Goal: Task Accomplishment & Management: Use online tool/utility

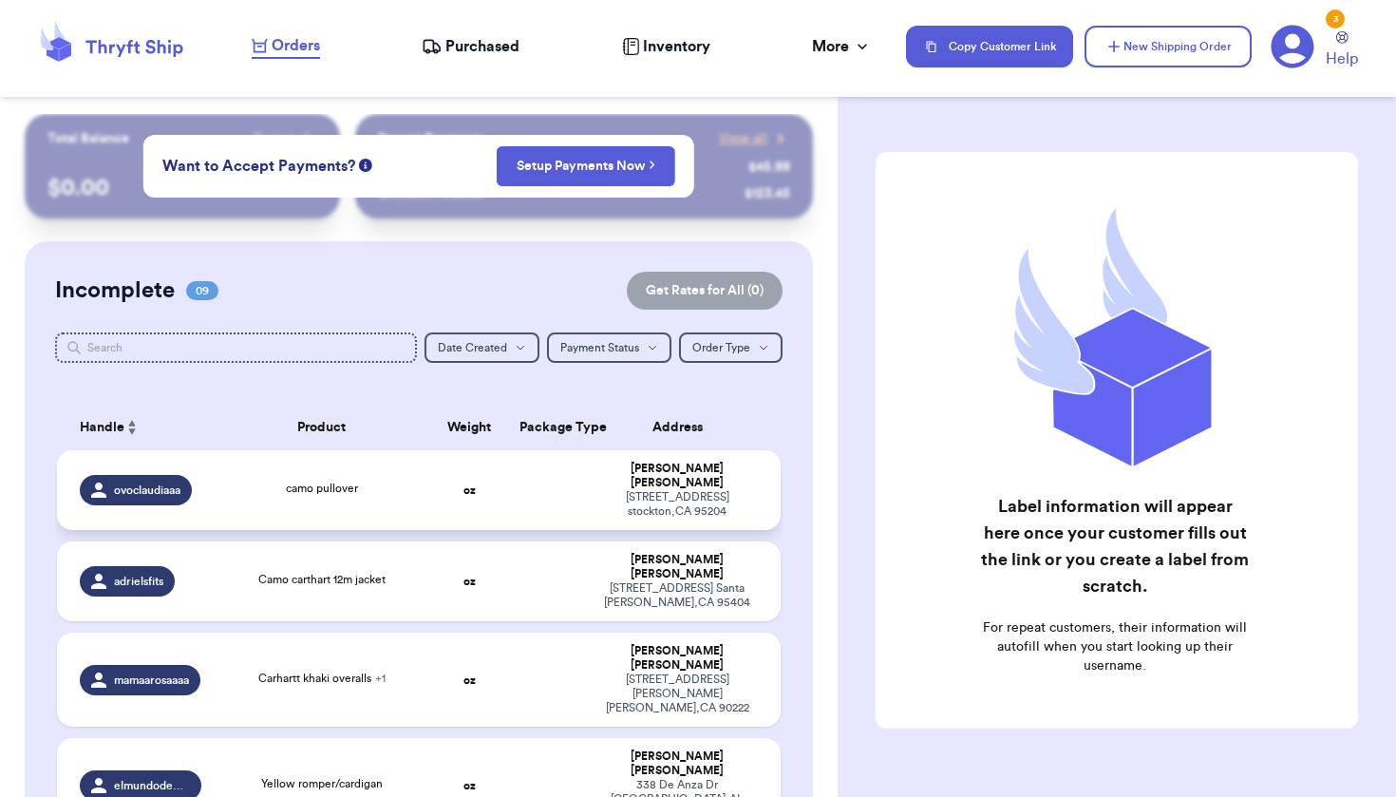
click at [417, 475] on td "camo pullover" at bounding box center [321, 490] width 217 height 80
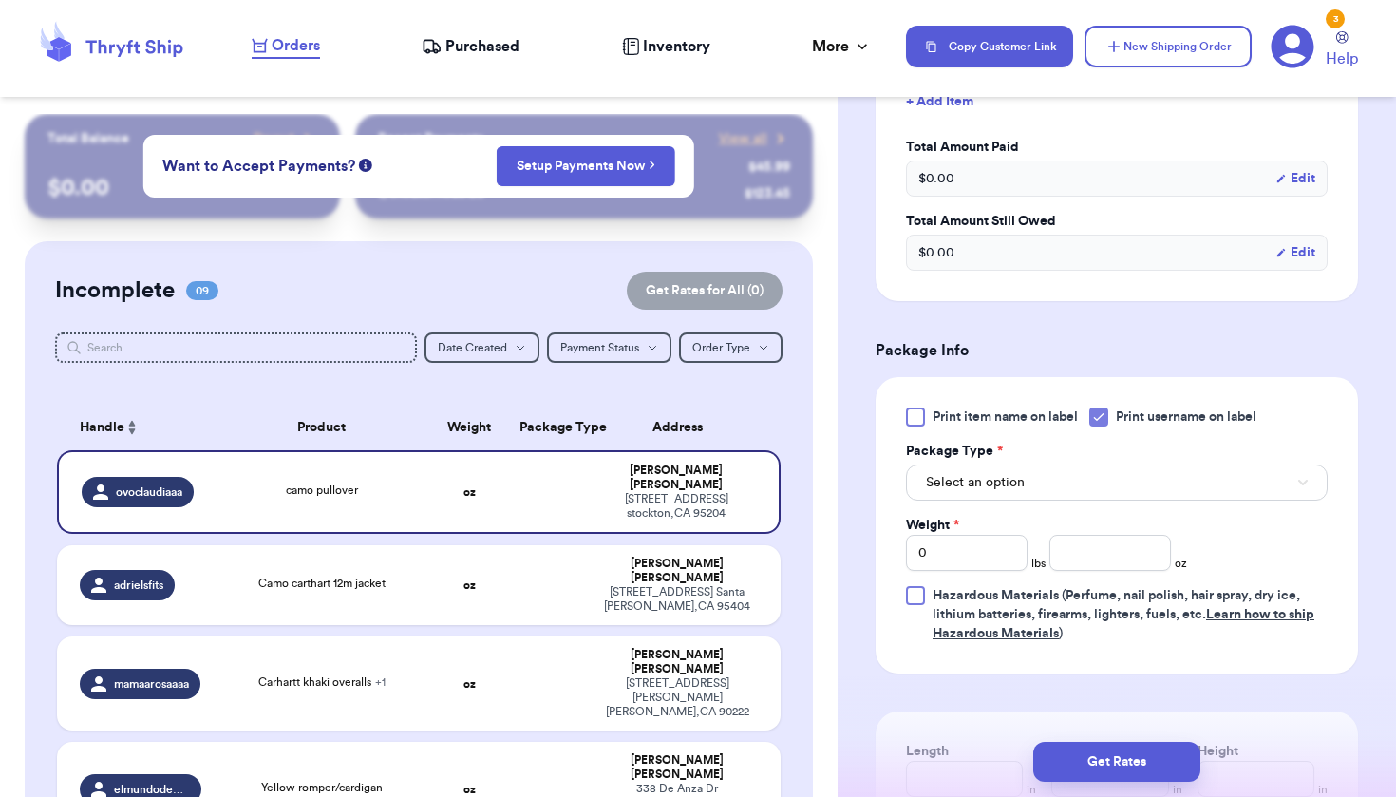
scroll to position [628, 0]
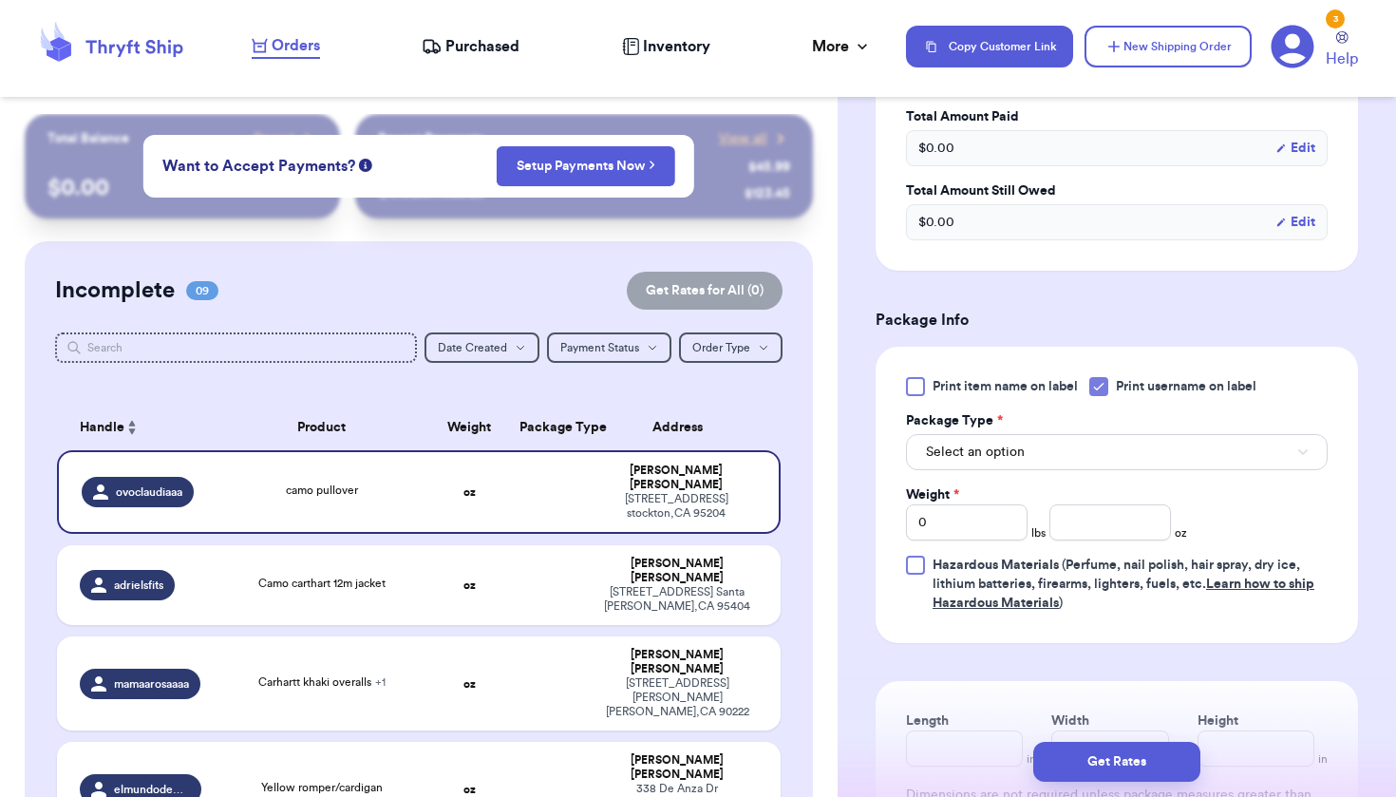
click at [980, 447] on button "Select an option" at bounding box center [1117, 452] width 422 height 36
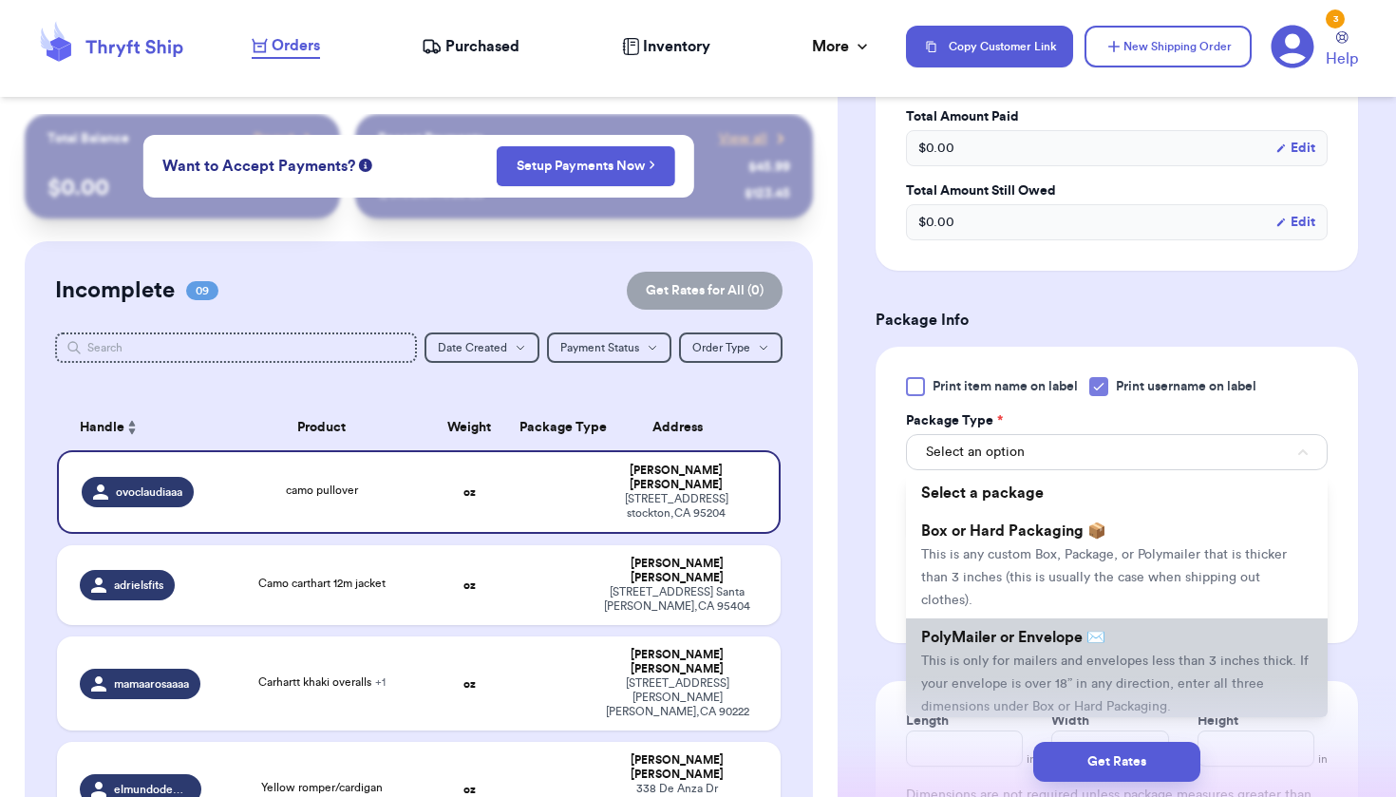
click at [1026, 630] on span "PolyMailer or Envelope ✉️" at bounding box center [1013, 637] width 184 height 15
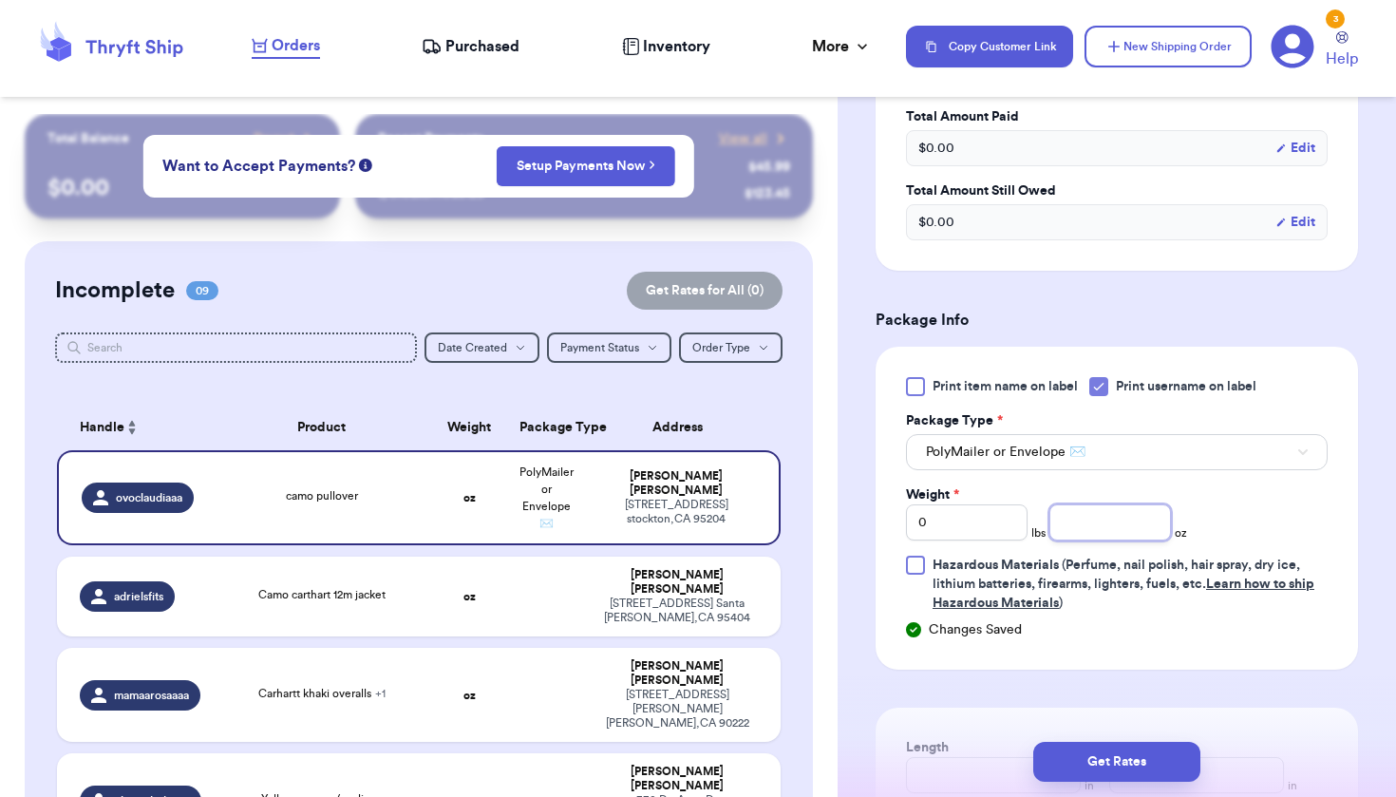
click at [1114, 515] on input "number" at bounding box center [1111, 522] width 122 height 36
type input "8.7"
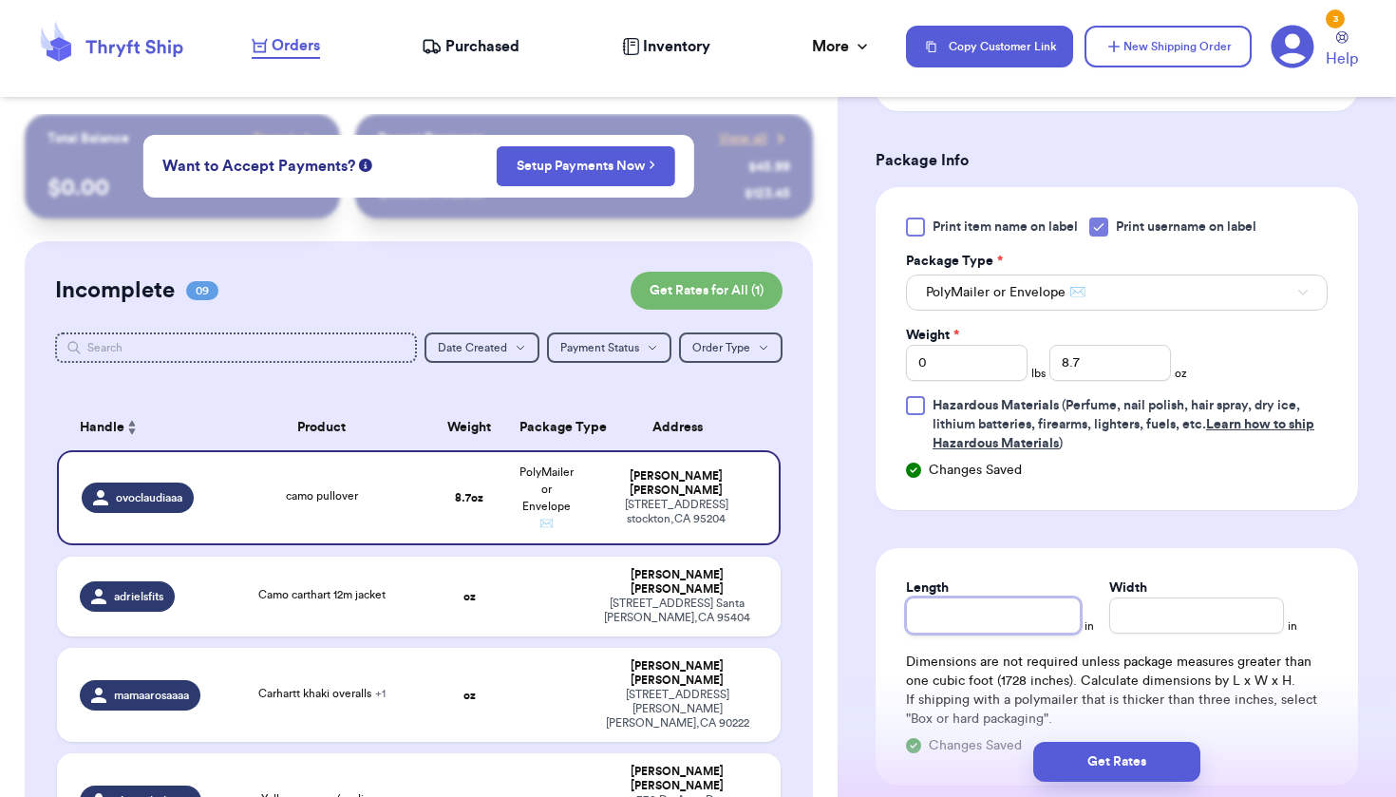
scroll to position [786, 0]
type input "6.5"
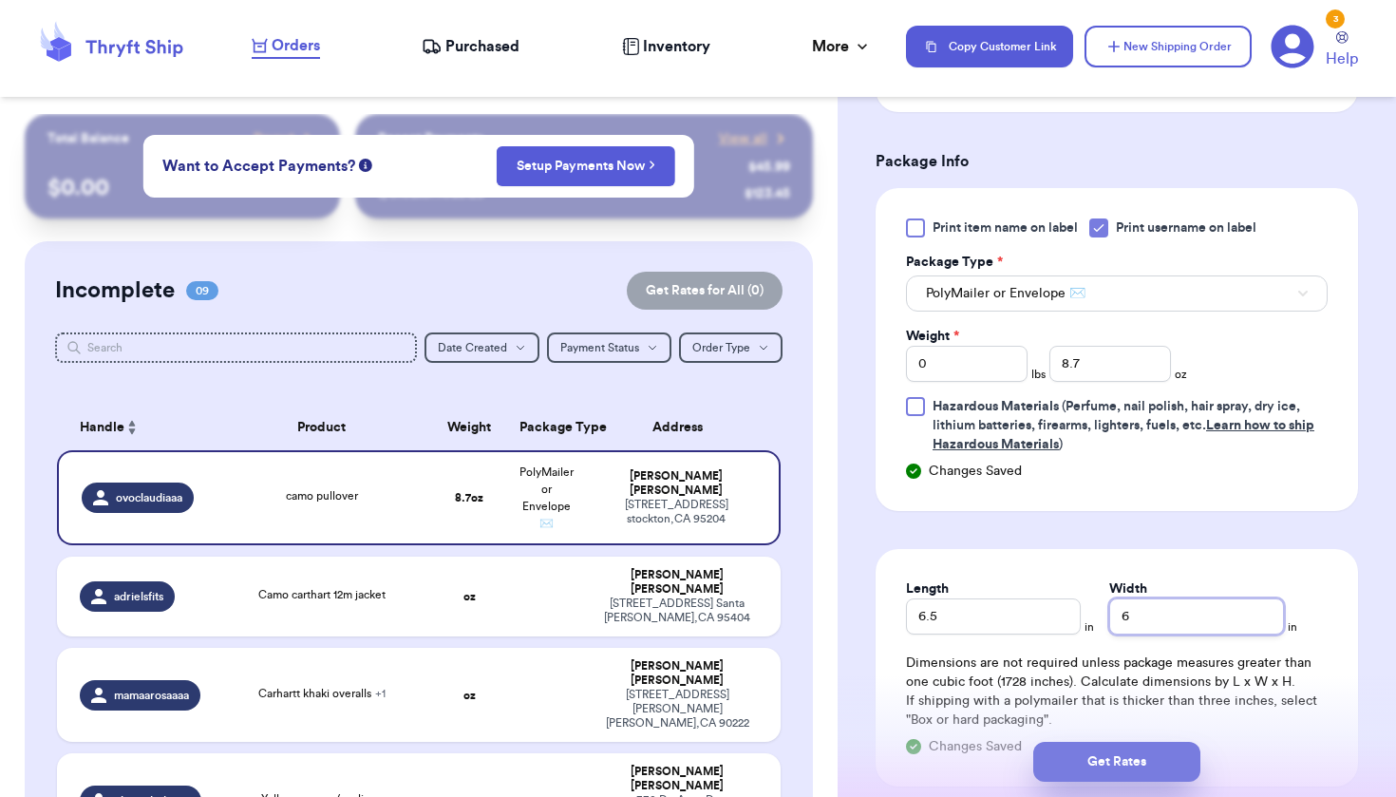
type input "6"
click at [1091, 754] on button "Get Rates" at bounding box center [1116, 762] width 167 height 40
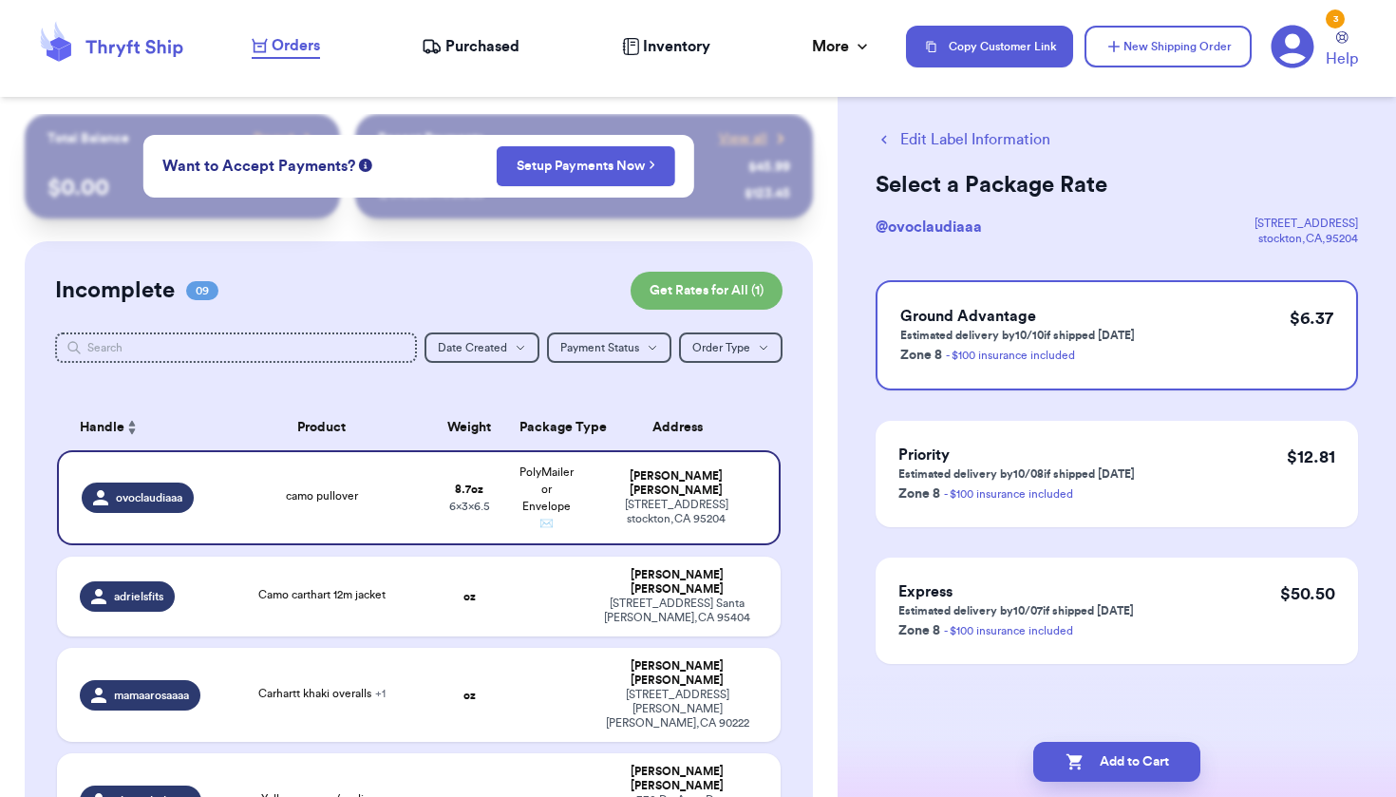
scroll to position [0, 0]
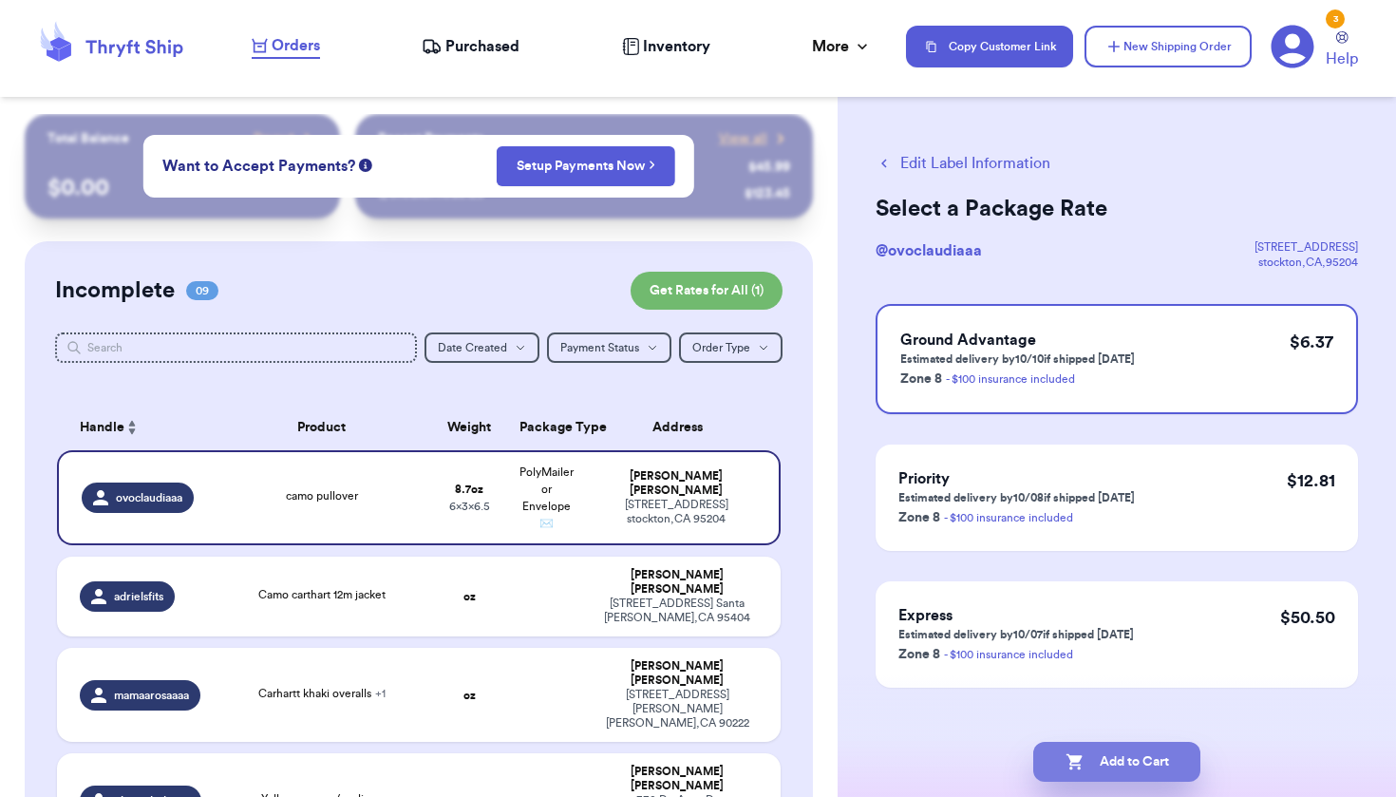
click at [1072, 771] on button "Add to Cart" at bounding box center [1116, 762] width 167 height 40
checkbox input "true"
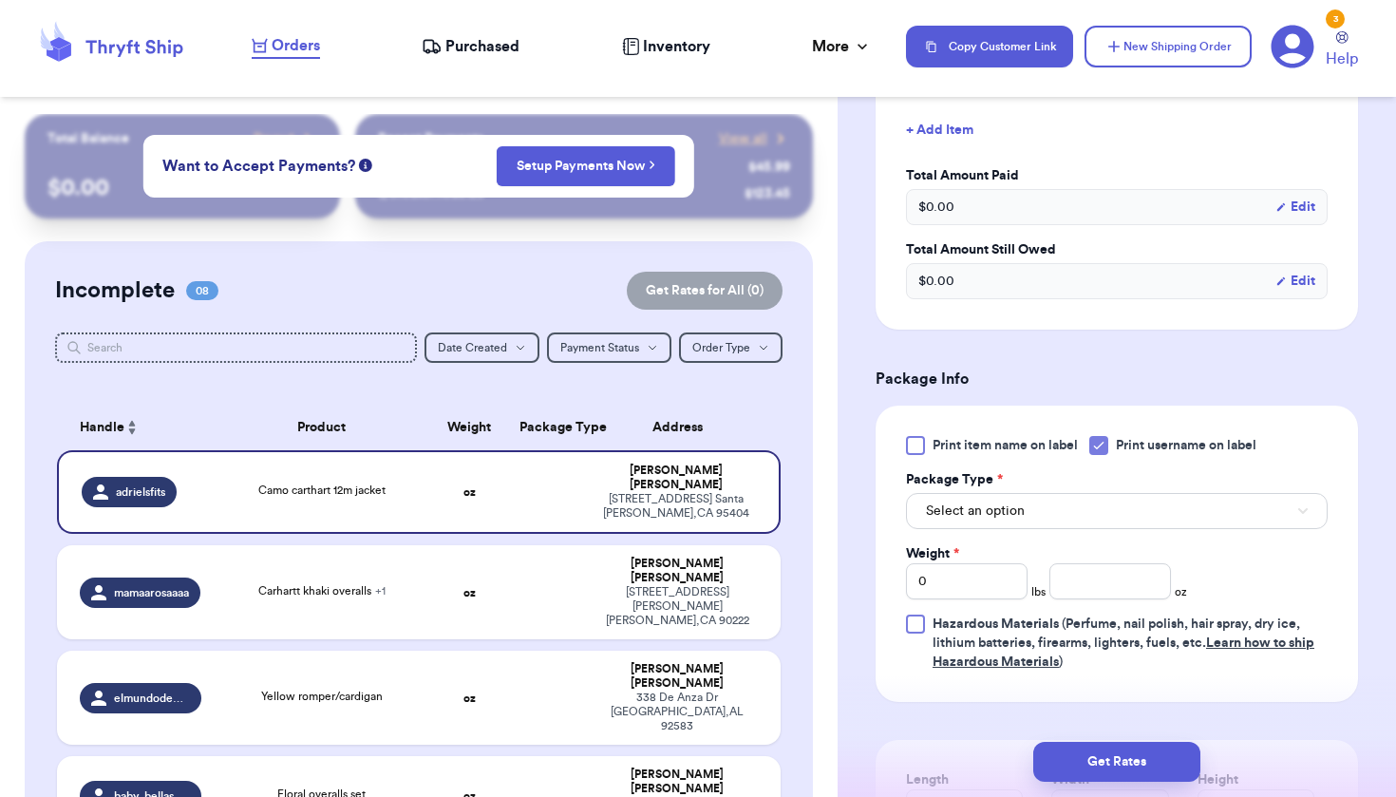
scroll to position [549, 0]
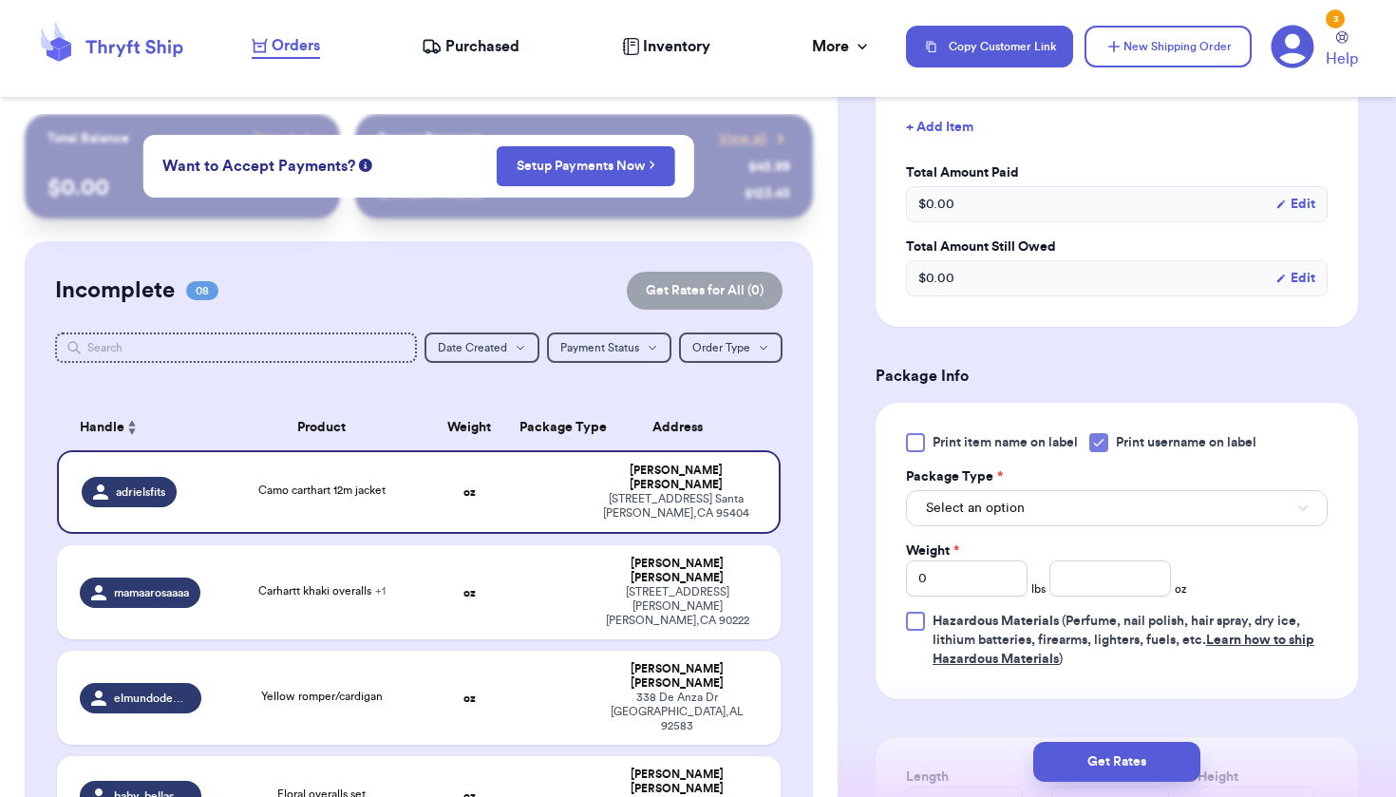
click at [1041, 501] on button "Select an option" at bounding box center [1117, 508] width 422 height 36
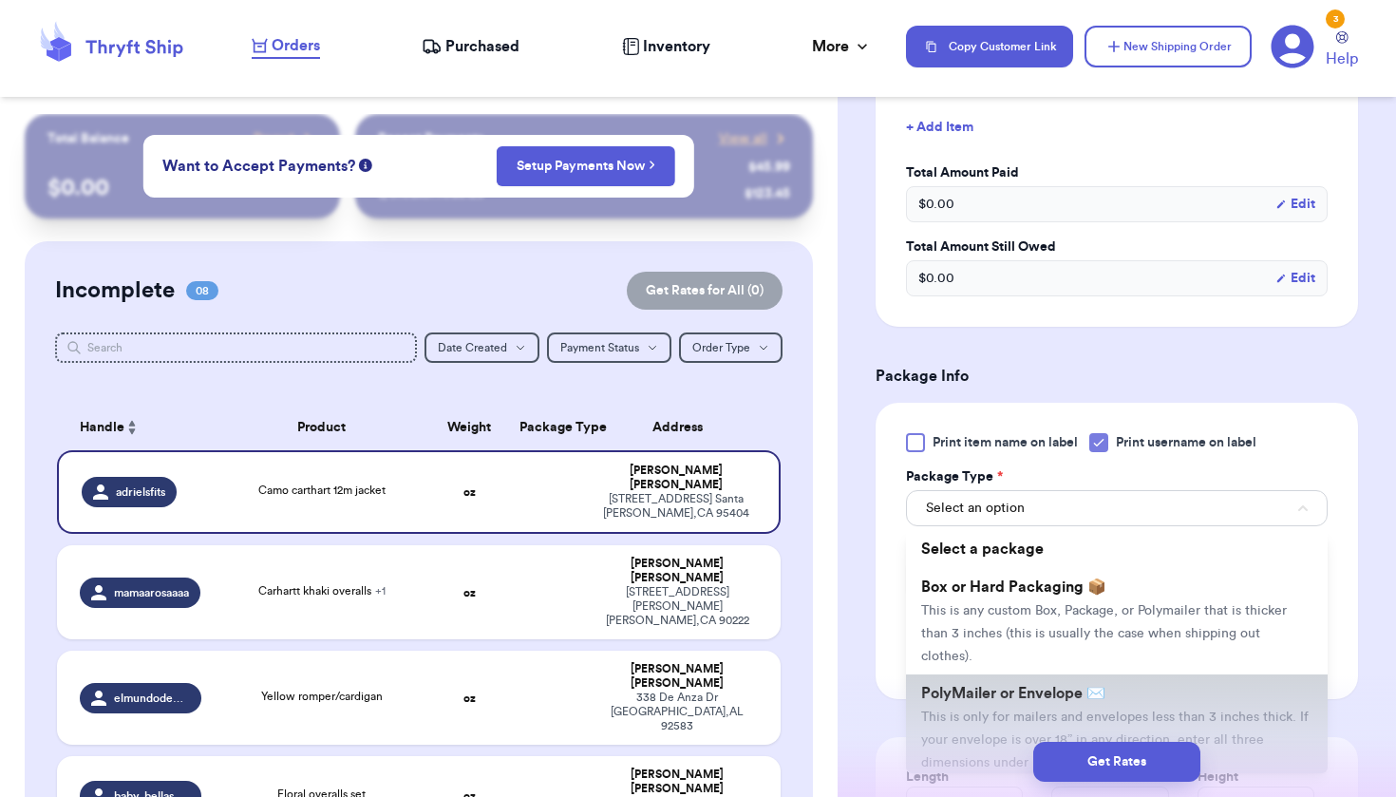
click at [1001, 695] on span "PolyMailer or Envelope ✉️" at bounding box center [1013, 693] width 184 height 15
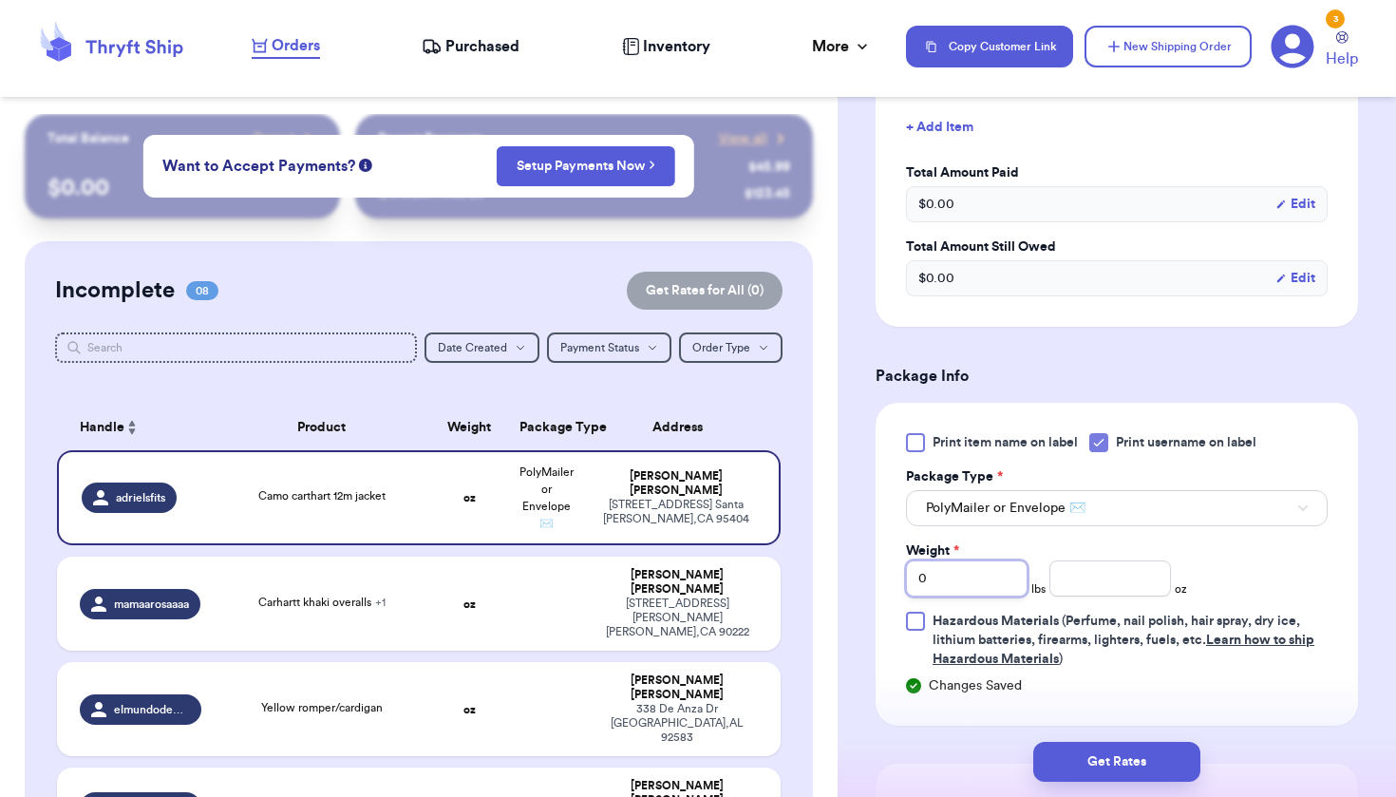
click at [985, 588] on input "0" at bounding box center [967, 578] width 122 height 36
type input "1"
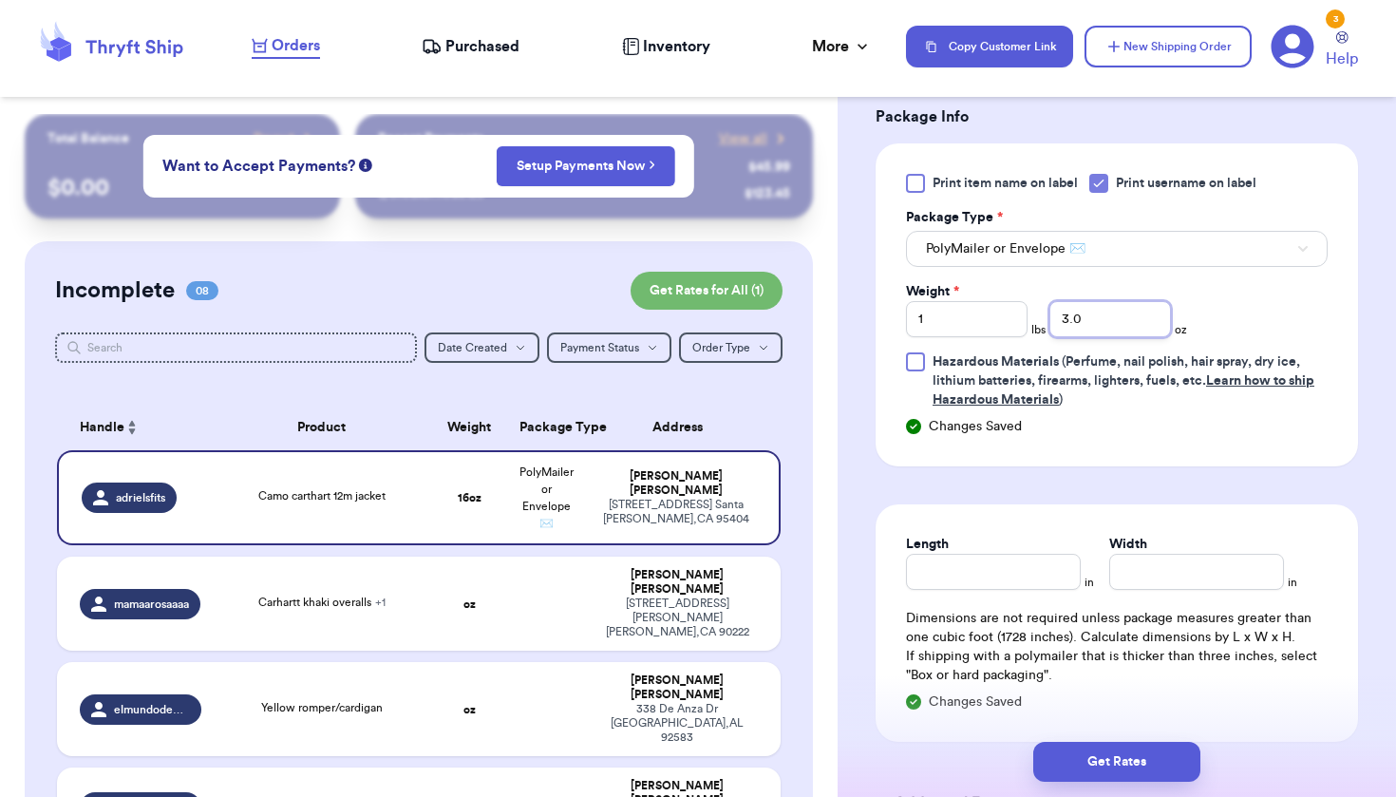
scroll to position [808, 0]
type input "3.0"
type input "12"
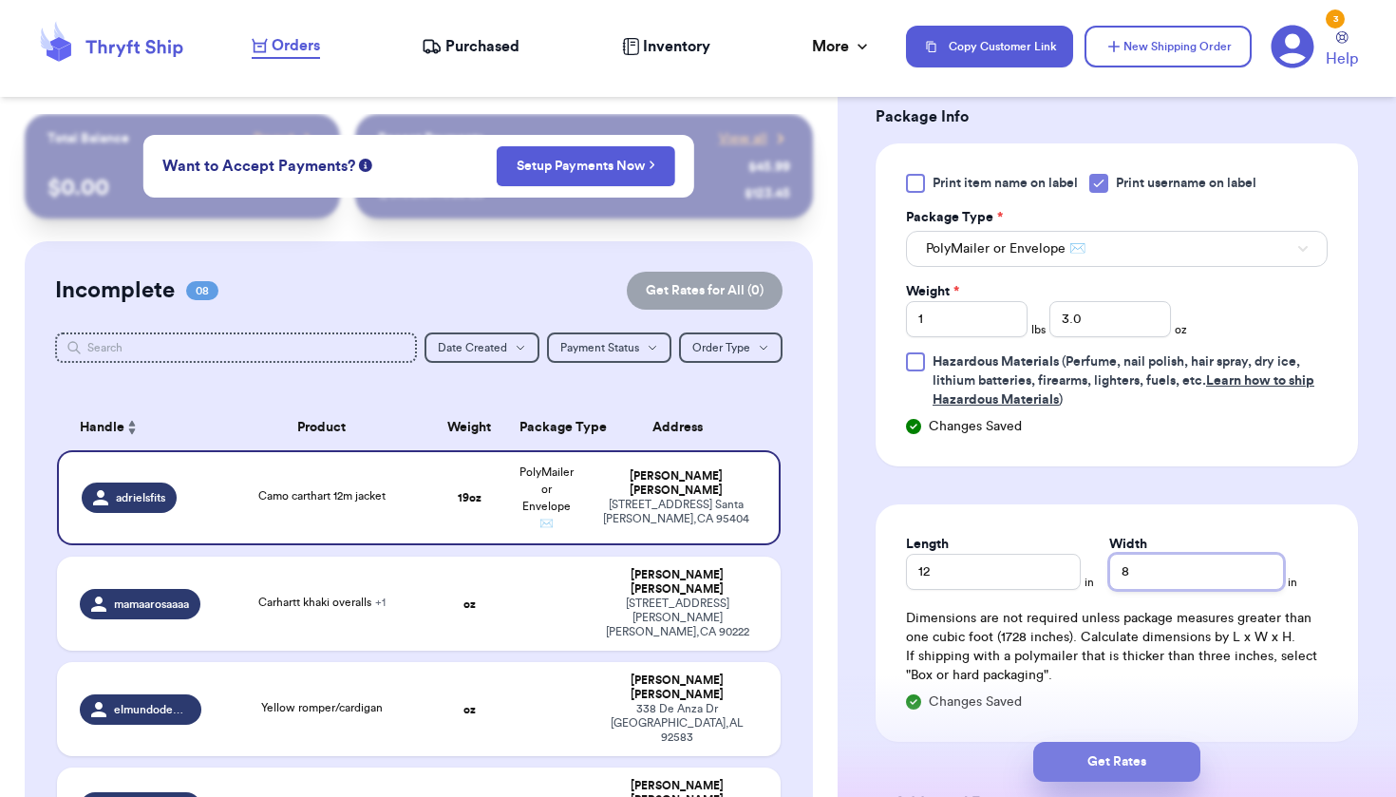
type input "8"
click at [1143, 753] on button "Get Rates" at bounding box center [1116, 762] width 167 height 40
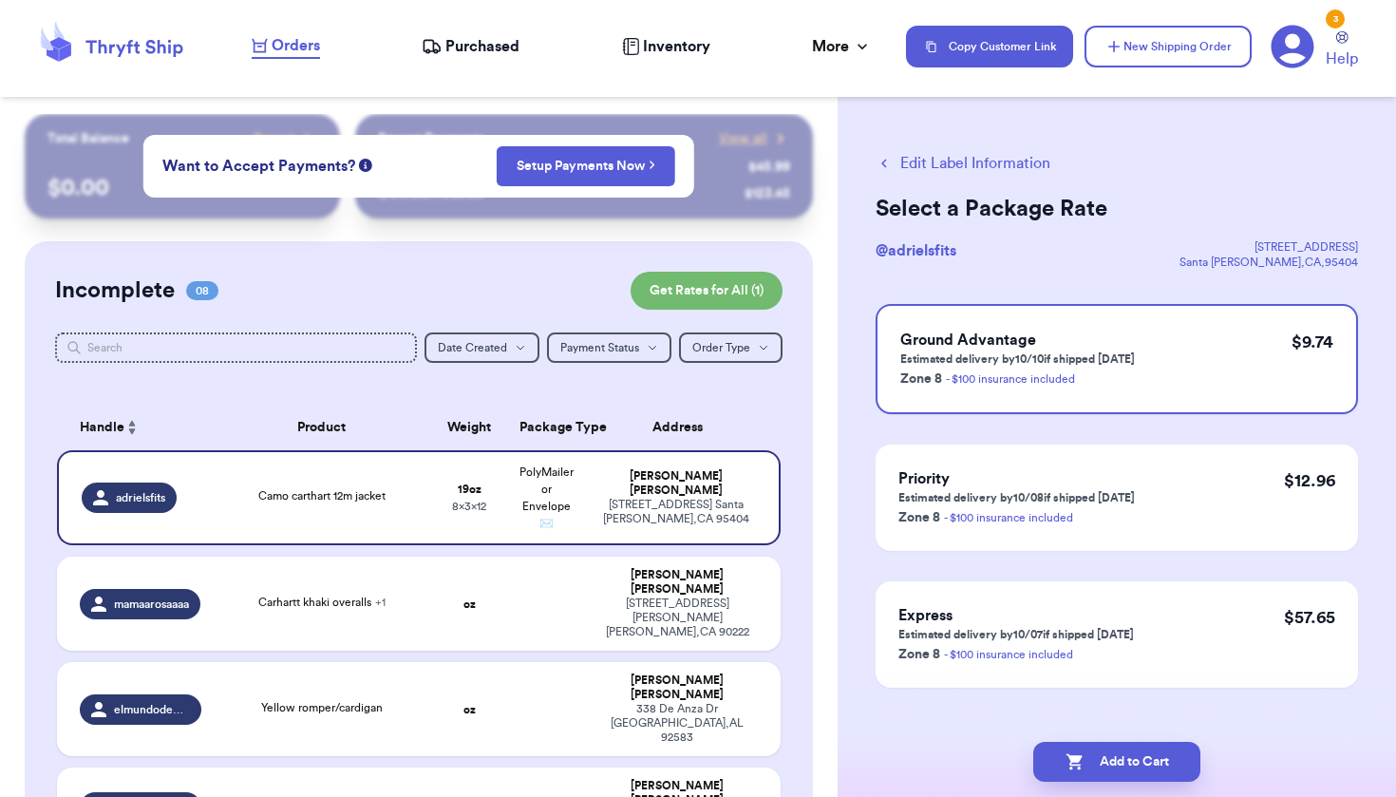
click at [1143, 753] on button "Add to Cart" at bounding box center [1116, 762] width 167 height 40
checkbox input "true"
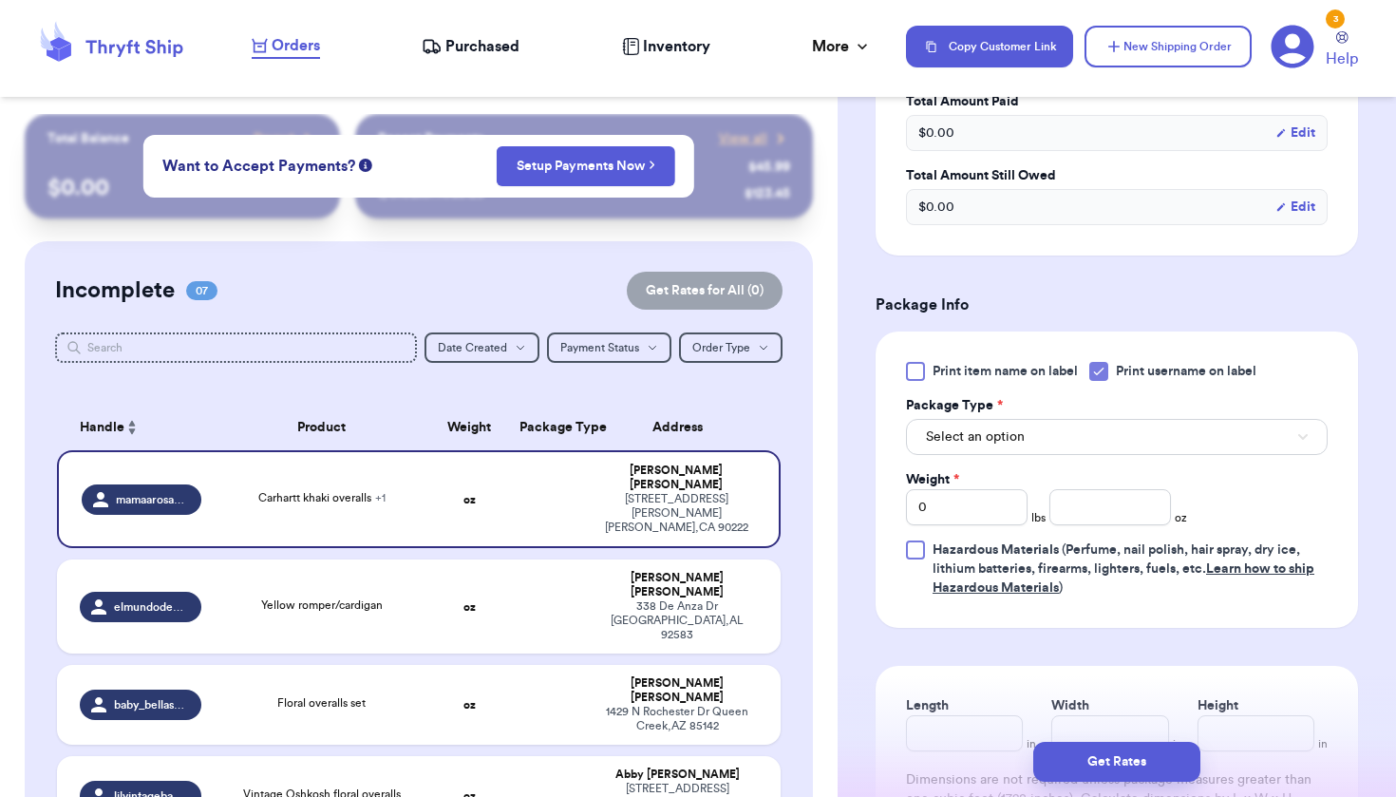
scroll to position [682, 0]
click at [1068, 434] on button "Select an option" at bounding box center [1117, 438] width 422 height 36
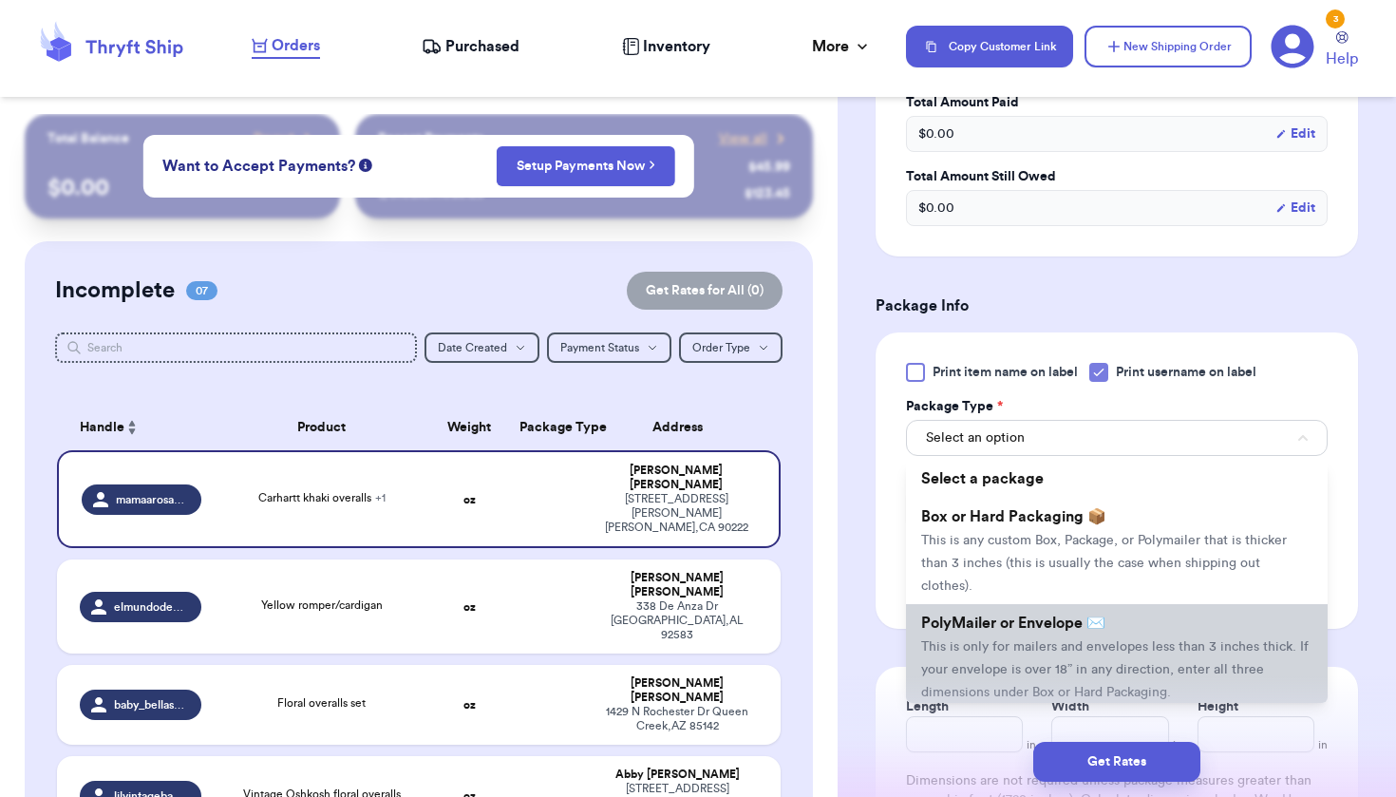
click at [1016, 639] on li "PolyMailer or Envelope ✉️ This is only for mailers and envelopes less than 3 in…" at bounding box center [1117, 657] width 422 height 106
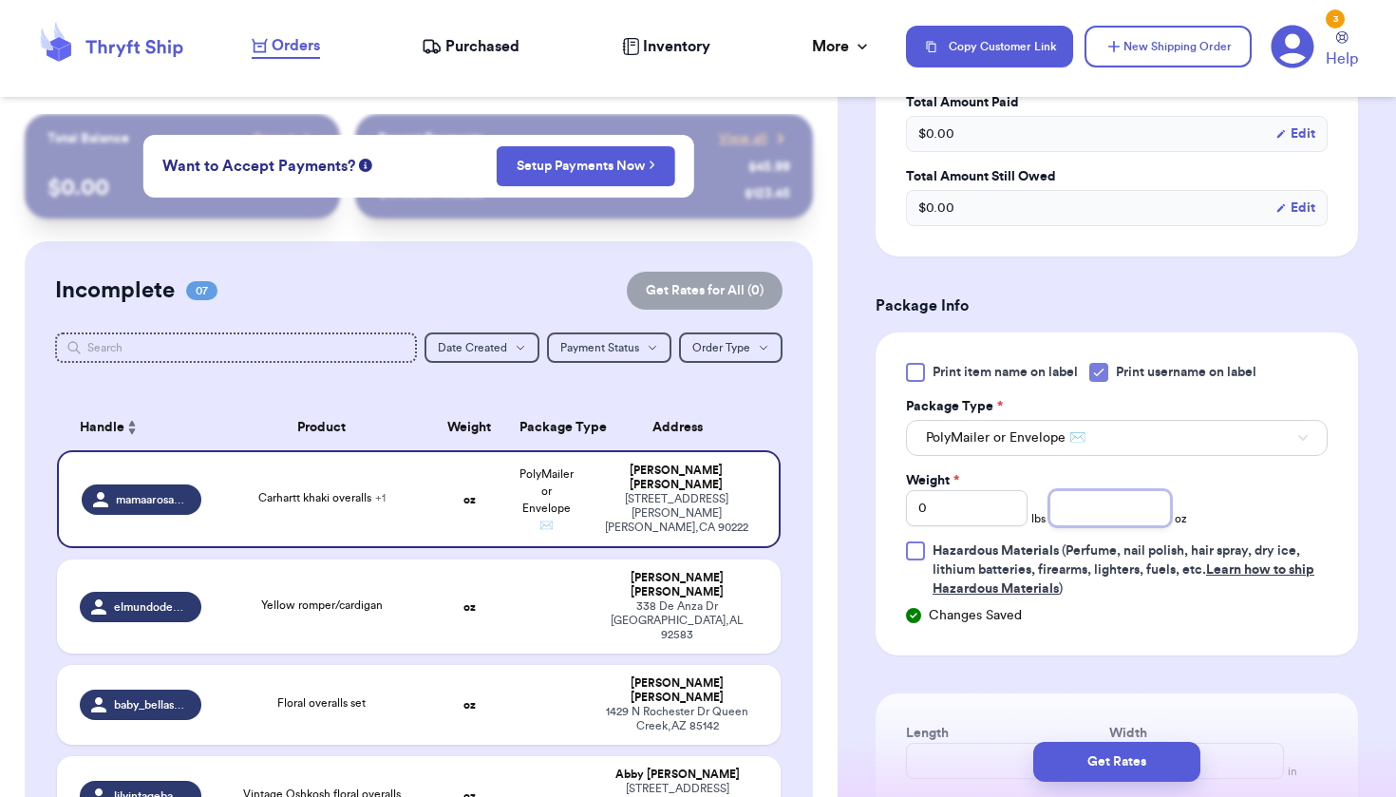
click at [1113, 514] on input "number" at bounding box center [1111, 508] width 122 height 36
type input "12.6"
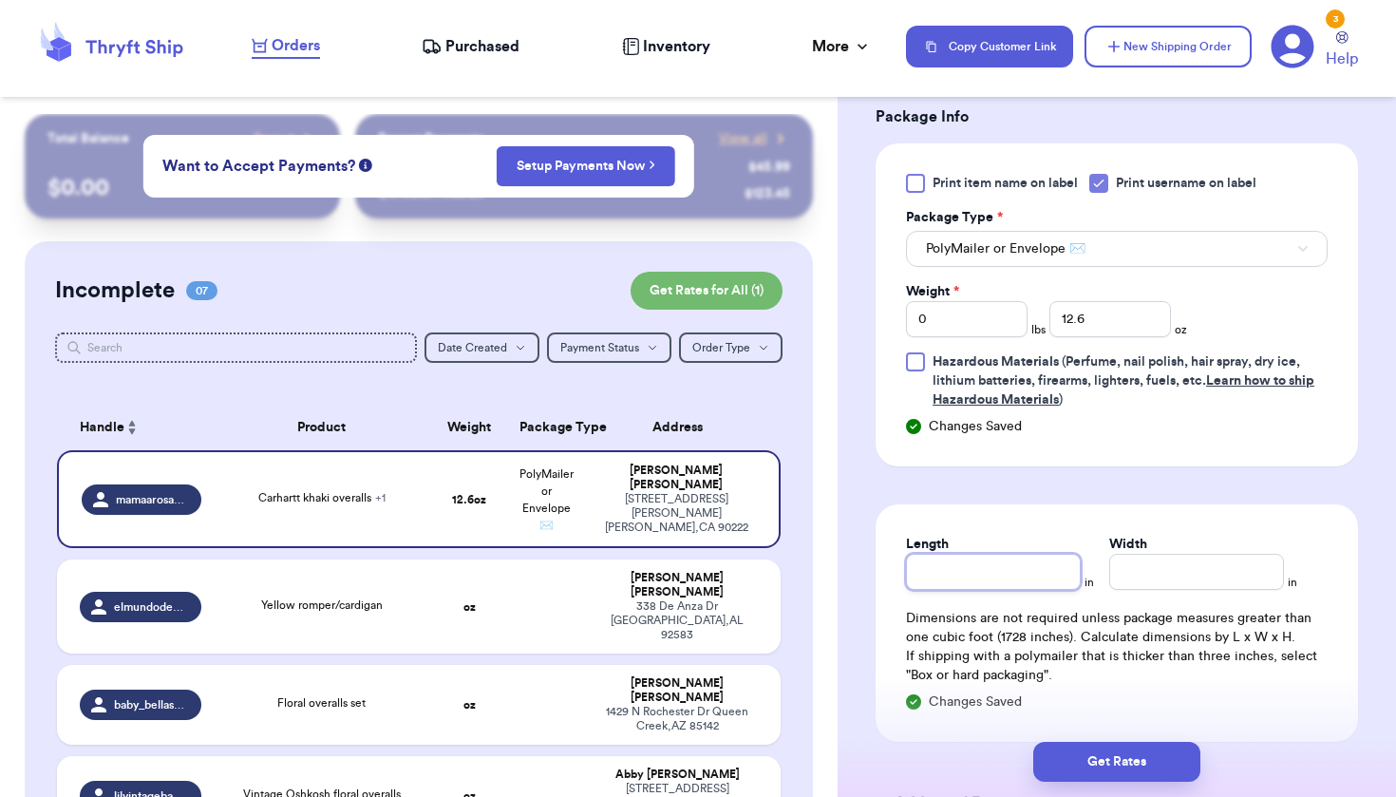
scroll to position [872, 0]
type input "8"
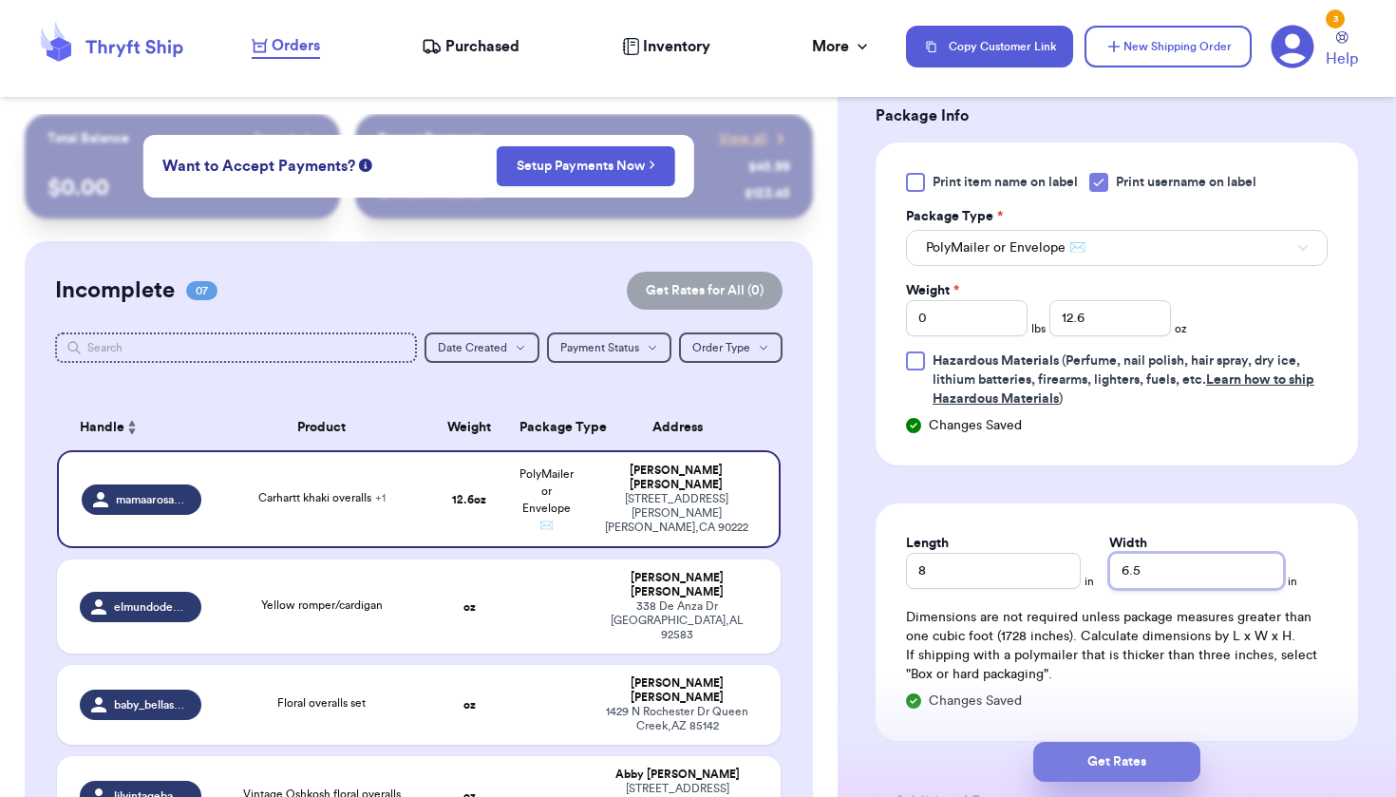
type input "6.5"
click at [1112, 772] on button "Get Rates" at bounding box center [1116, 762] width 167 height 40
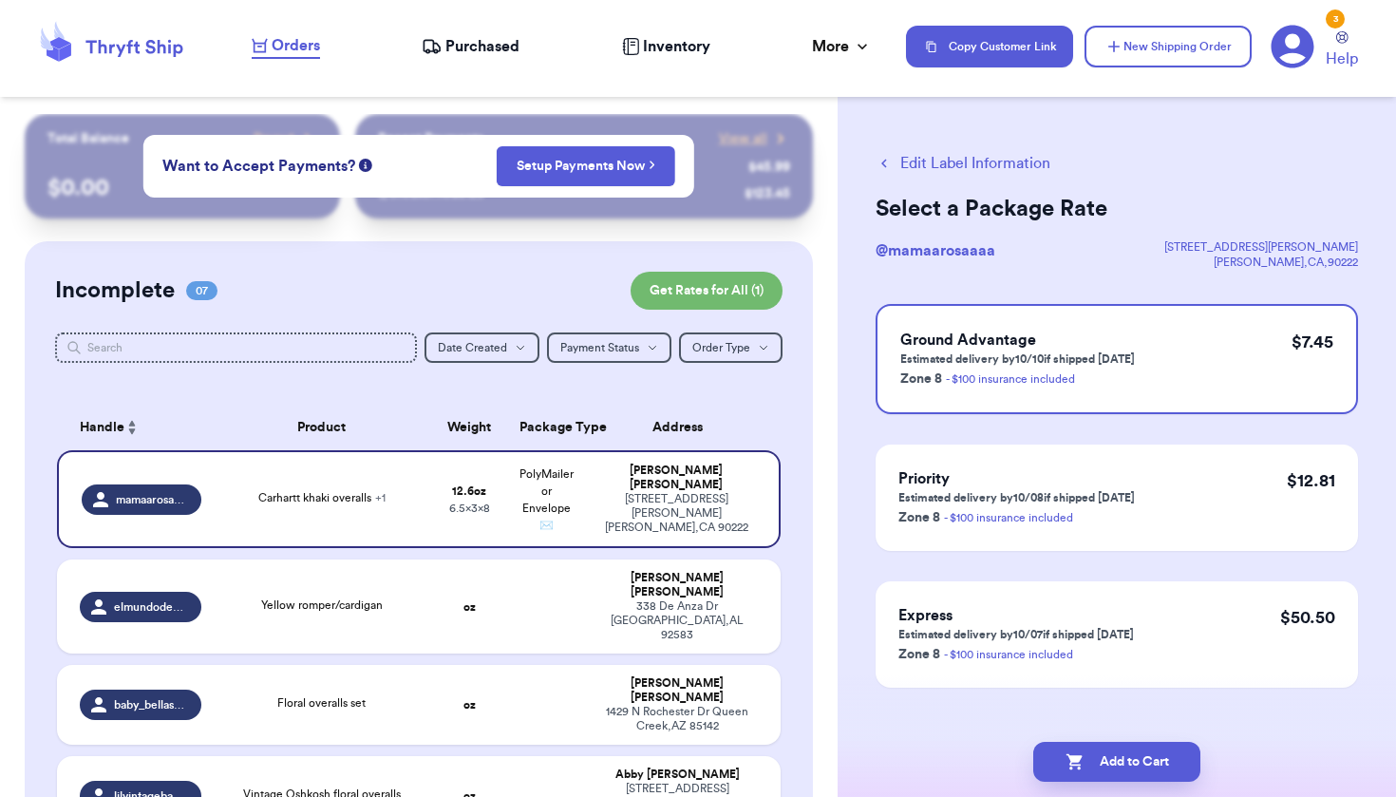
click at [1112, 772] on button "Add to Cart" at bounding box center [1116, 762] width 167 height 40
checkbox input "true"
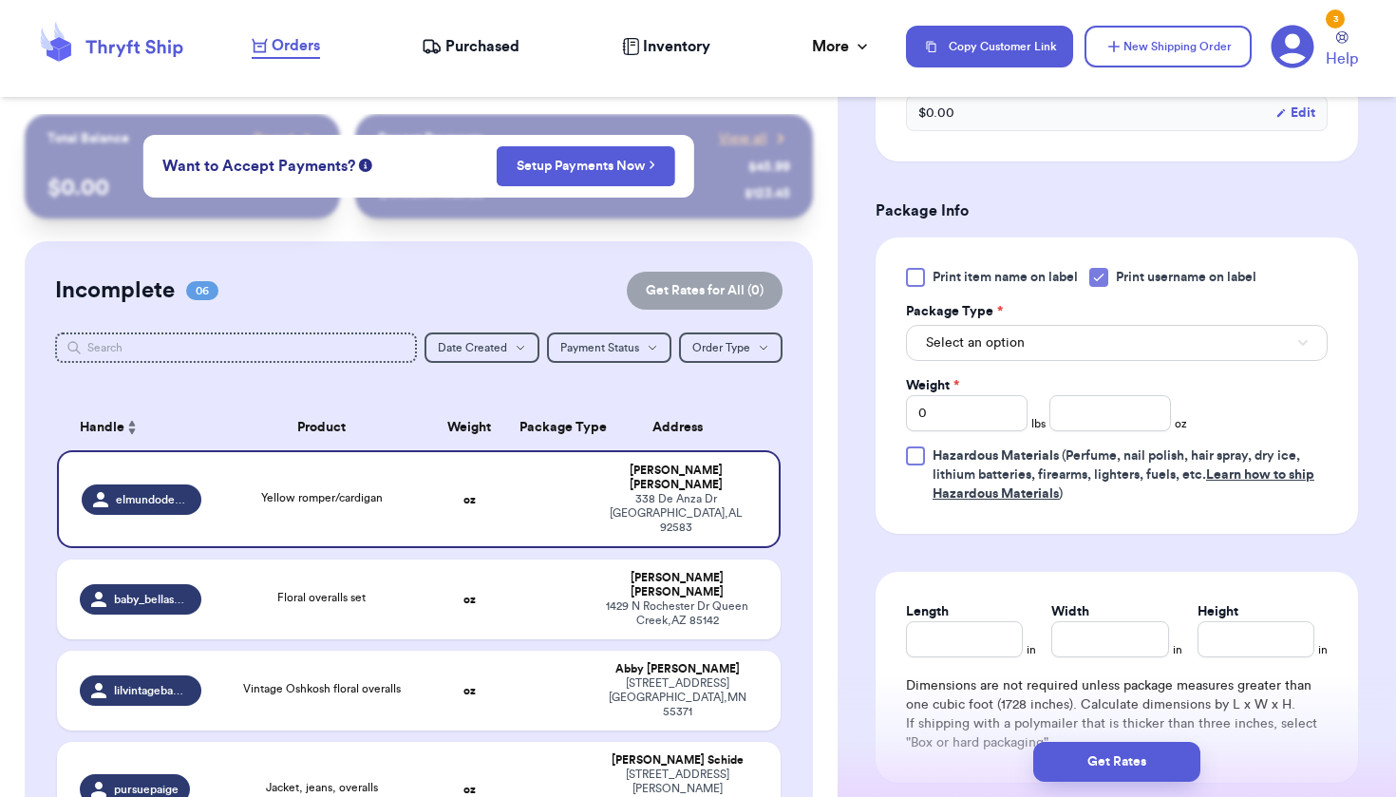
scroll to position [718, 0]
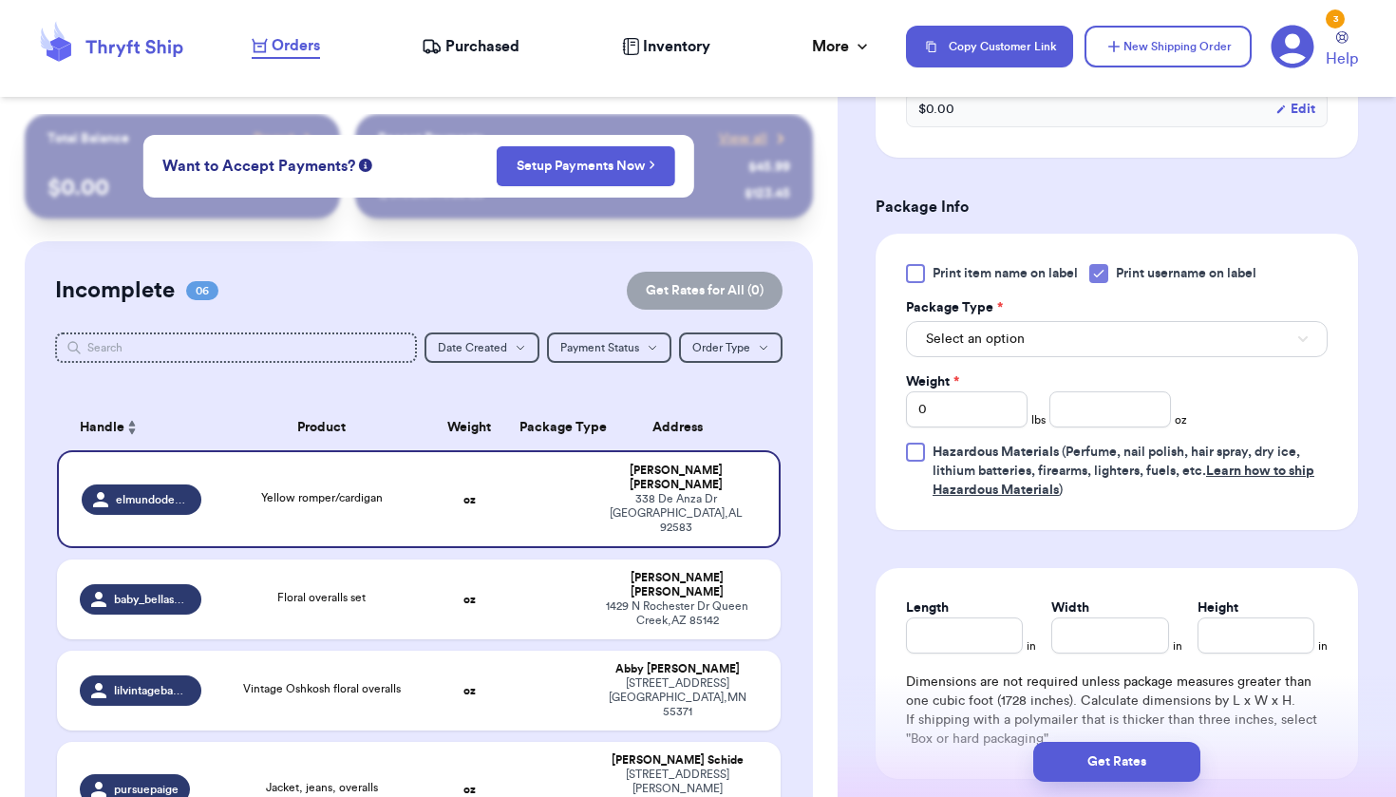
click at [1062, 342] on button "Select an option" at bounding box center [1117, 339] width 422 height 36
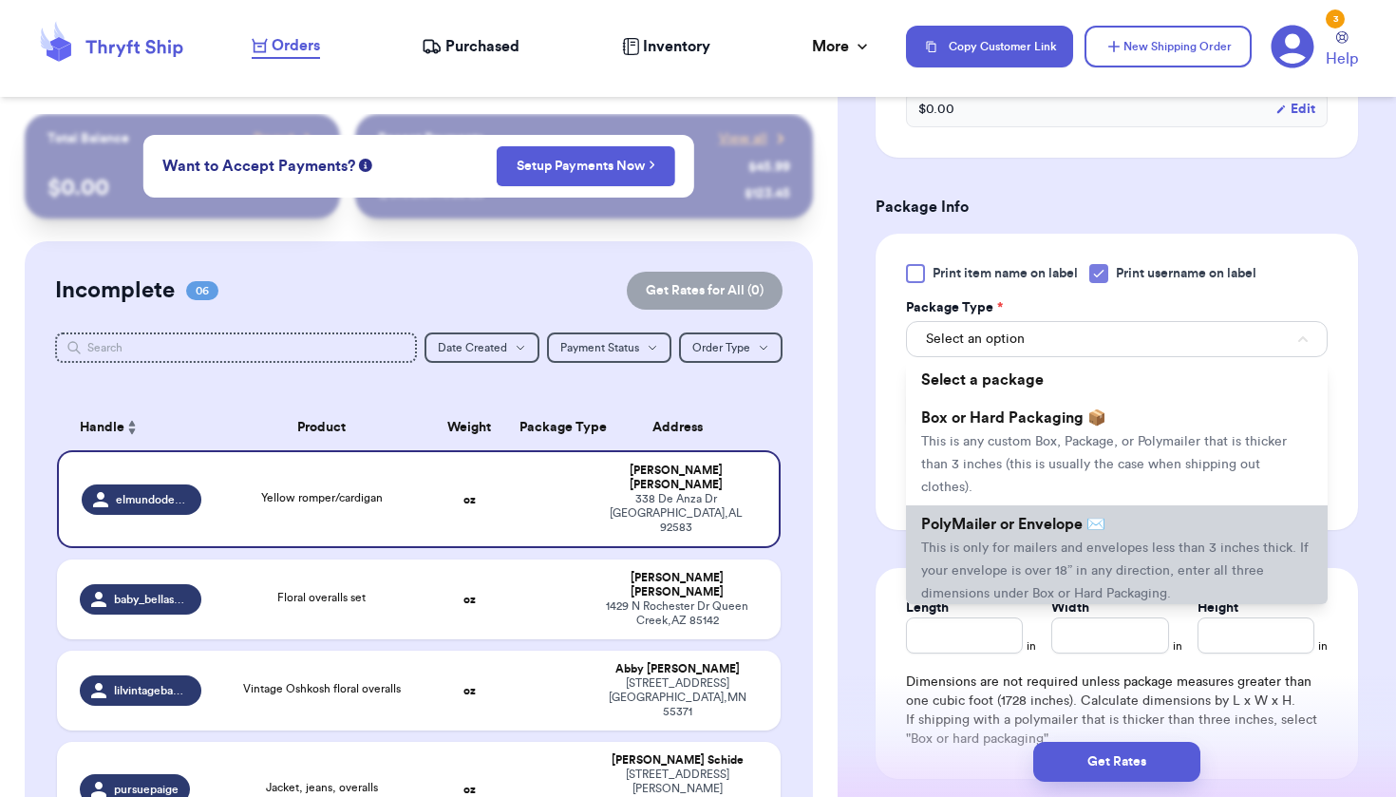
click at [1025, 542] on li "PolyMailer or Envelope ✉️ This is only for mailers and envelopes less than 3 in…" at bounding box center [1117, 558] width 422 height 106
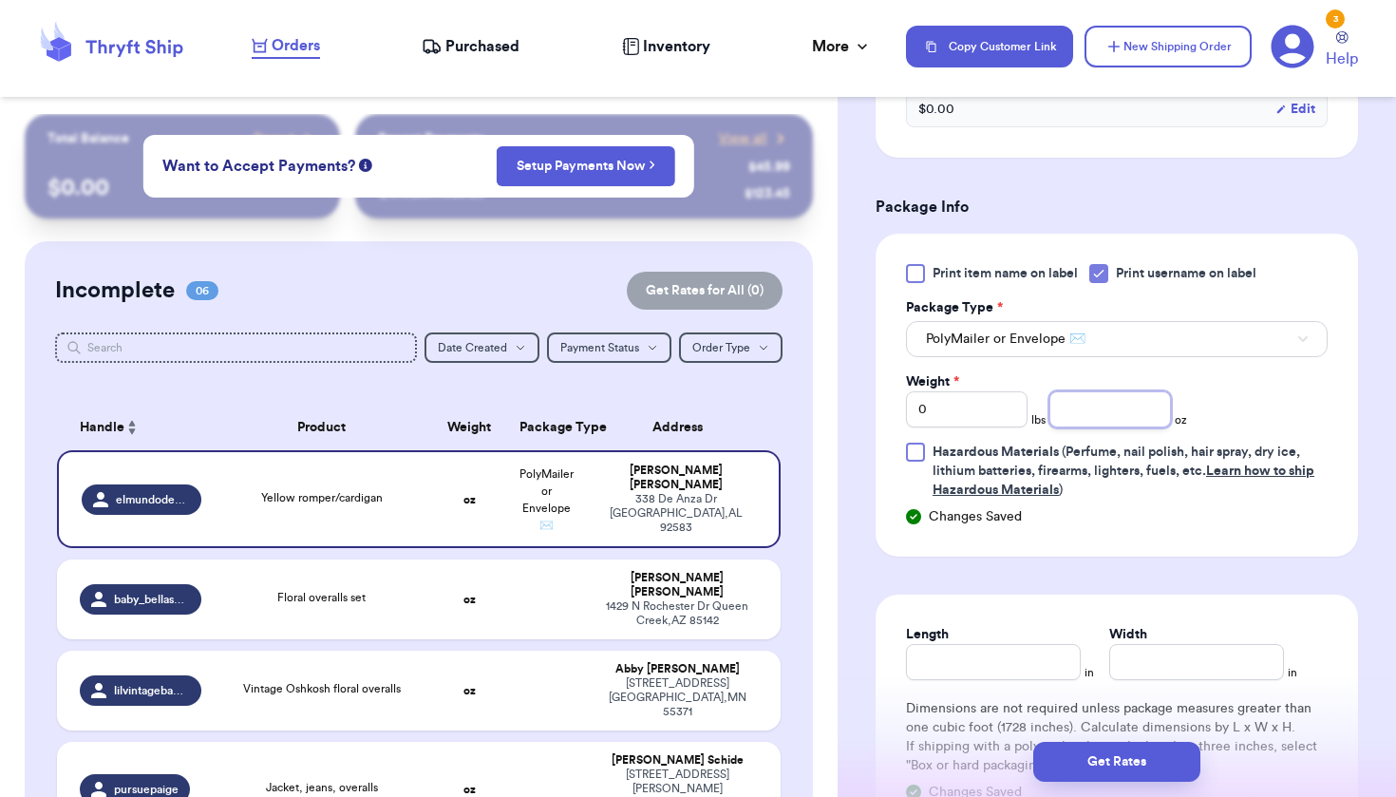
click at [1126, 413] on input "number" at bounding box center [1111, 409] width 122 height 36
type input "8.6"
type input "8"
type input "7"
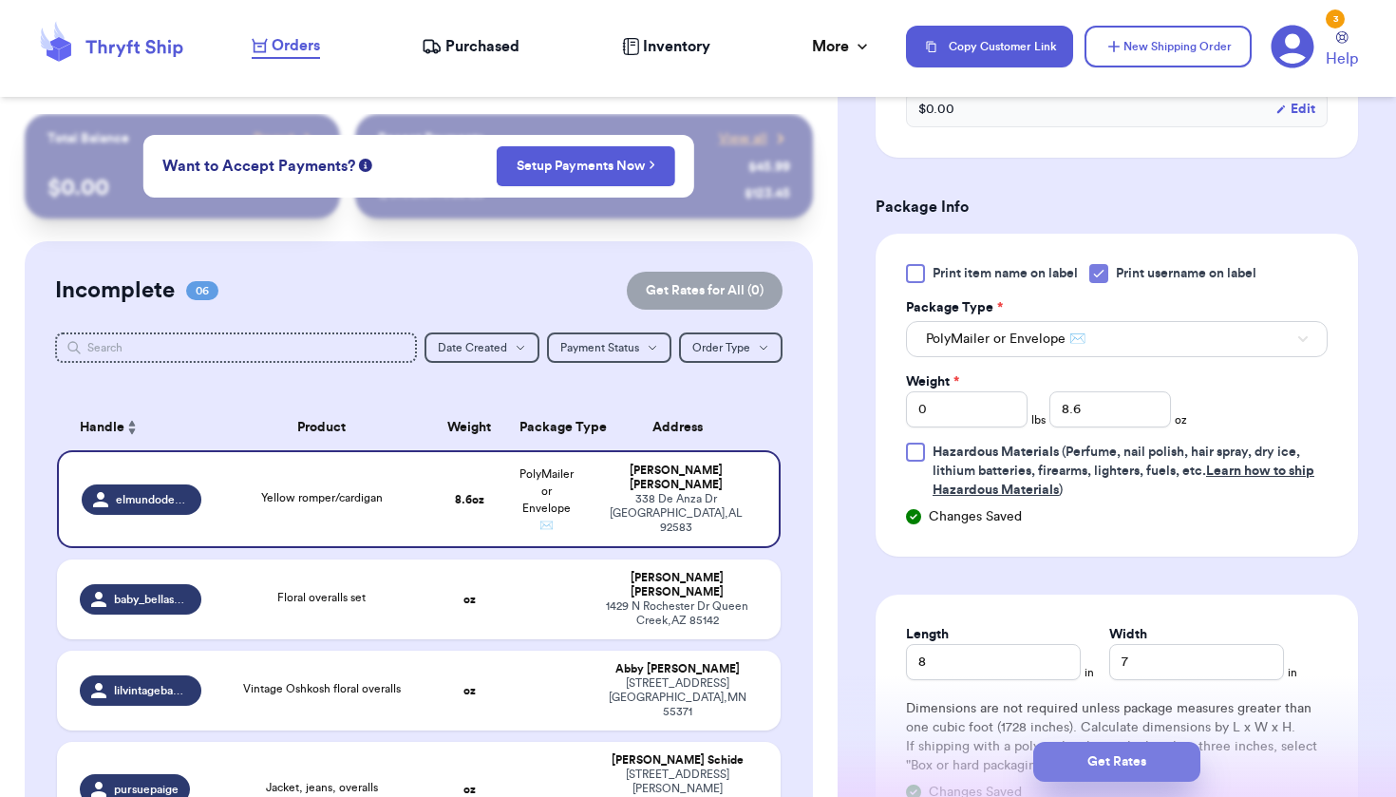
click at [1117, 767] on button "Get Rates" at bounding box center [1116, 762] width 167 height 40
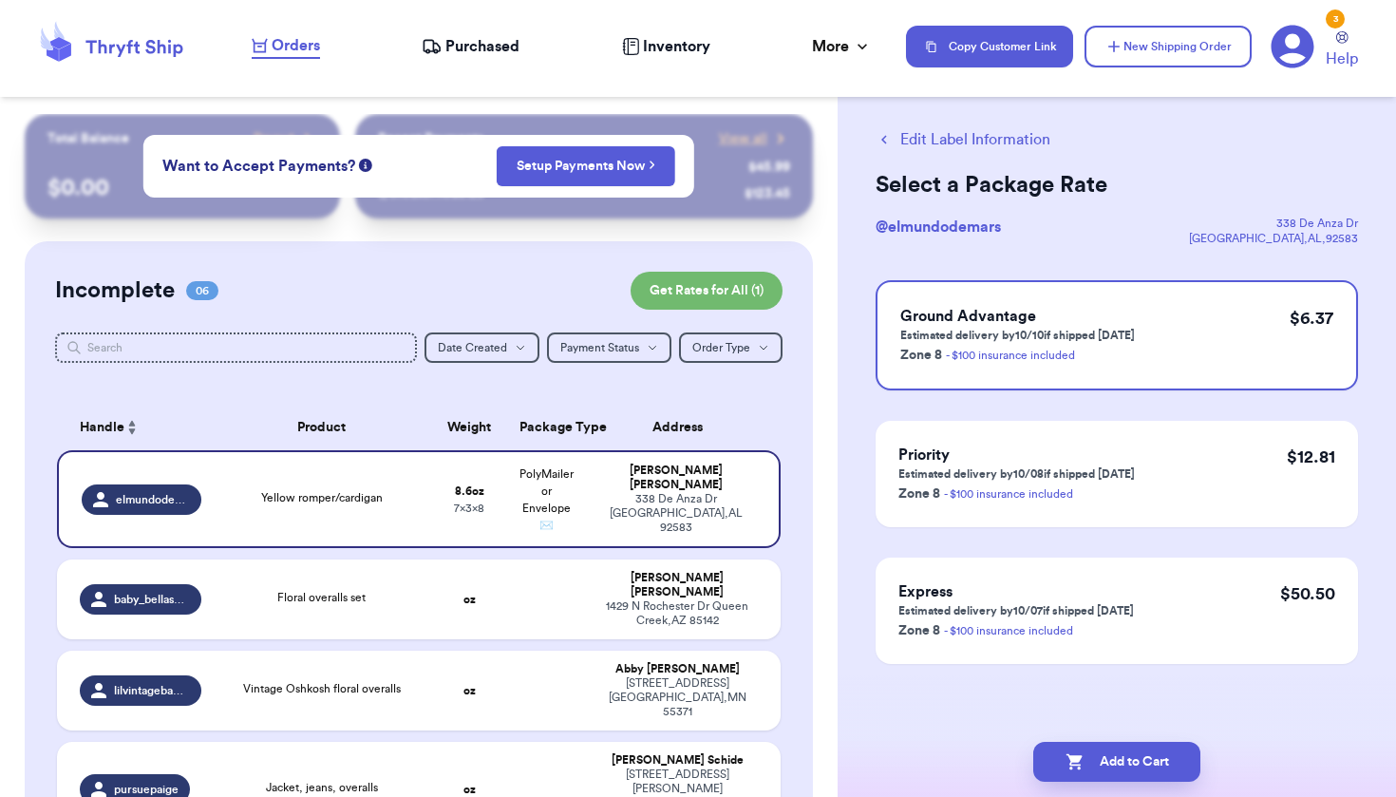
scroll to position [0, 0]
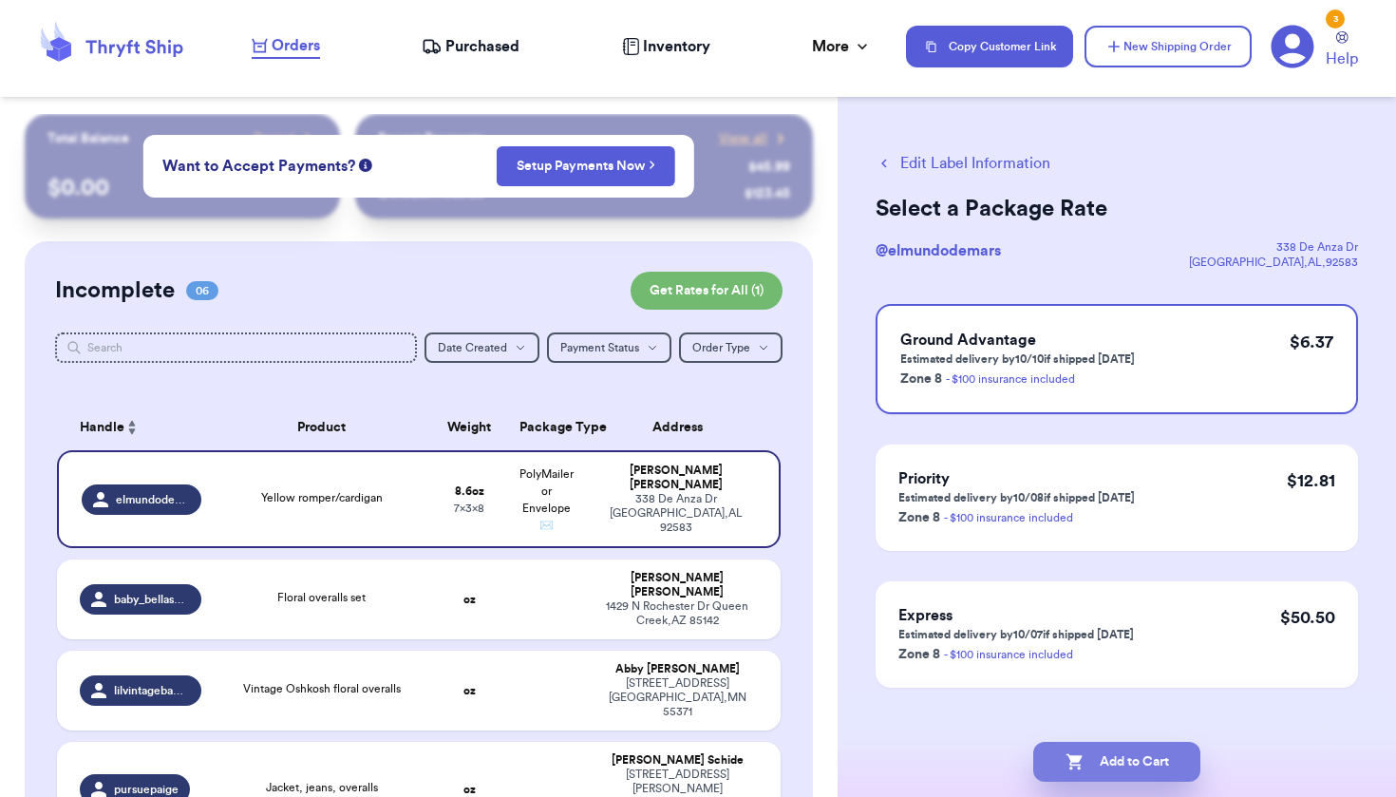
click at [1117, 767] on button "Add to Cart" at bounding box center [1116, 762] width 167 height 40
checkbox input "true"
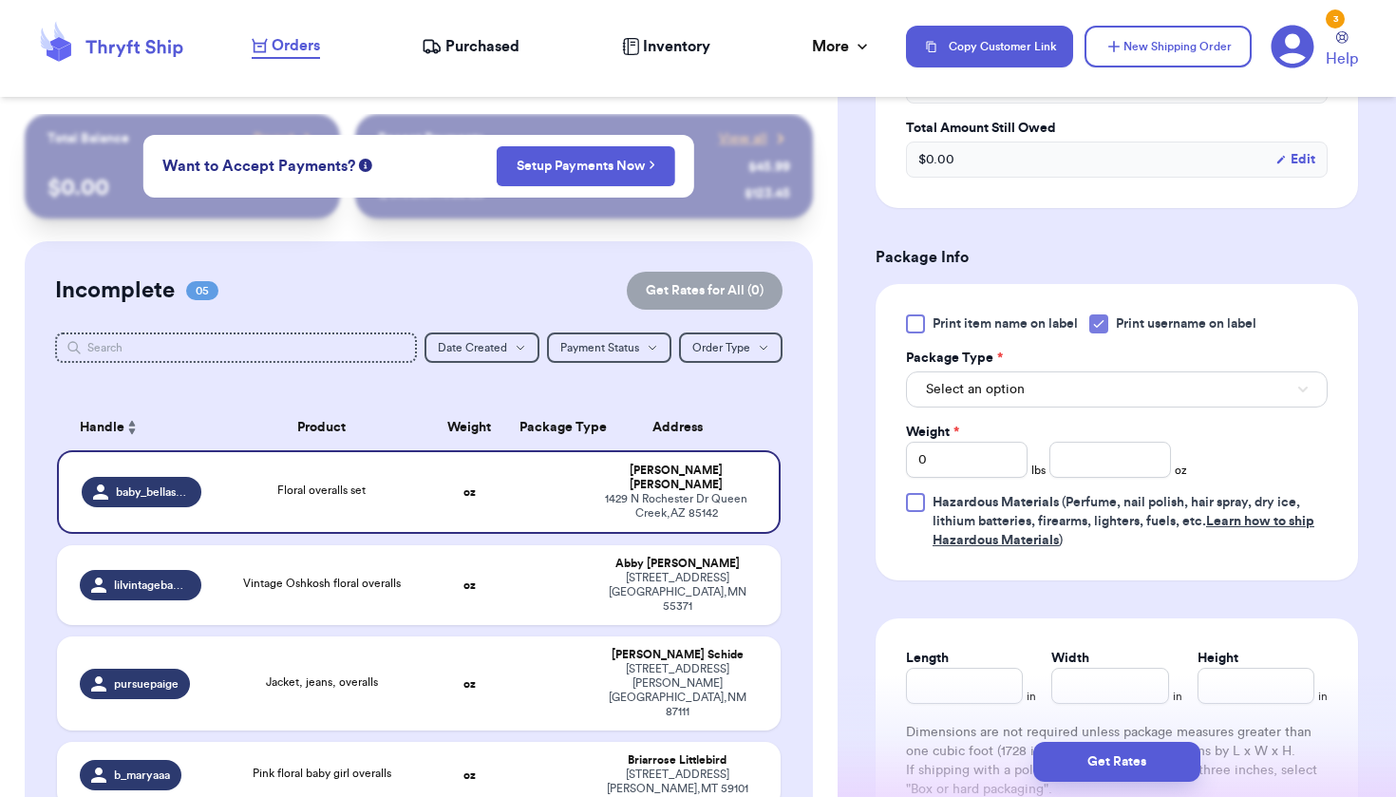
scroll to position [771, 0]
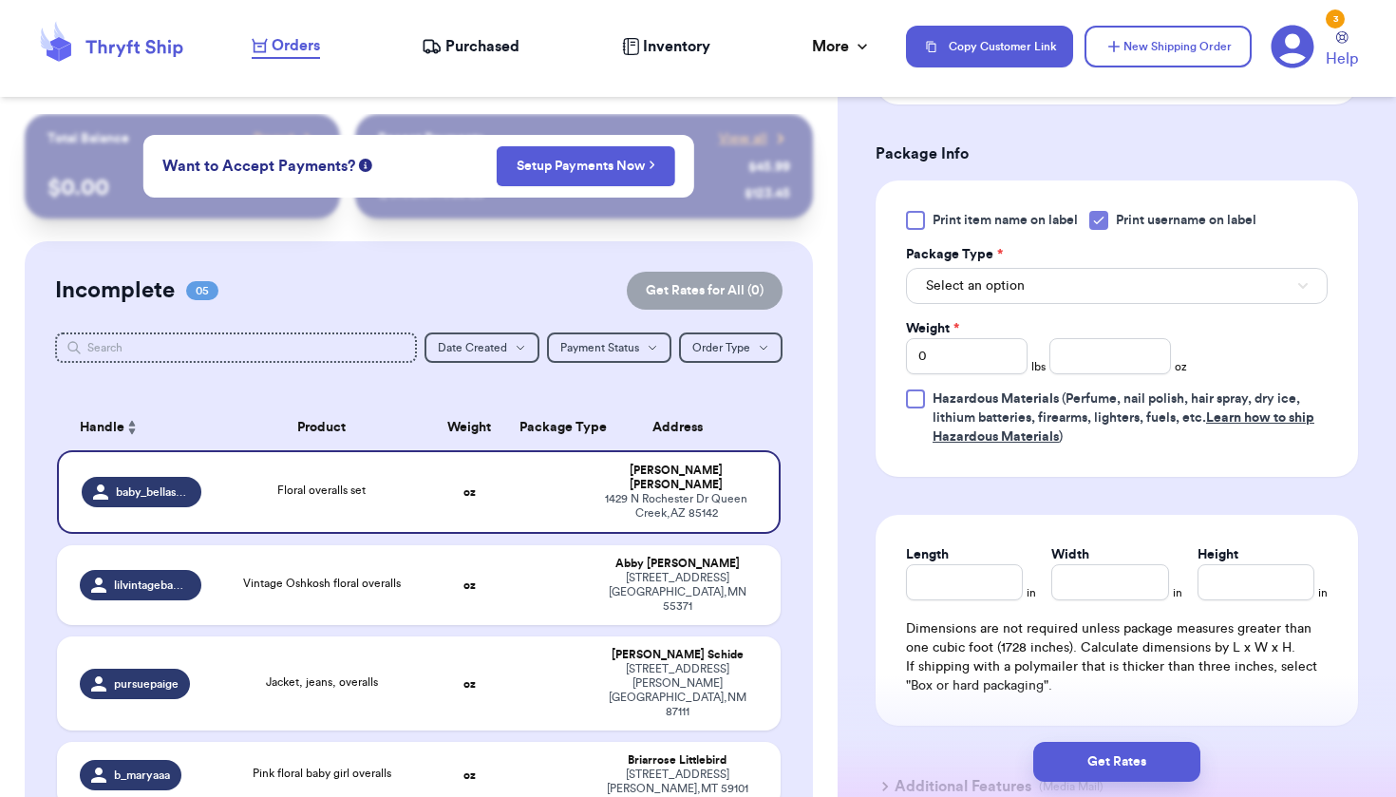
click at [1094, 304] on button "Select an option" at bounding box center [1117, 286] width 422 height 36
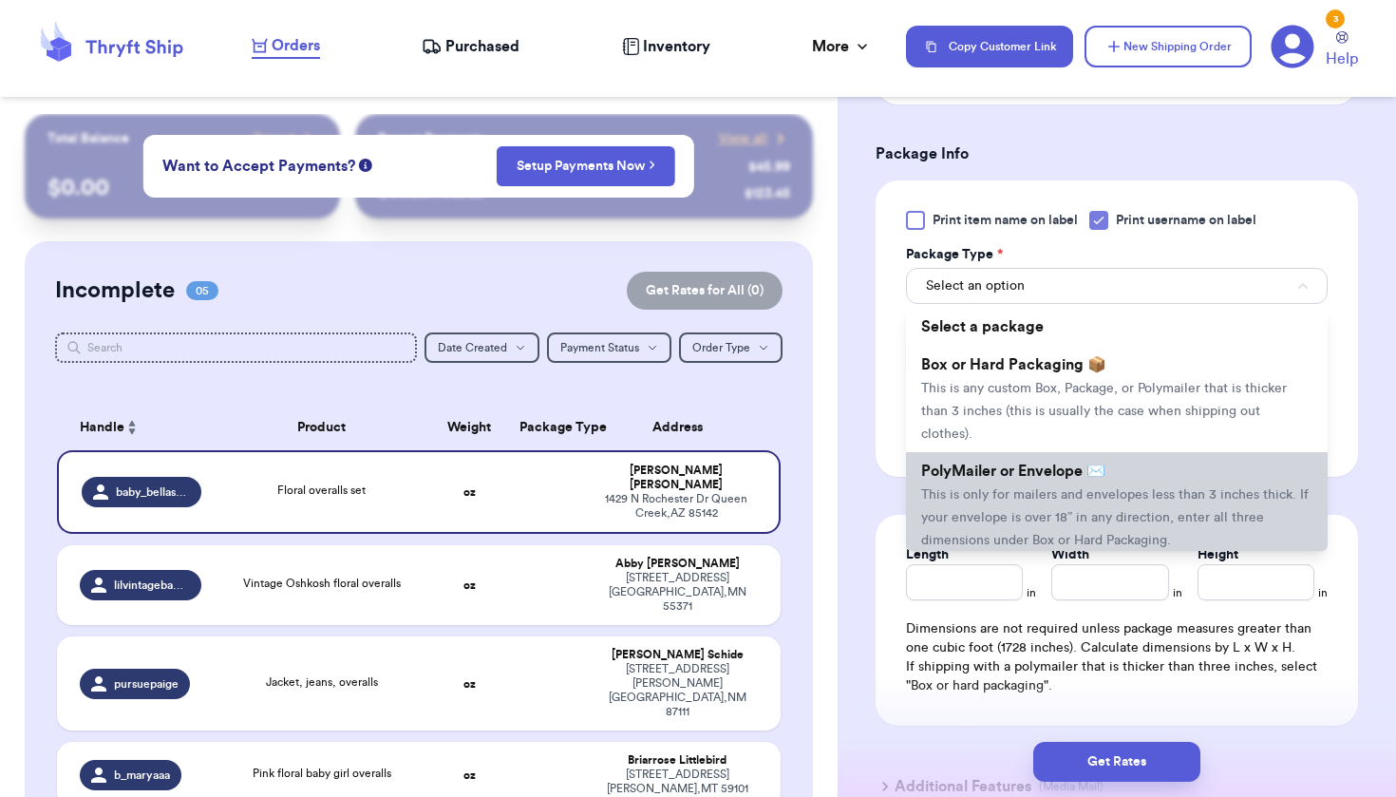
click at [1097, 523] on span "This is only for mailers and envelopes less than 3 inches thick. If your envelo…" at bounding box center [1115, 517] width 388 height 59
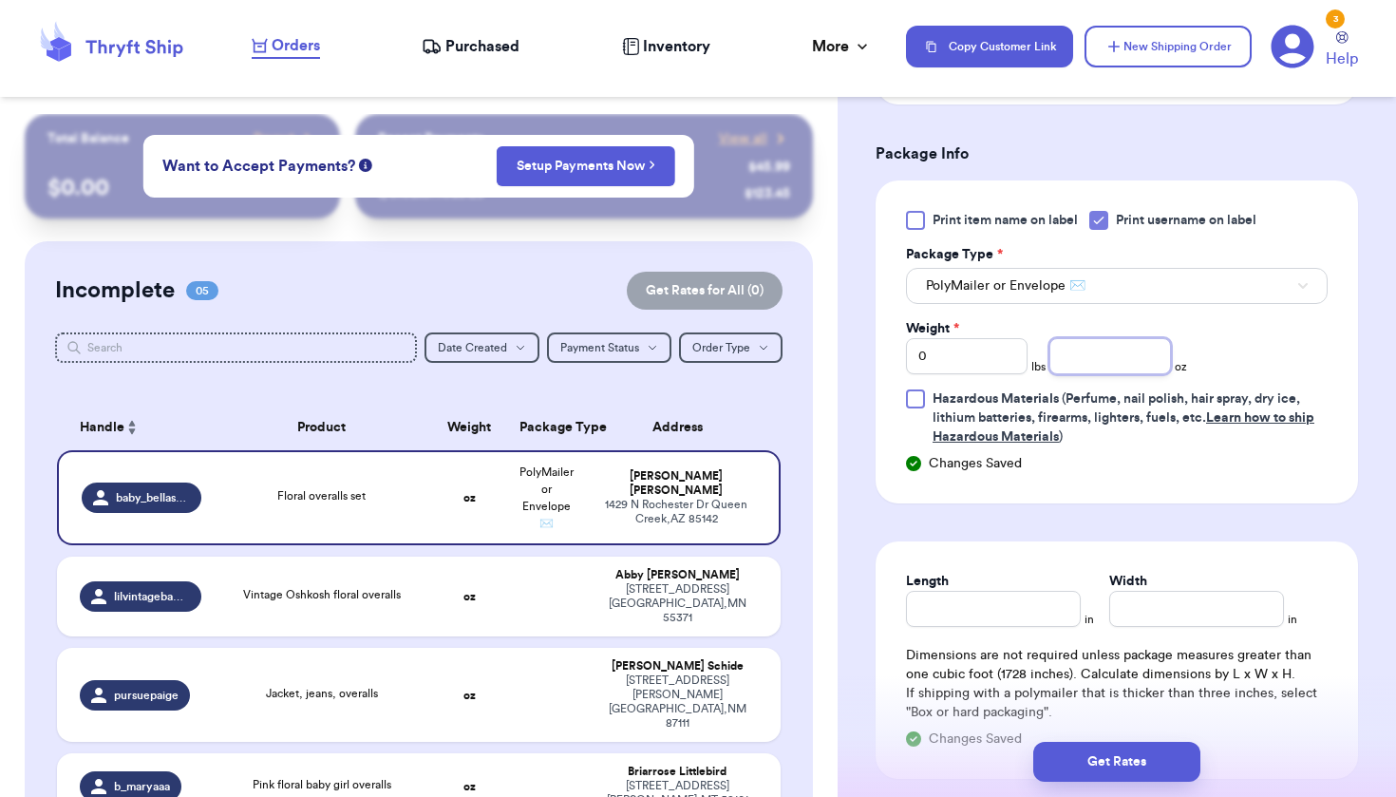
click at [1068, 374] on input "number" at bounding box center [1111, 356] width 122 height 36
type input "9.9"
type input "7.5"
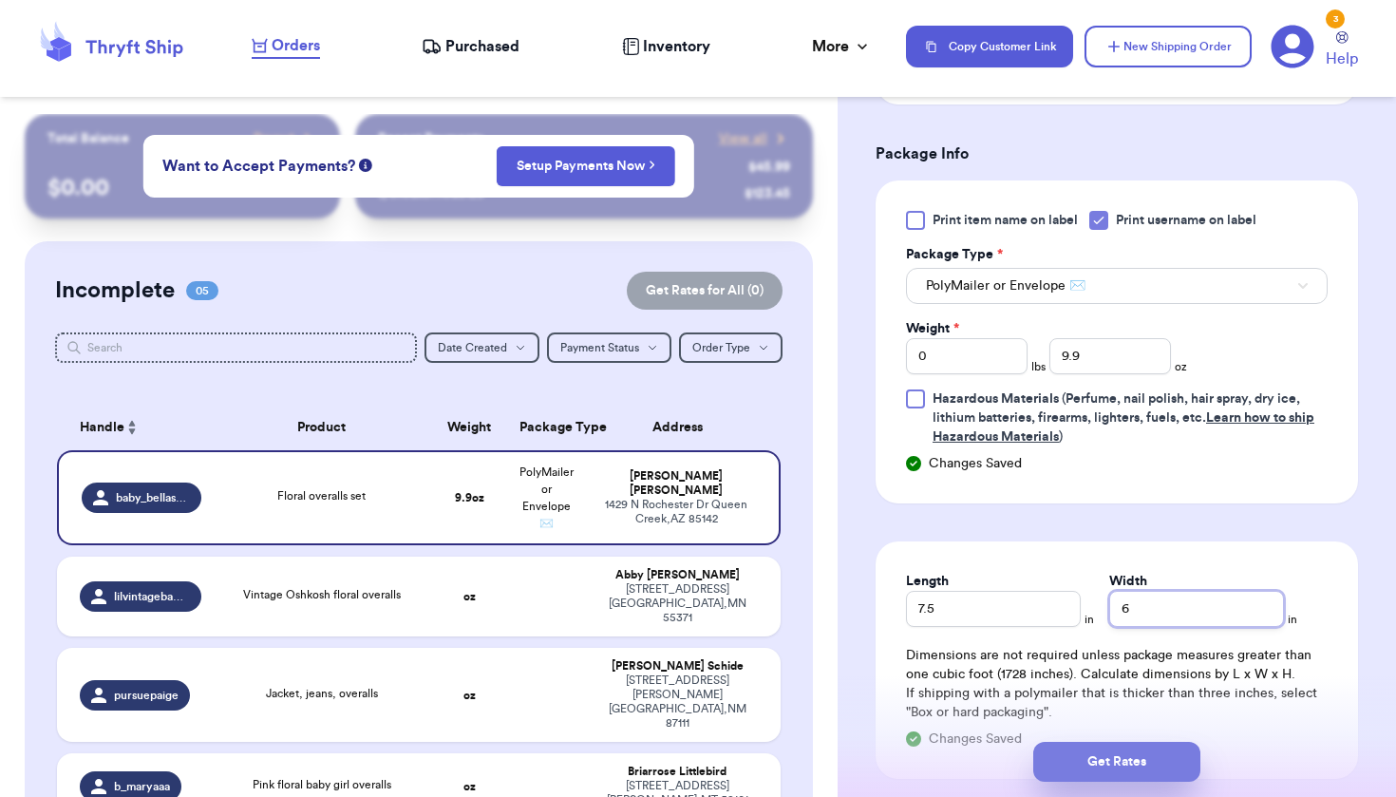
type input "6"
click at [1141, 753] on button "Get Rates" at bounding box center [1116, 762] width 167 height 40
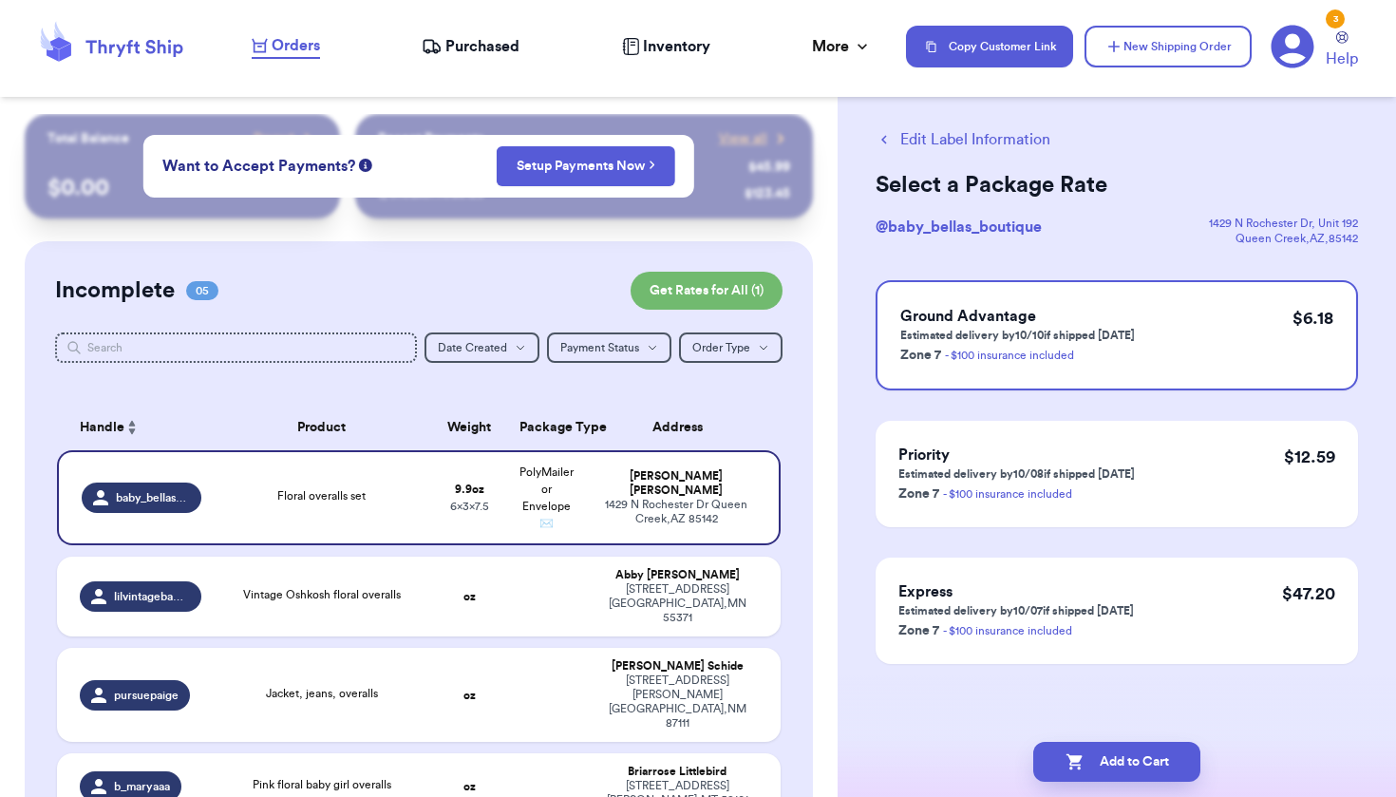
scroll to position [0, 0]
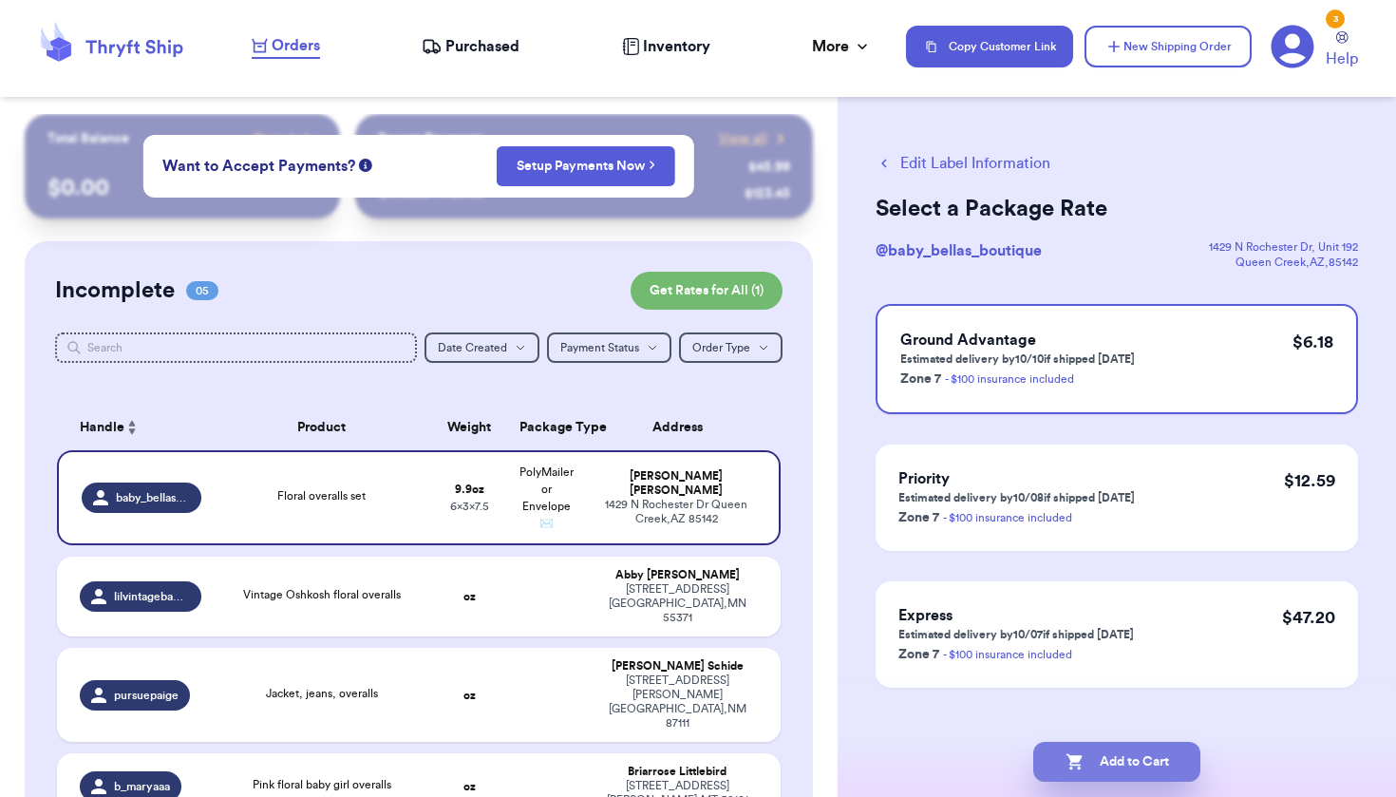
click at [1141, 753] on button "Add to Cart" at bounding box center [1116, 762] width 167 height 40
checkbox input "true"
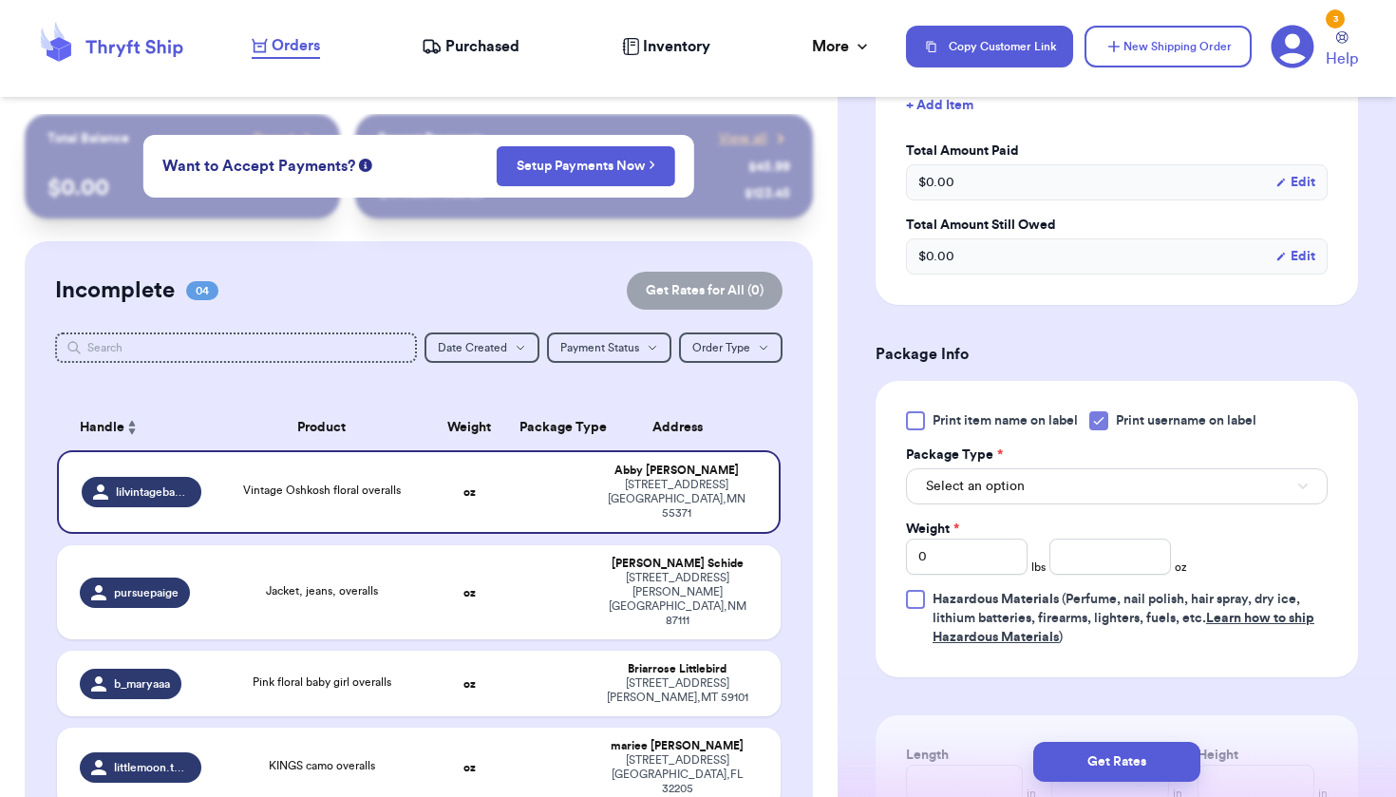
scroll to position [636, 0]
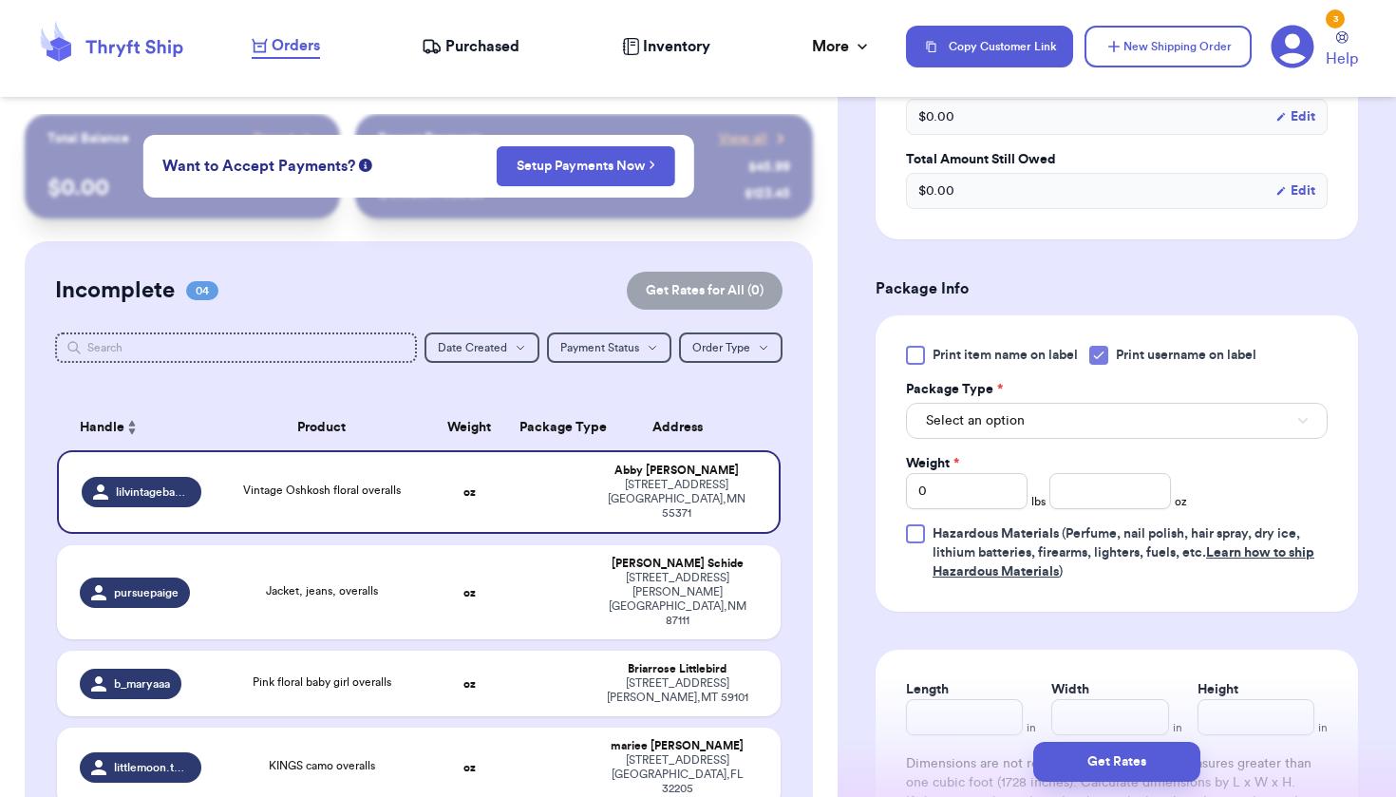
click at [1165, 416] on button "Select an option" at bounding box center [1117, 421] width 422 height 36
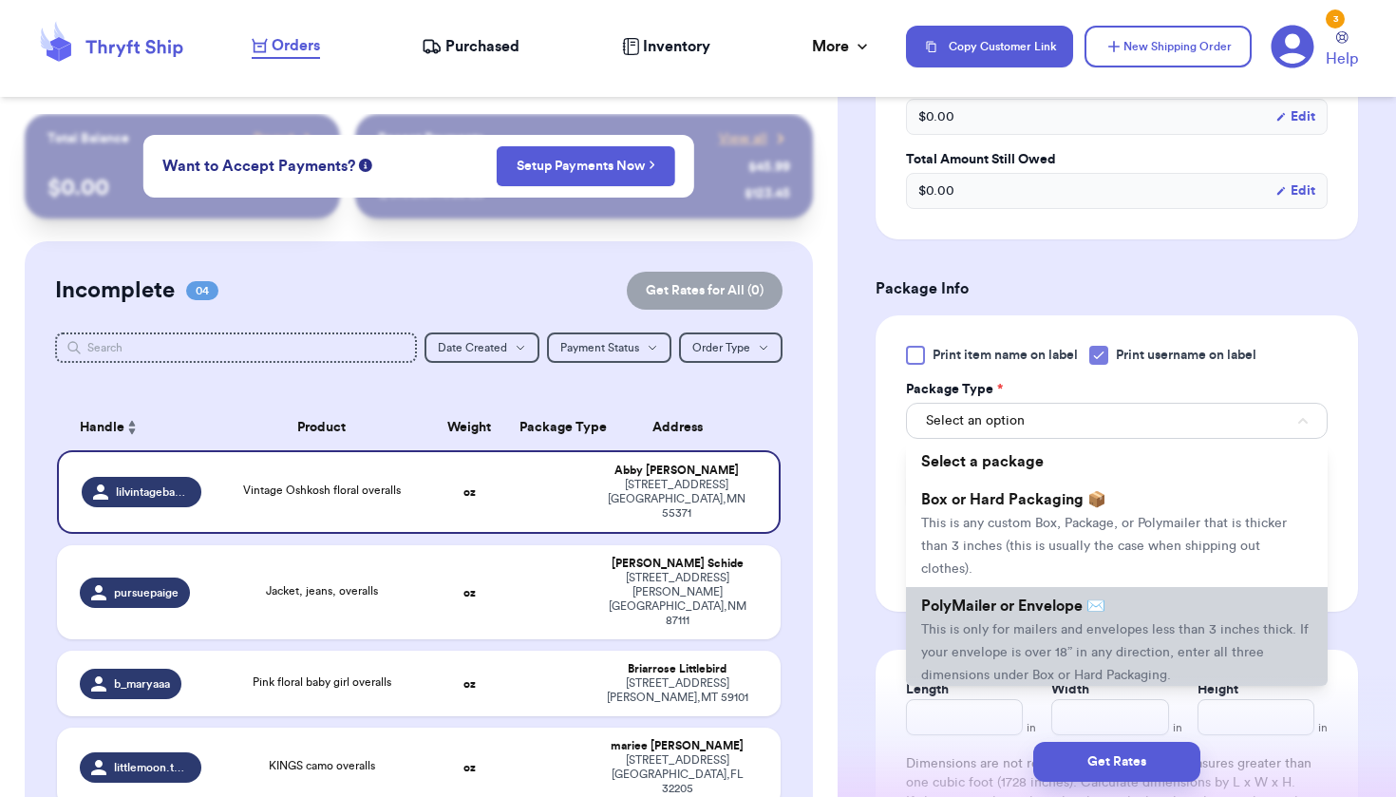
click at [1091, 656] on span "This is only for mailers and envelopes less than 3 inches thick. If your envelo…" at bounding box center [1115, 652] width 388 height 59
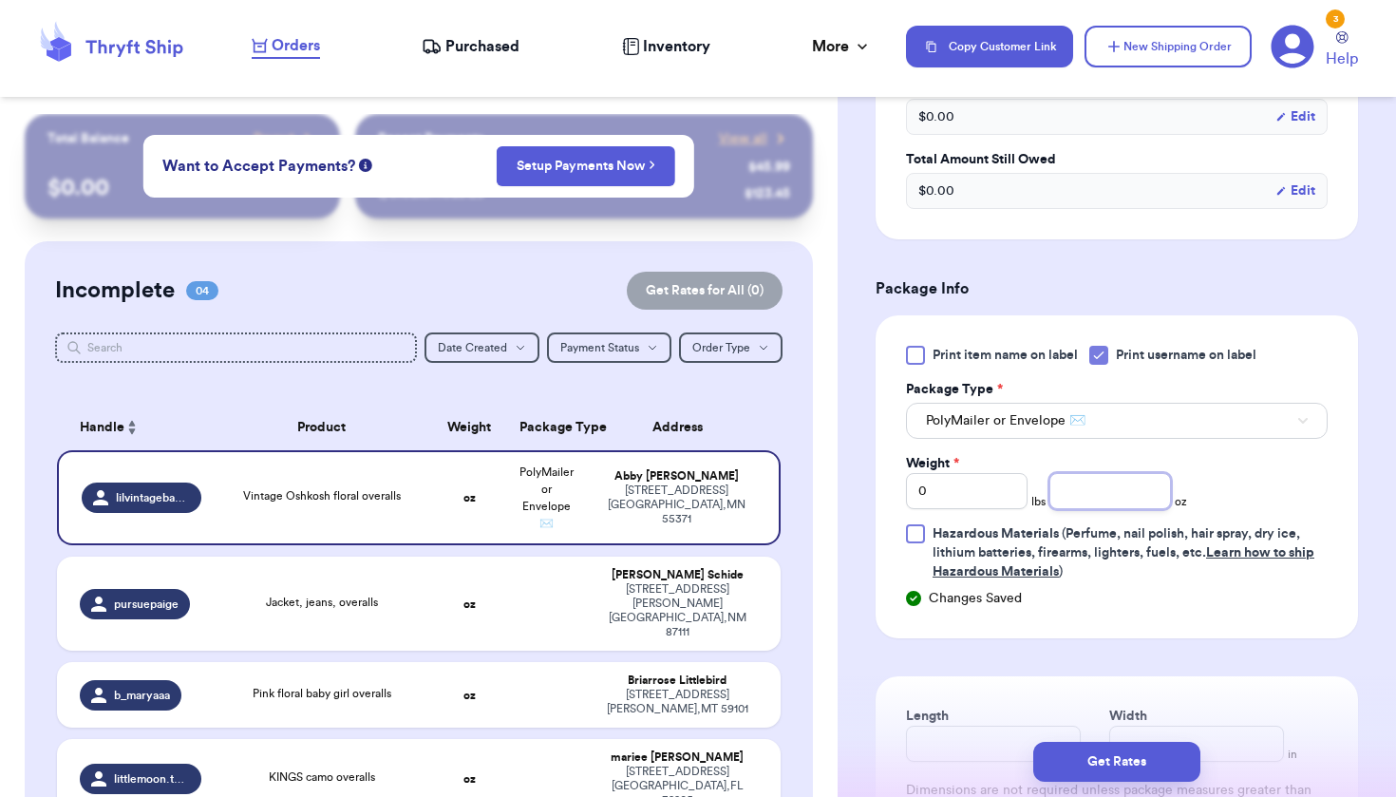
click at [1079, 489] on input "number" at bounding box center [1111, 491] width 122 height 36
click at [1127, 499] on input "13.5" at bounding box center [1111, 491] width 122 height 36
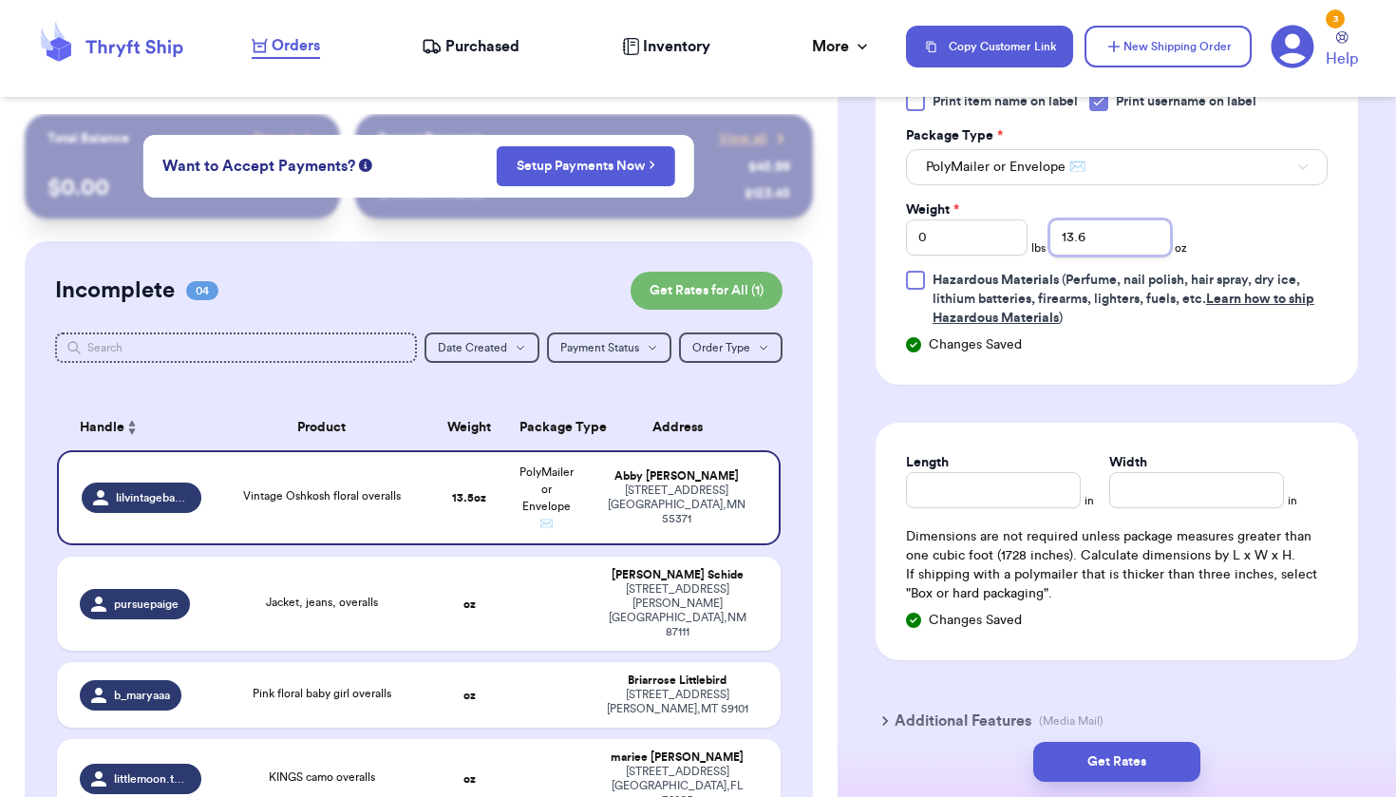
scroll to position [893, 0]
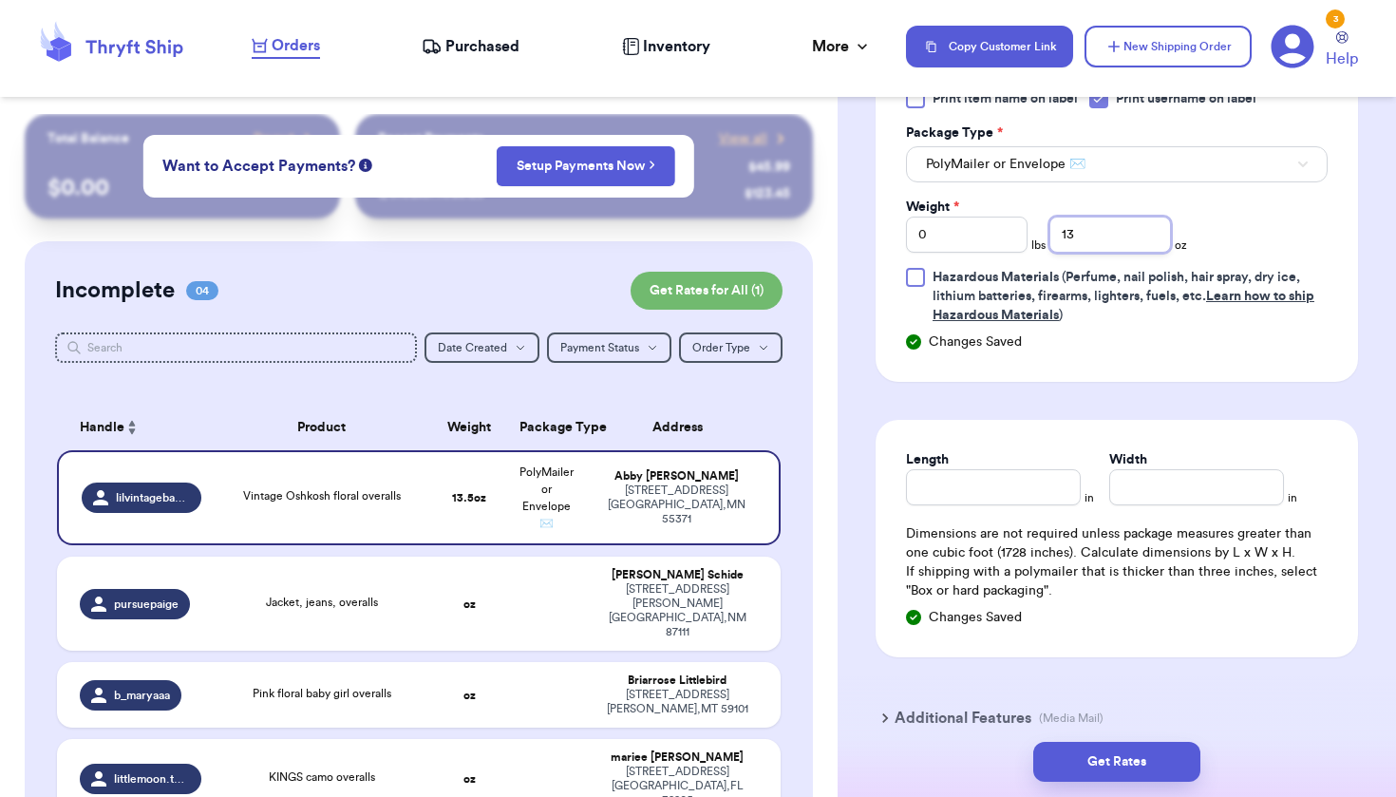
type input "13.5"
type input "8"
type input "7"
click at [1143, 741] on div "Get Rates" at bounding box center [1117, 762] width 558 height 70
click at [1135, 765] on button "Get Rates" at bounding box center [1116, 762] width 167 height 40
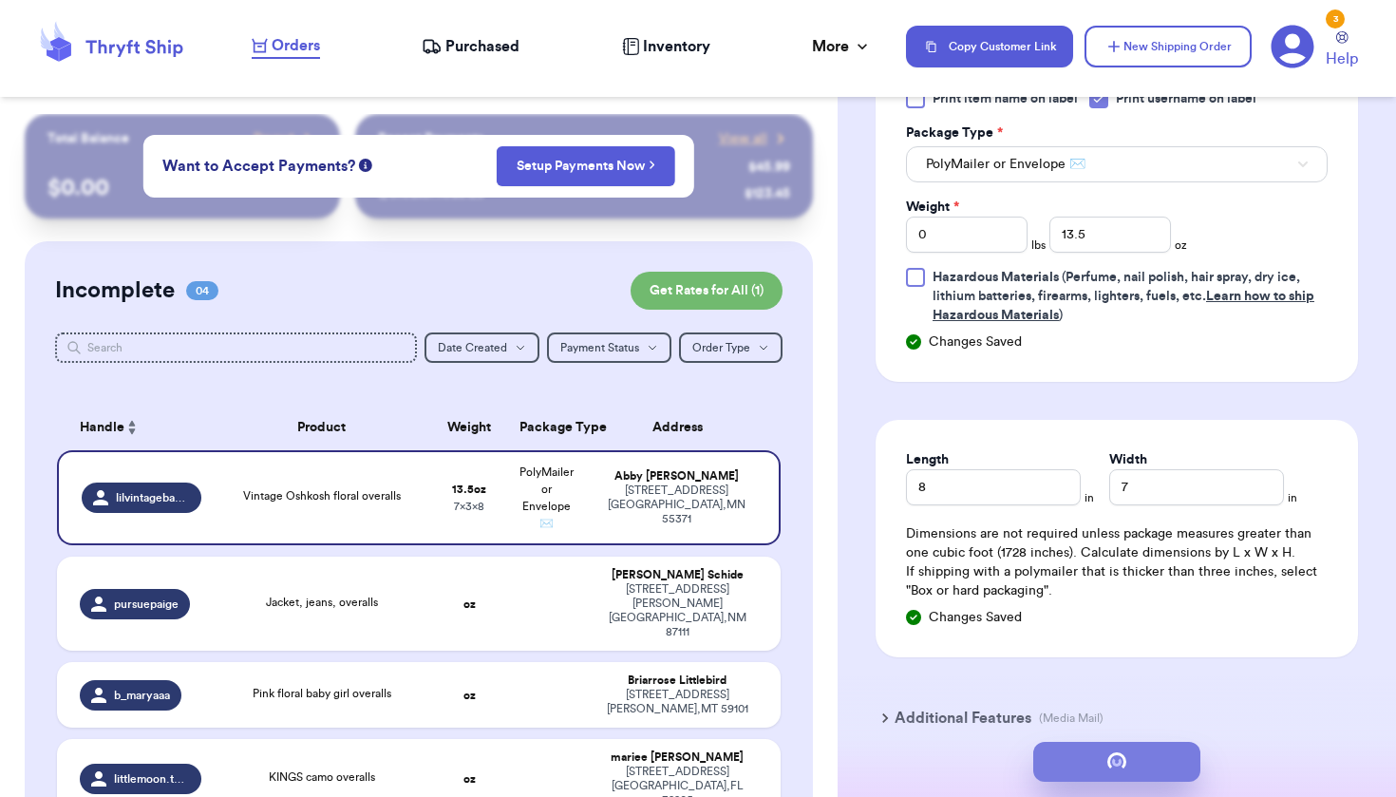
scroll to position [0, 0]
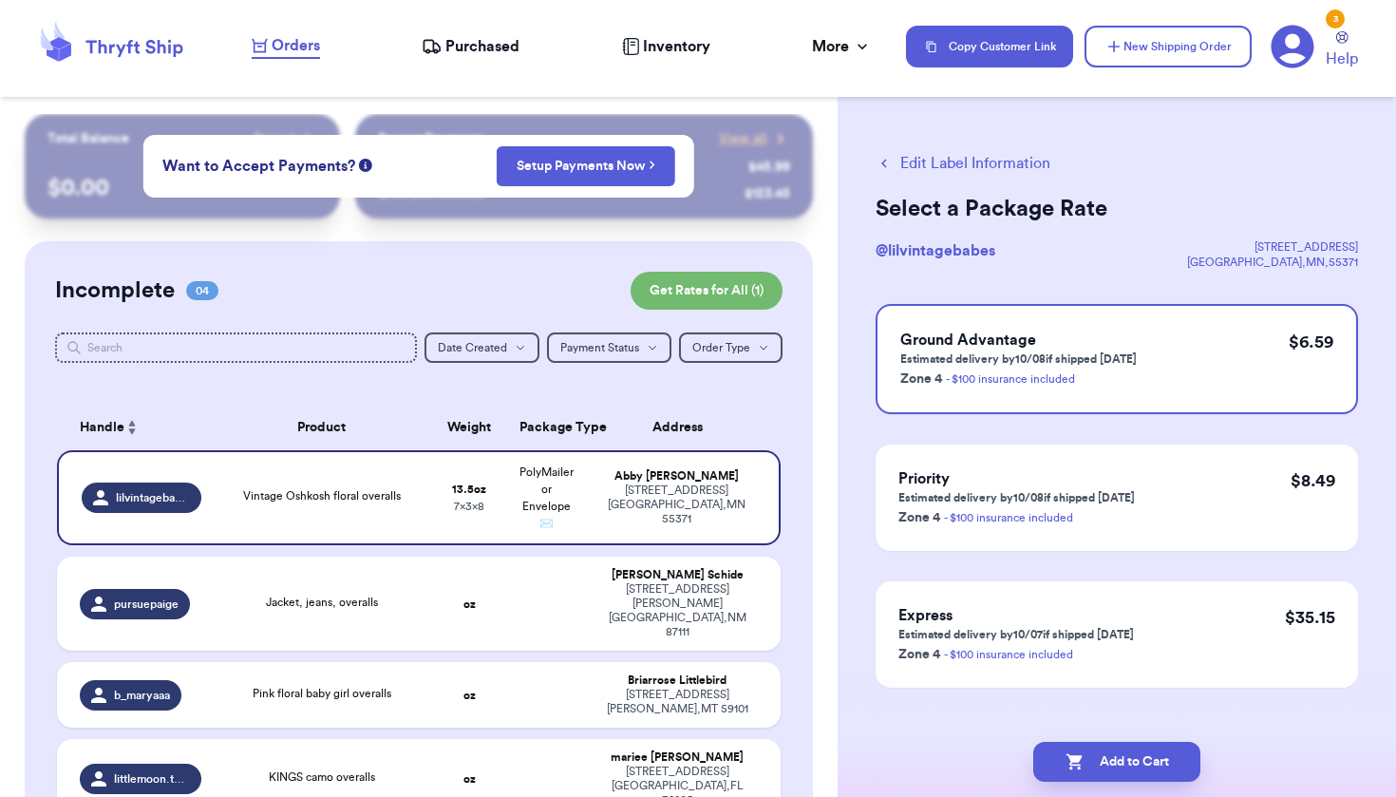
click at [1135, 765] on button "Add to Cart" at bounding box center [1116, 762] width 167 height 40
checkbox input "true"
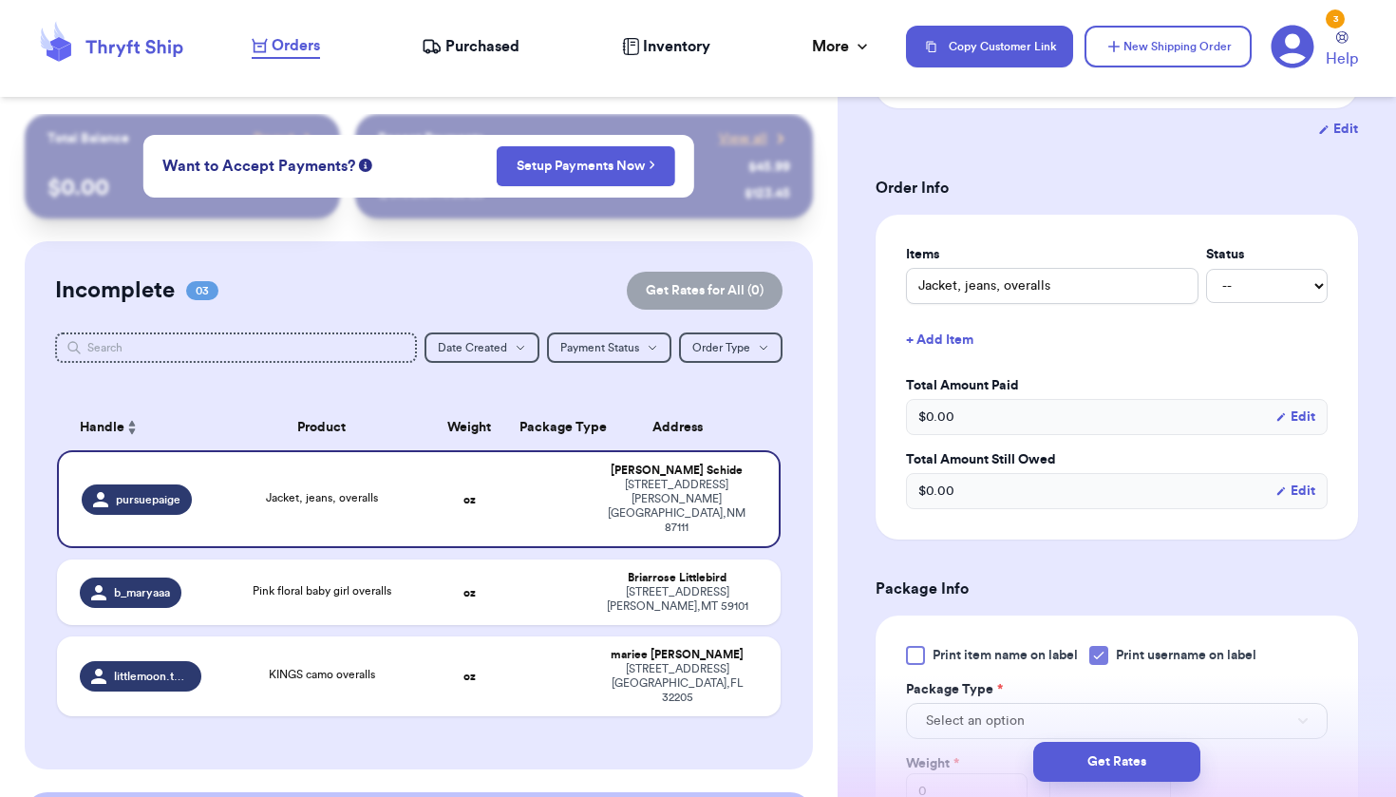
scroll to position [588, 0]
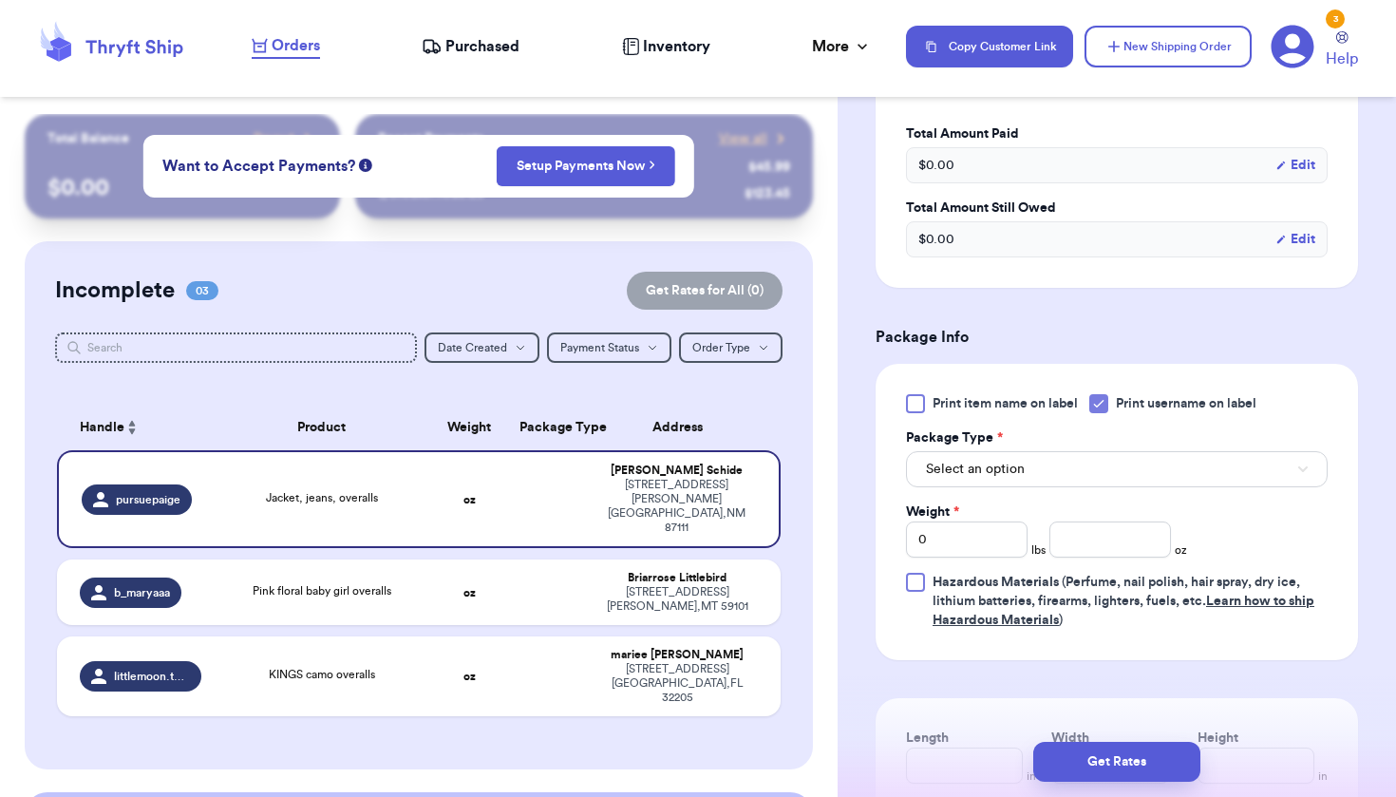
click at [993, 474] on span "Select an option" at bounding box center [975, 469] width 99 height 19
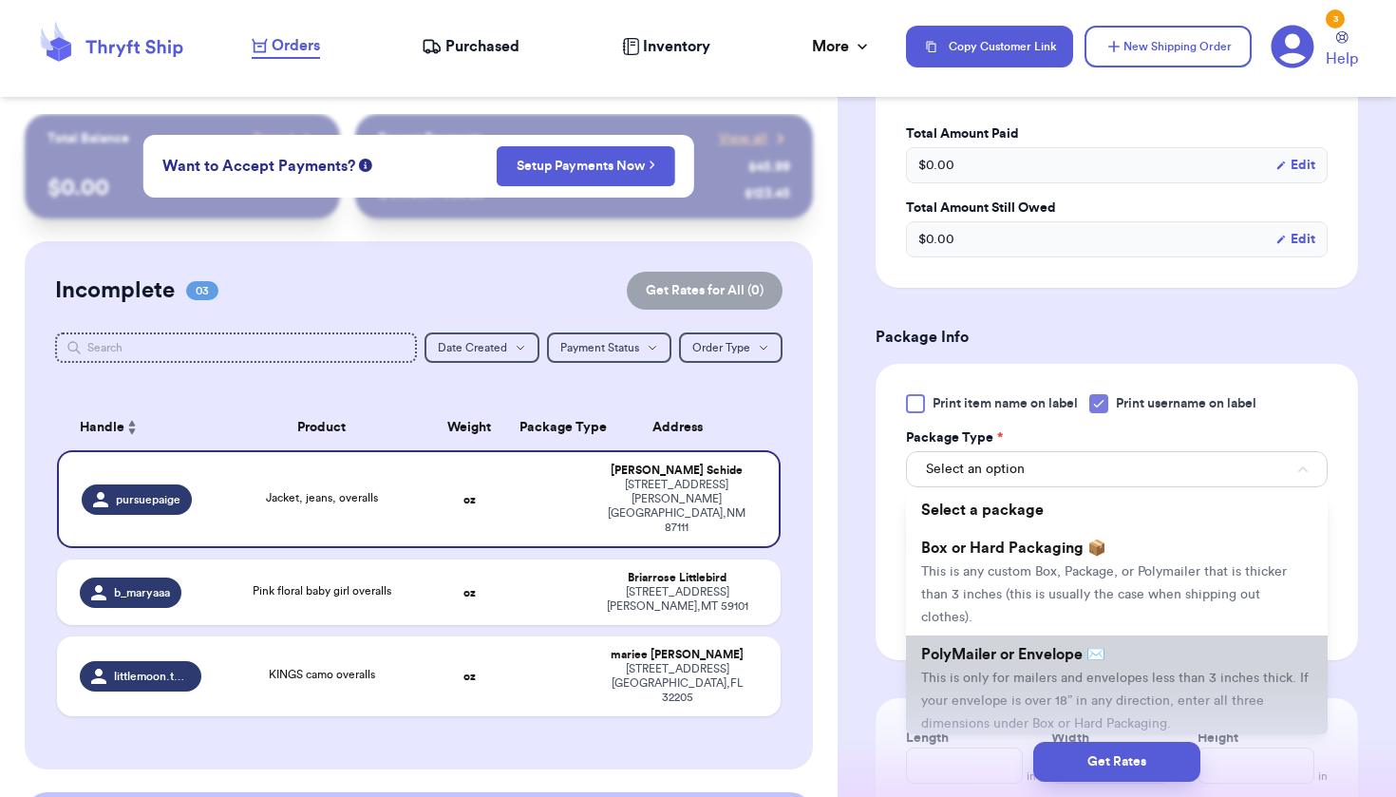
click at [969, 696] on li "PolyMailer or Envelope ✉️ This is only for mailers and envelopes less than 3 in…" at bounding box center [1117, 688] width 422 height 106
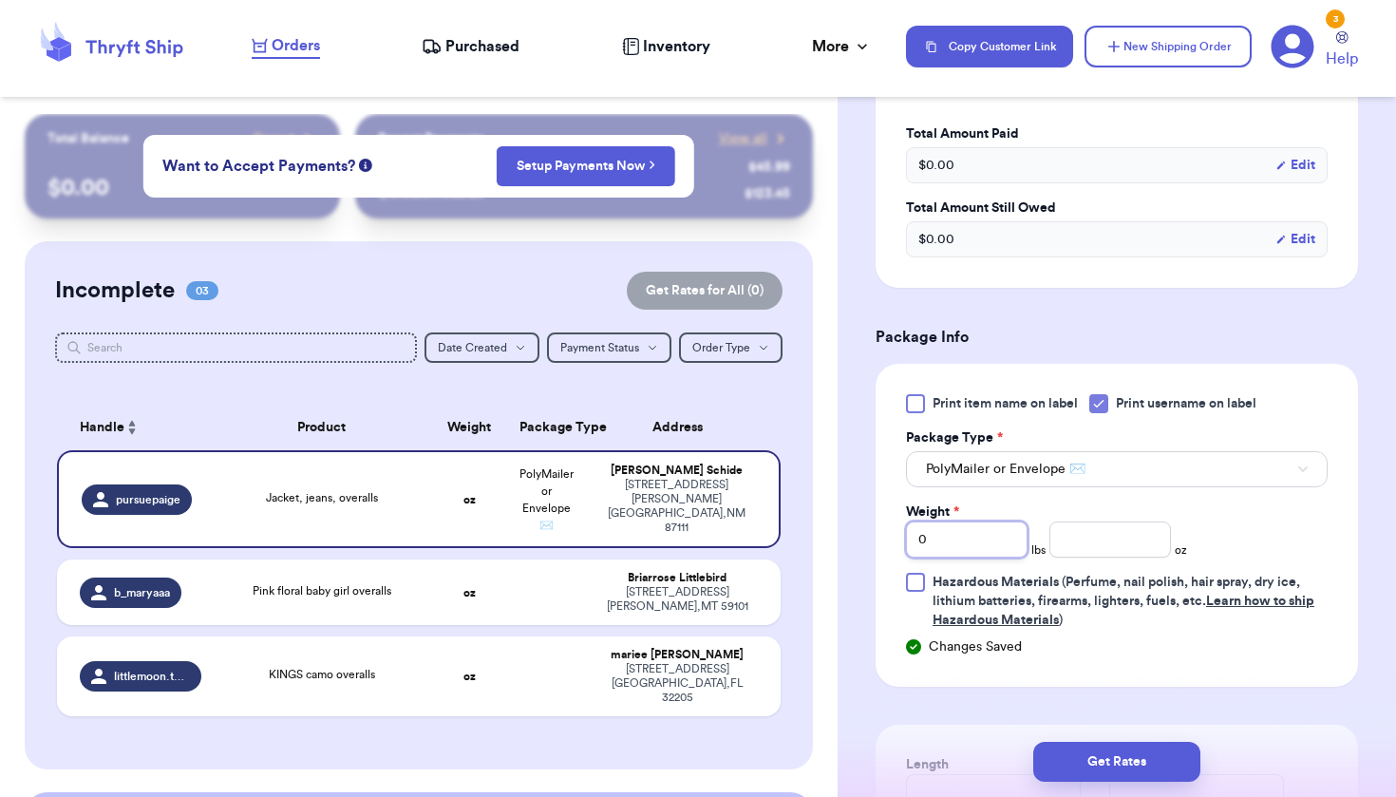
click at [973, 544] on input "0" at bounding box center [967, 539] width 122 height 36
type input "1"
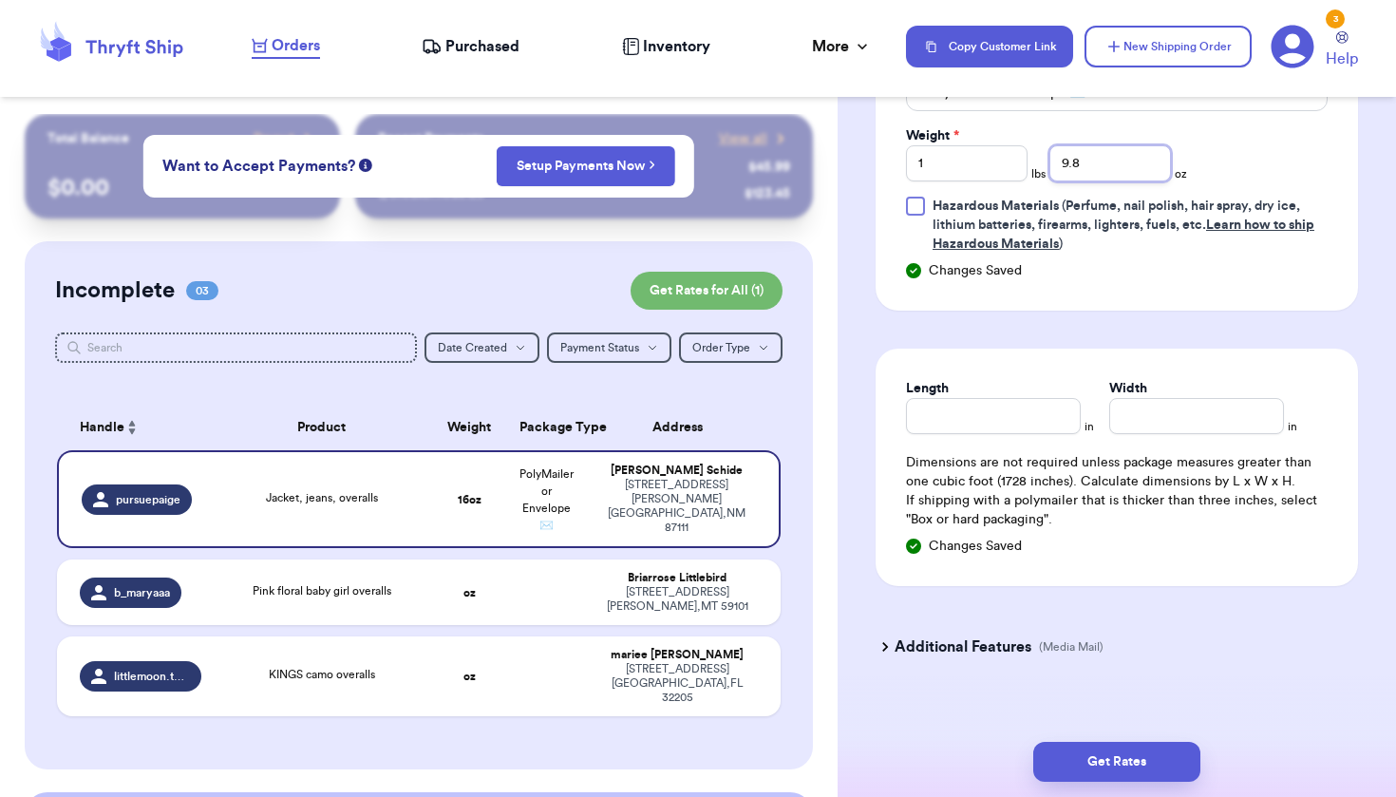
type input "9.8"
type input "9"
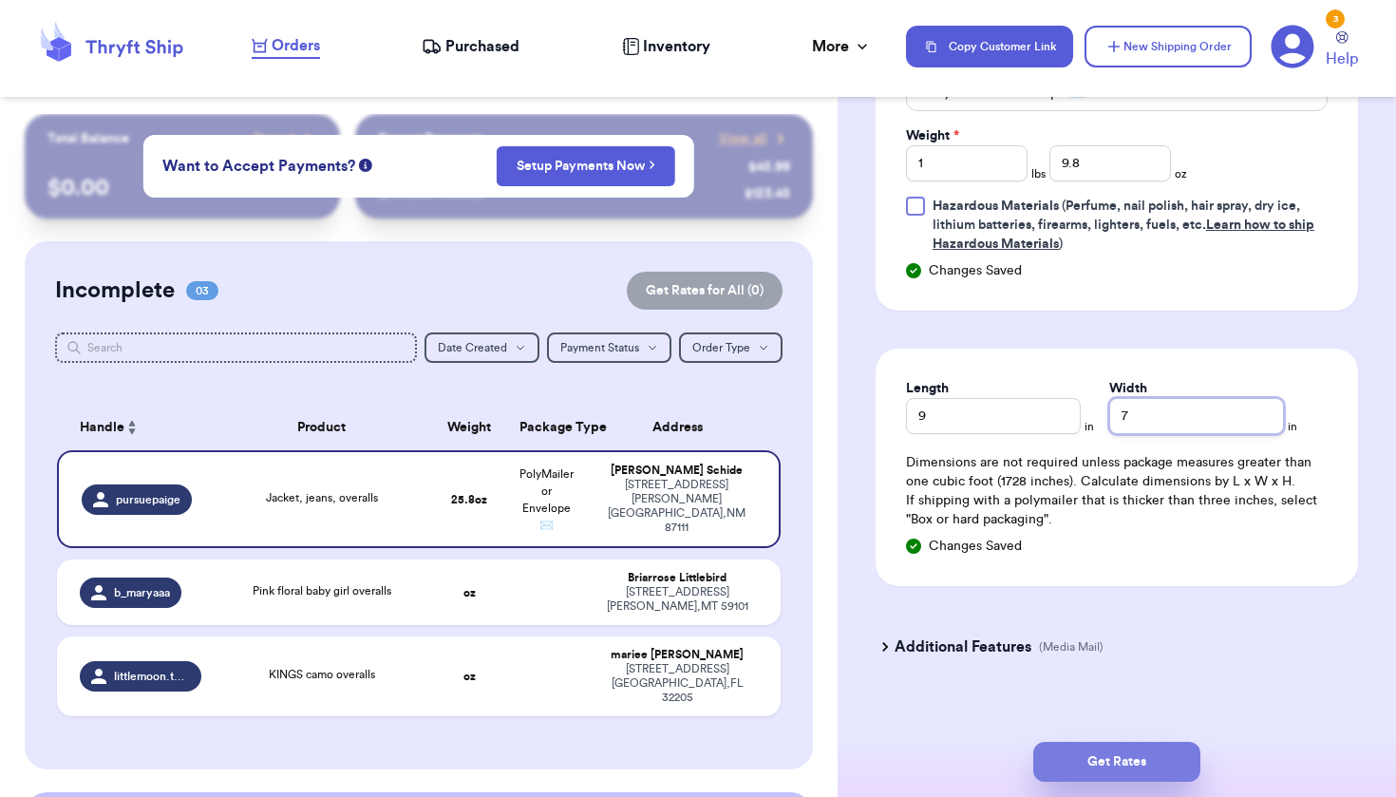
type input "7"
click at [1098, 754] on button "Get Rates" at bounding box center [1116, 762] width 167 height 40
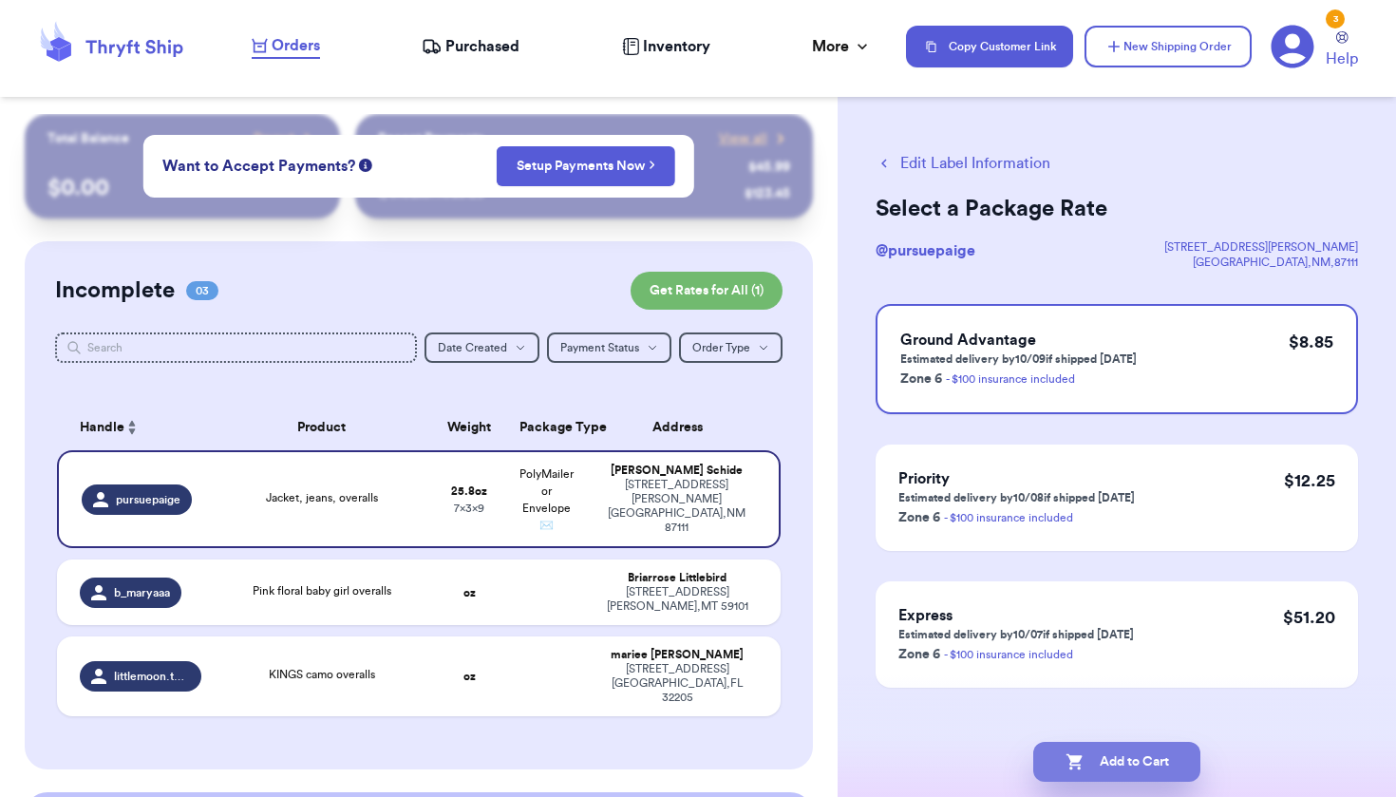
click at [1105, 760] on button "Add to Cart" at bounding box center [1116, 762] width 167 height 40
checkbox input "true"
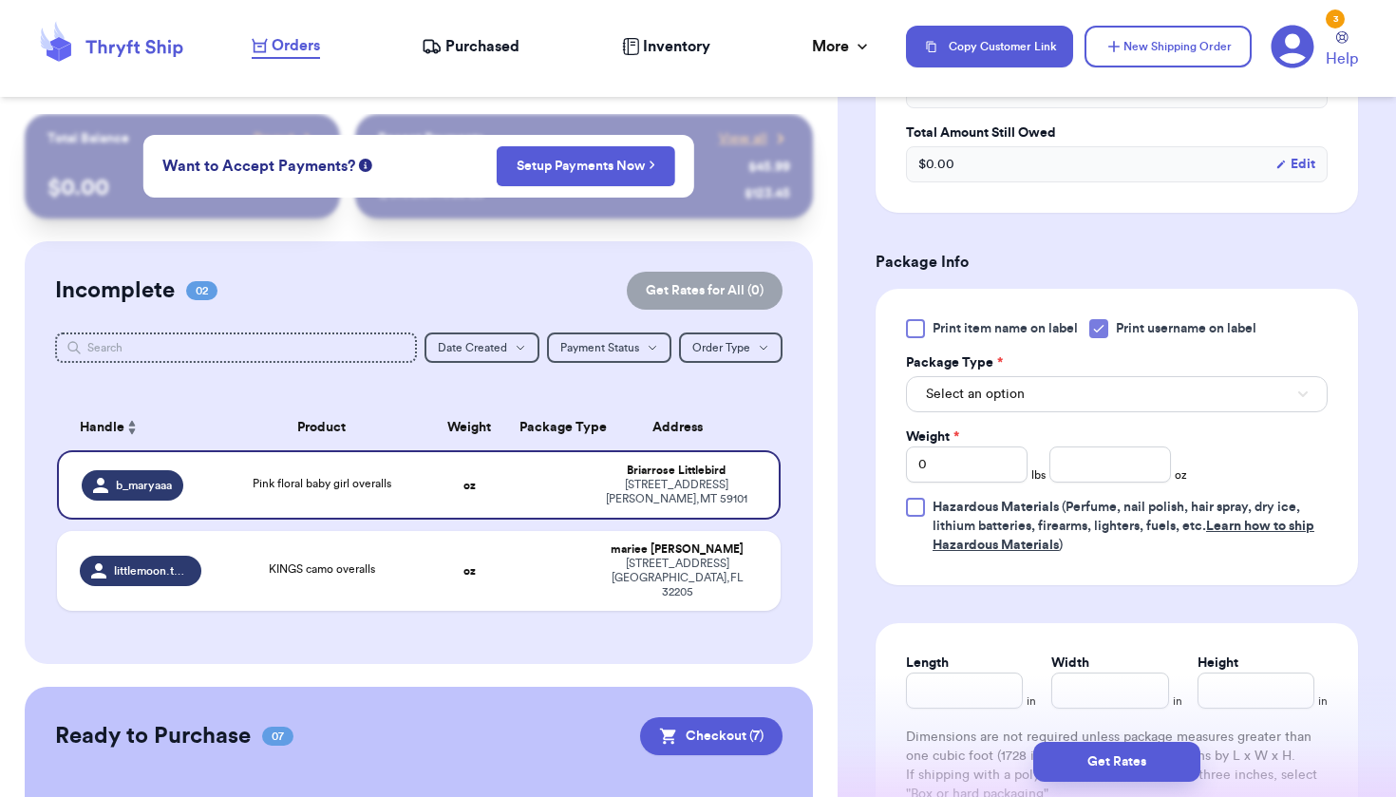
scroll to position [540, 0]
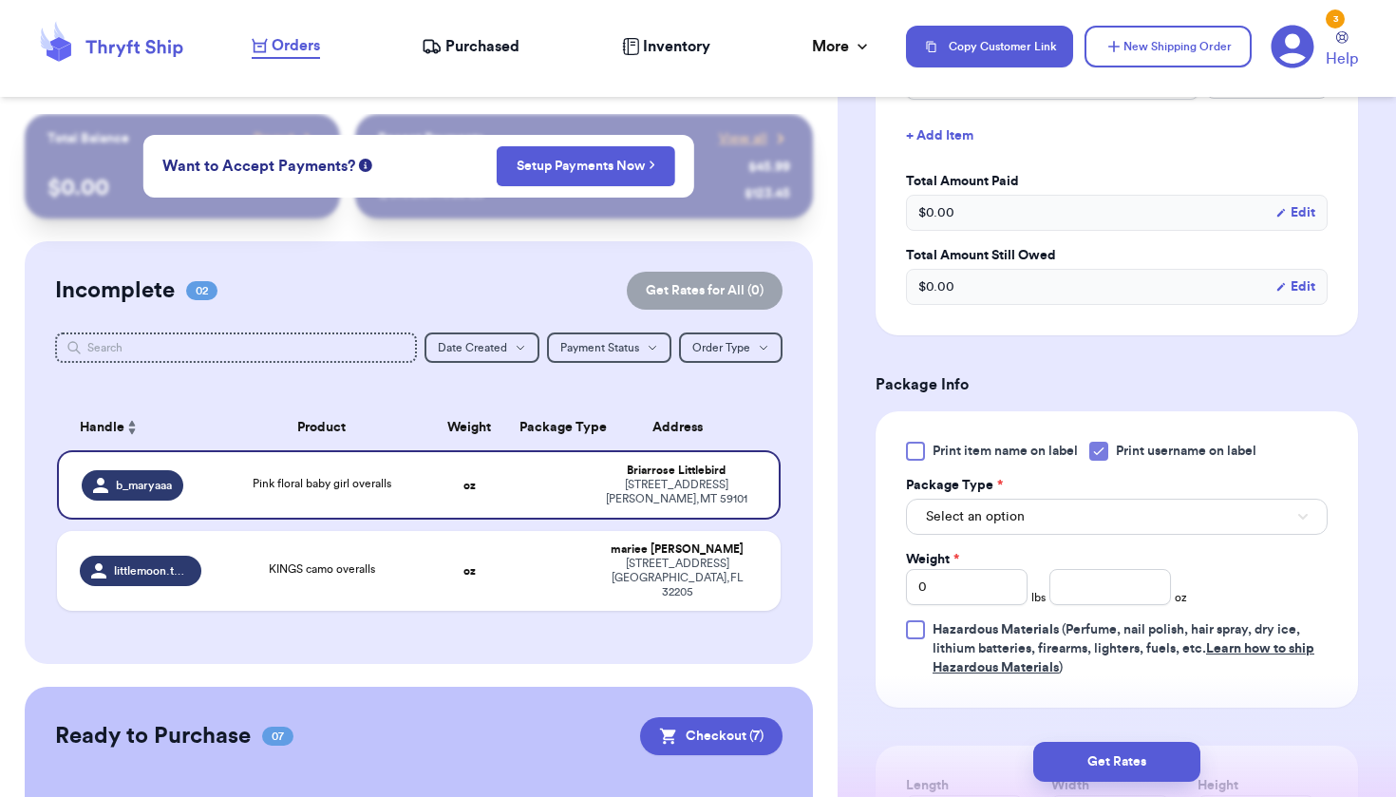
click at [1020, 520] on span "Select an option" at bounding box center [975, 516] width 99 height 19
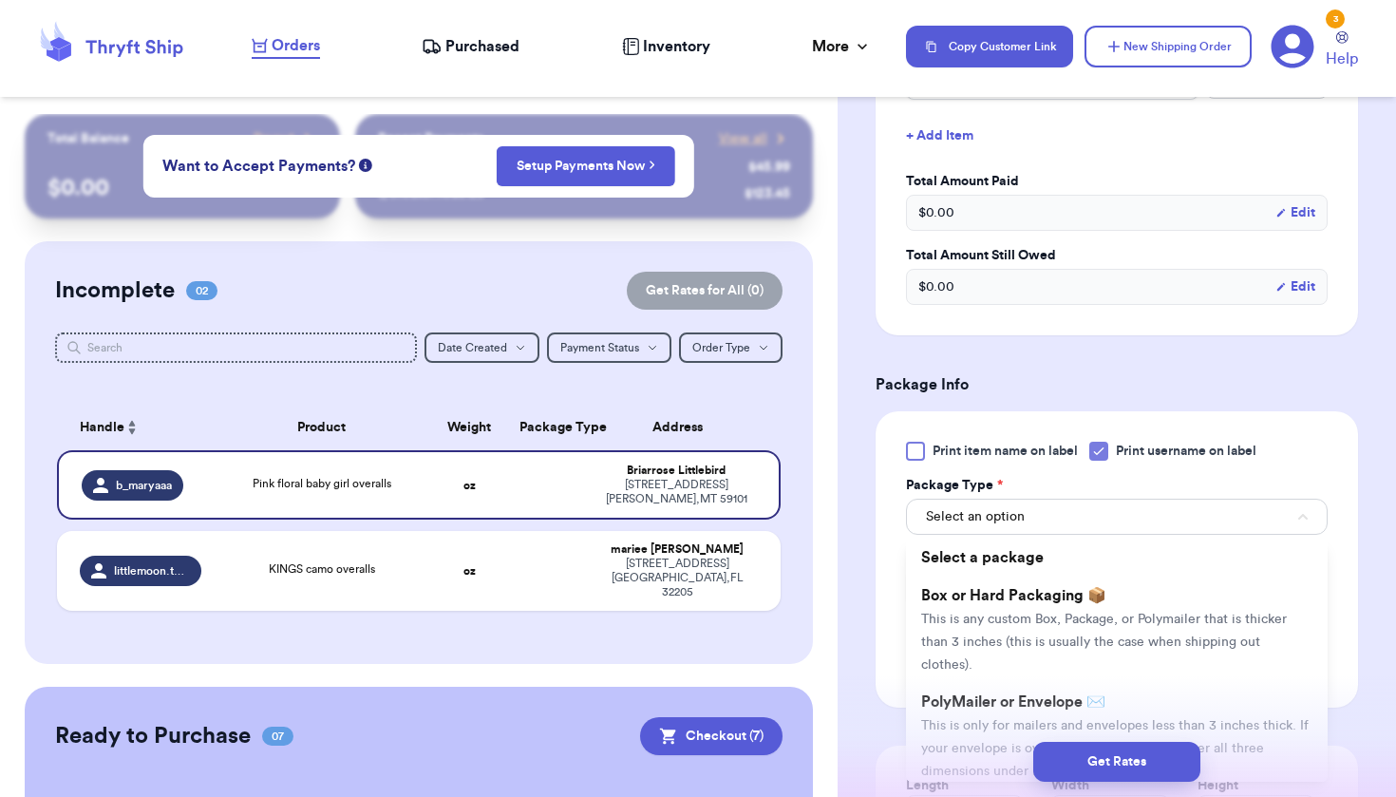
click at [988, 729] on div "Get Rates" at bounding box center [1117, 762] width 558 height 70
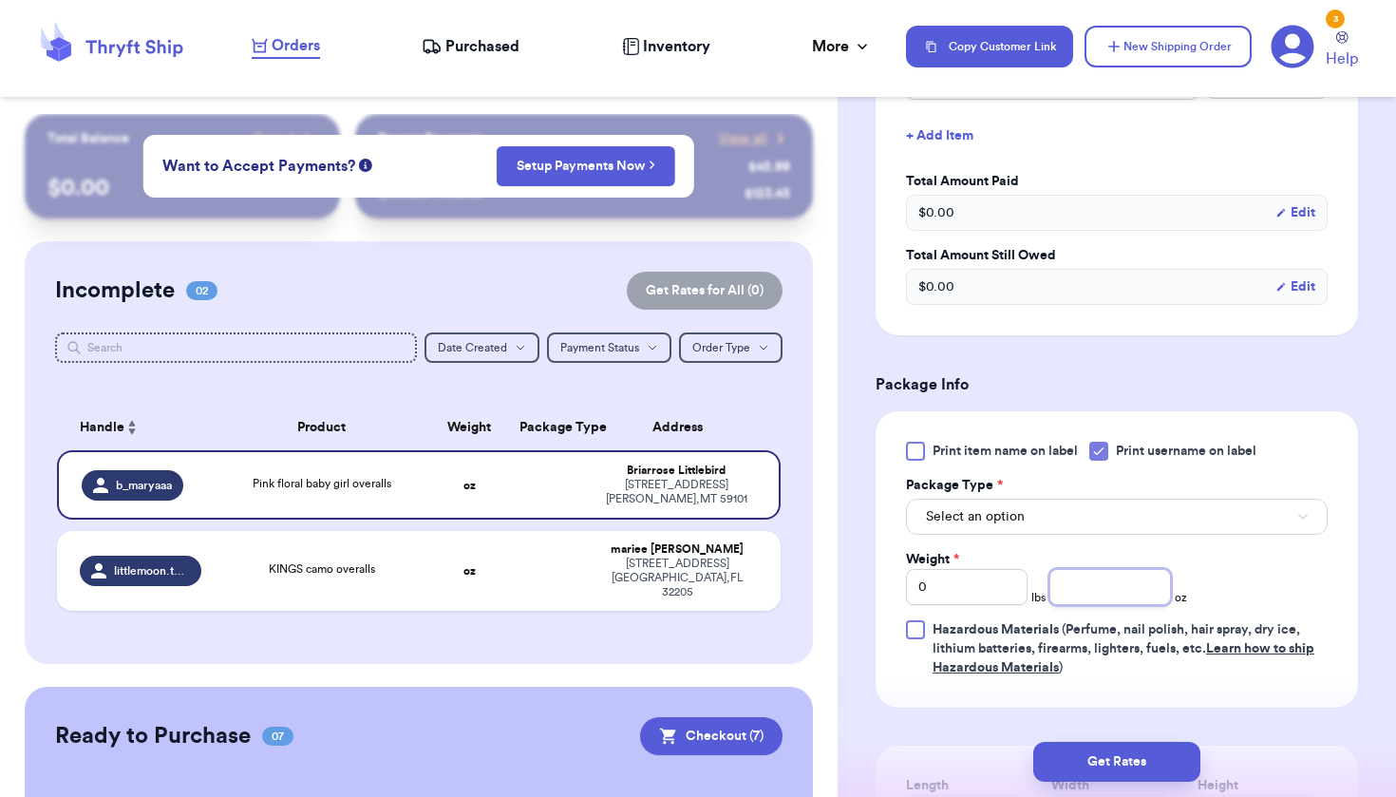
click at [1091, 588] on input "number" at bounding box center [1111, 587] width 122 height 36
type input "7.9"
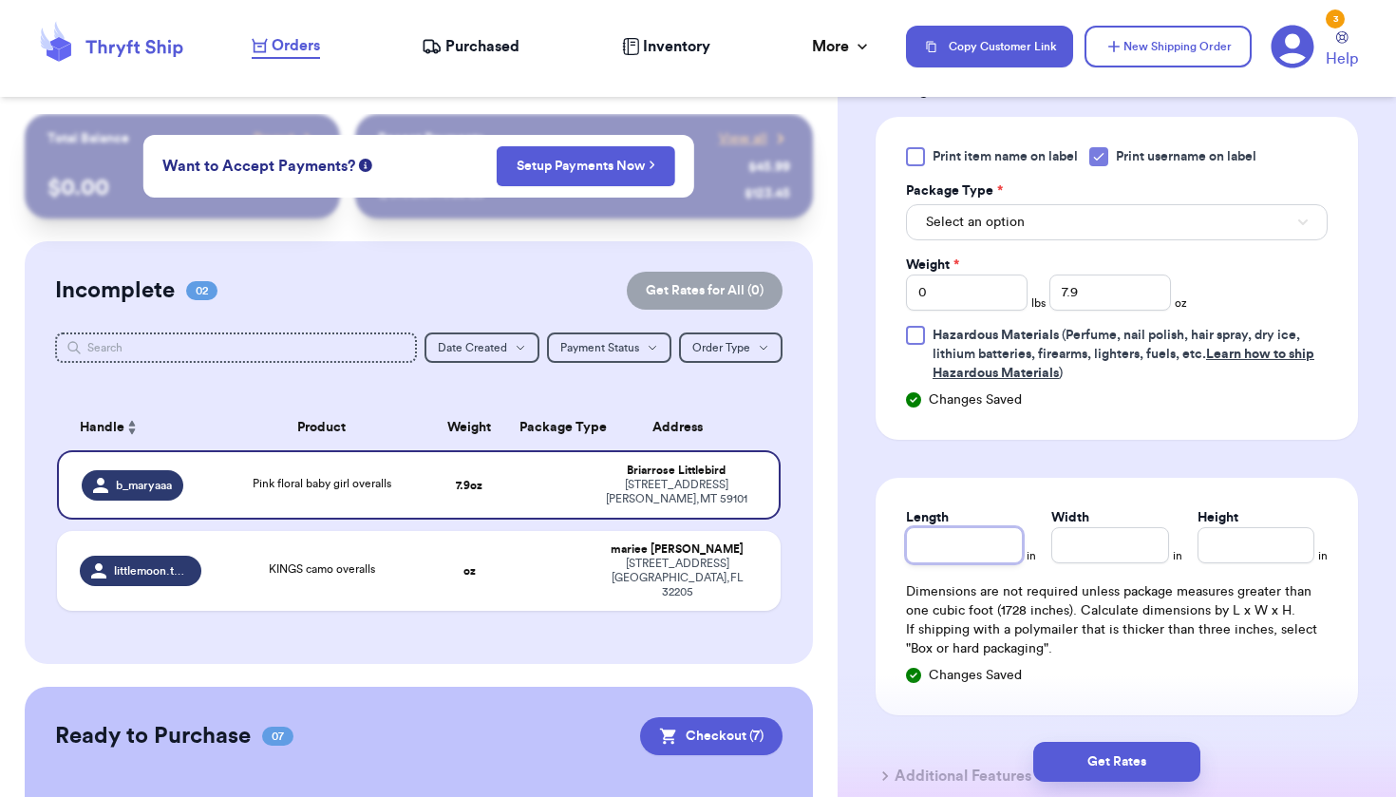
scroll to position [834, 0]
click at [1057, 215] on button "Select an option" at bounding box center [1117, 223] width 422 height 36
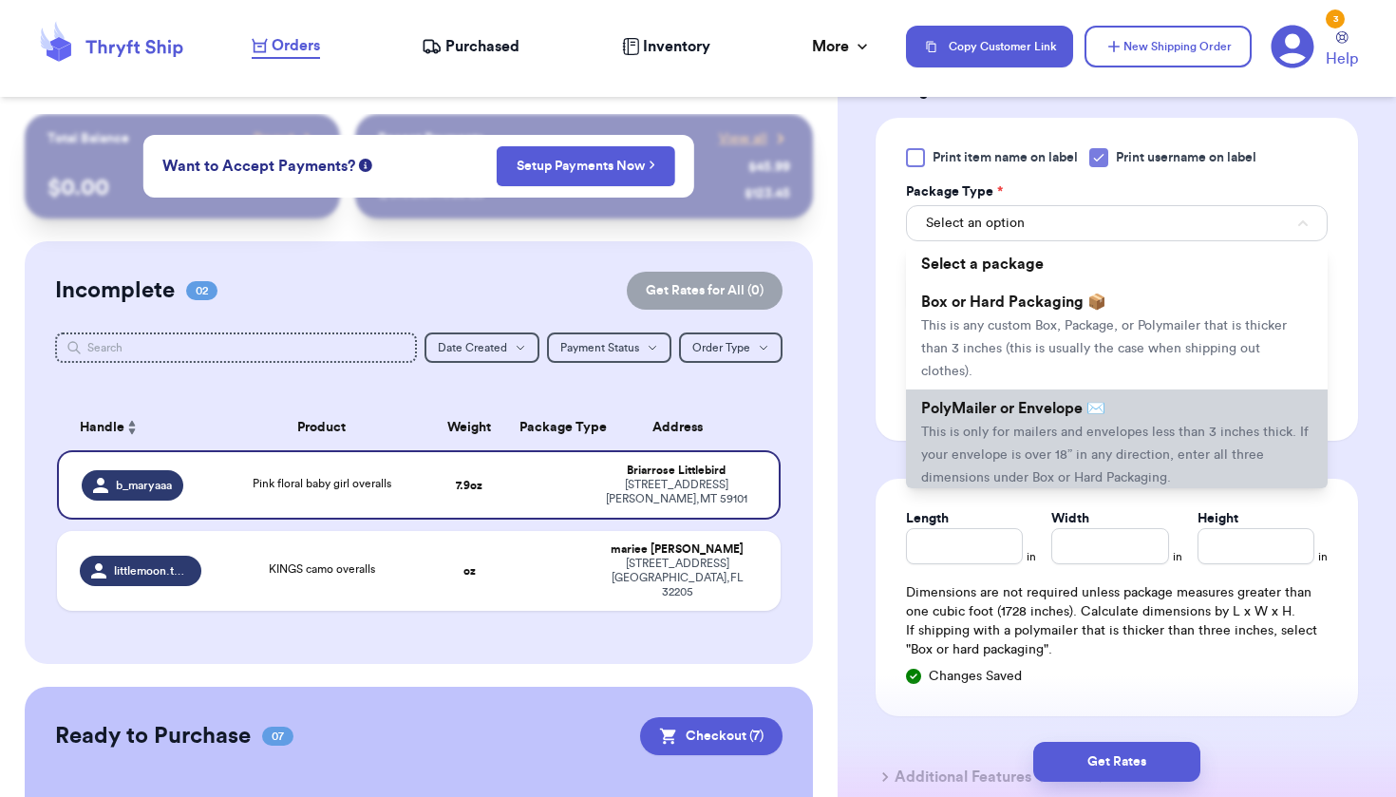
click at [1059, 402] on li "PolyMailer or Envelope ✉️ This is only for mailers and envelopes less than 3 in…" at bounding box center [1117, 442] width 422 height 106
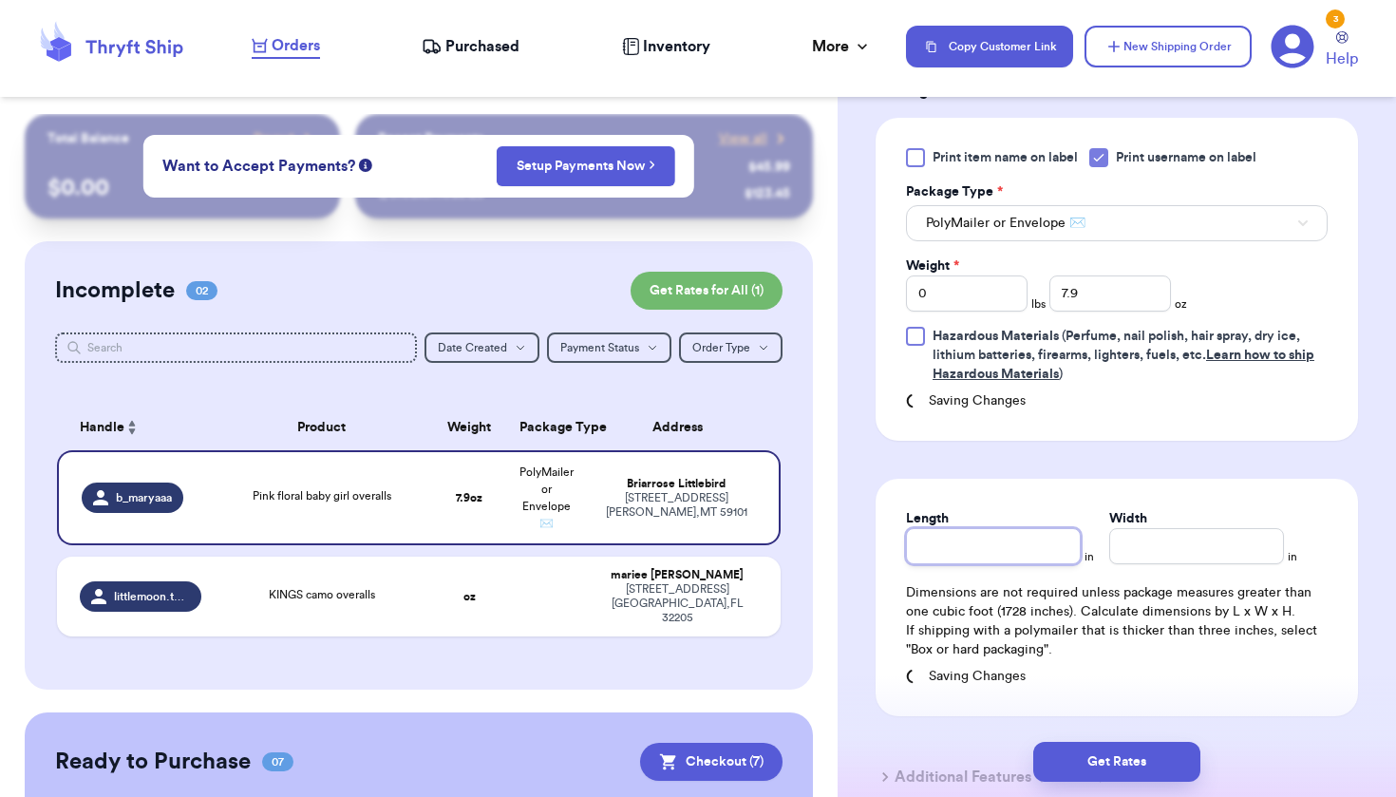
click at [1017, 549] on input "Length" at bounding box center [993, 546] width 175 height 36
type input "6"
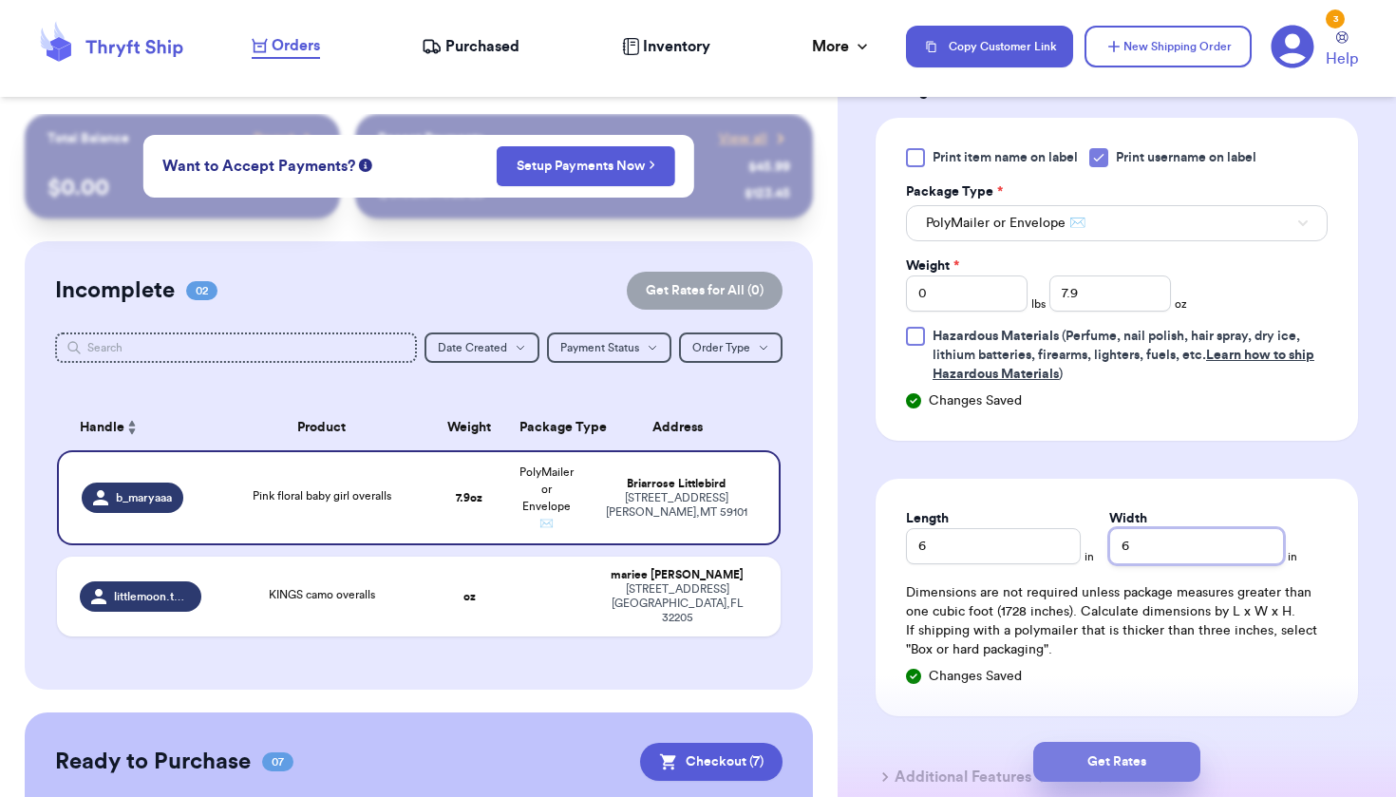
type input "6"
click at [1156, 761] on button "Get Rates" at bounding box center [1116, 762] width 167 height 40
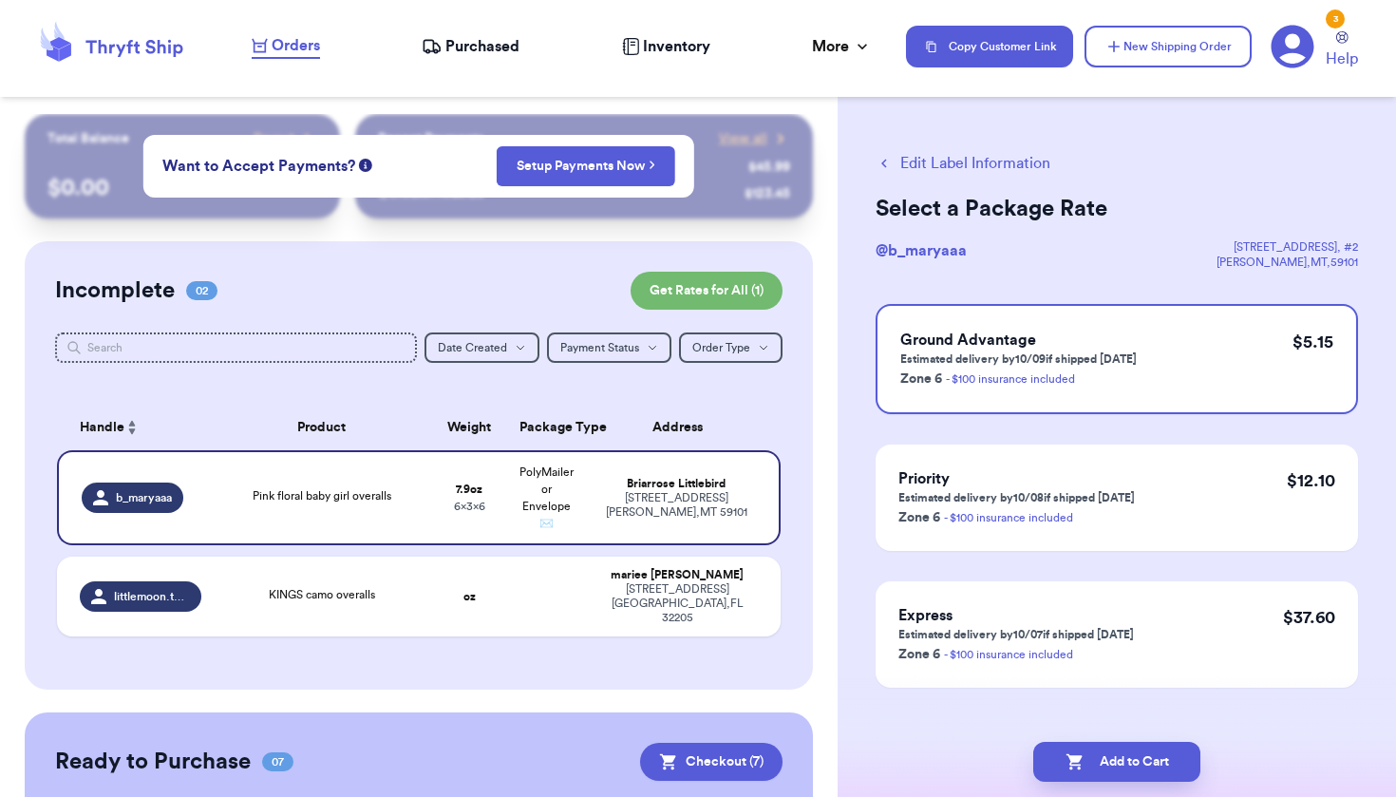
click at [1156, 761] on button "Add to Cart" at bounding box center [1116, 762] width 167 height 40
checkbox input "true"
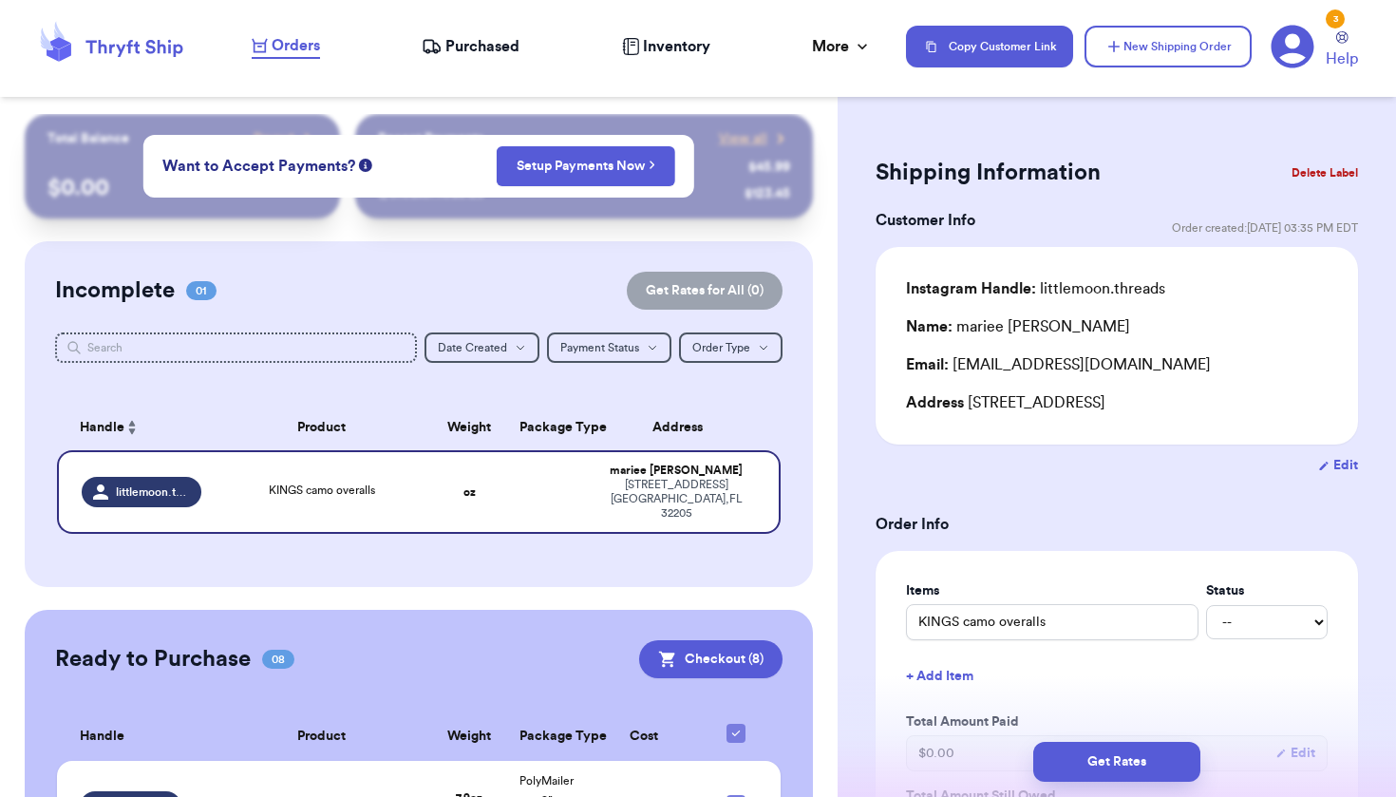
click at [1327, 468] on button "Edit" at bounding box center [1338, 465] width 40 height 19
select select "FL"
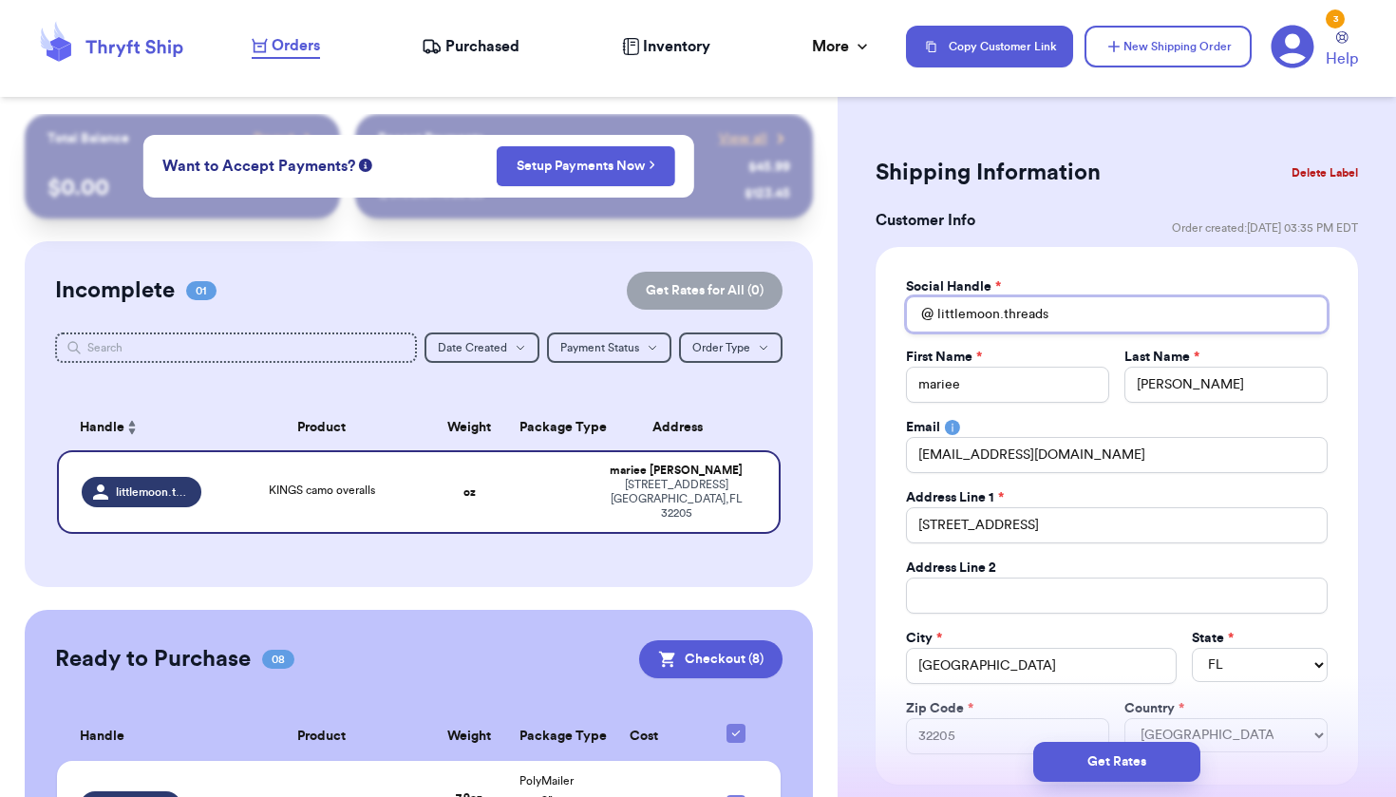
drag, startPoint x: 1142, startPoint y: 306, endPoint x: 778, endPoint y: 329, distance: 364.5
click at [778, 329] on div "Customer Link New Order Total Balance Payout $ 0.00 Recent Payments View all @ …" at bounding box center [698, 398] width 1396 height 797
drag, startPoint x: 1088, startPoint y: 315, endPoint x: 941, endPoint y: 307, distance: 147.5
click at [941, 307] on input "littlemoon.threads" at bounding box center [1117, 314] width 422 height 36
type input "l"
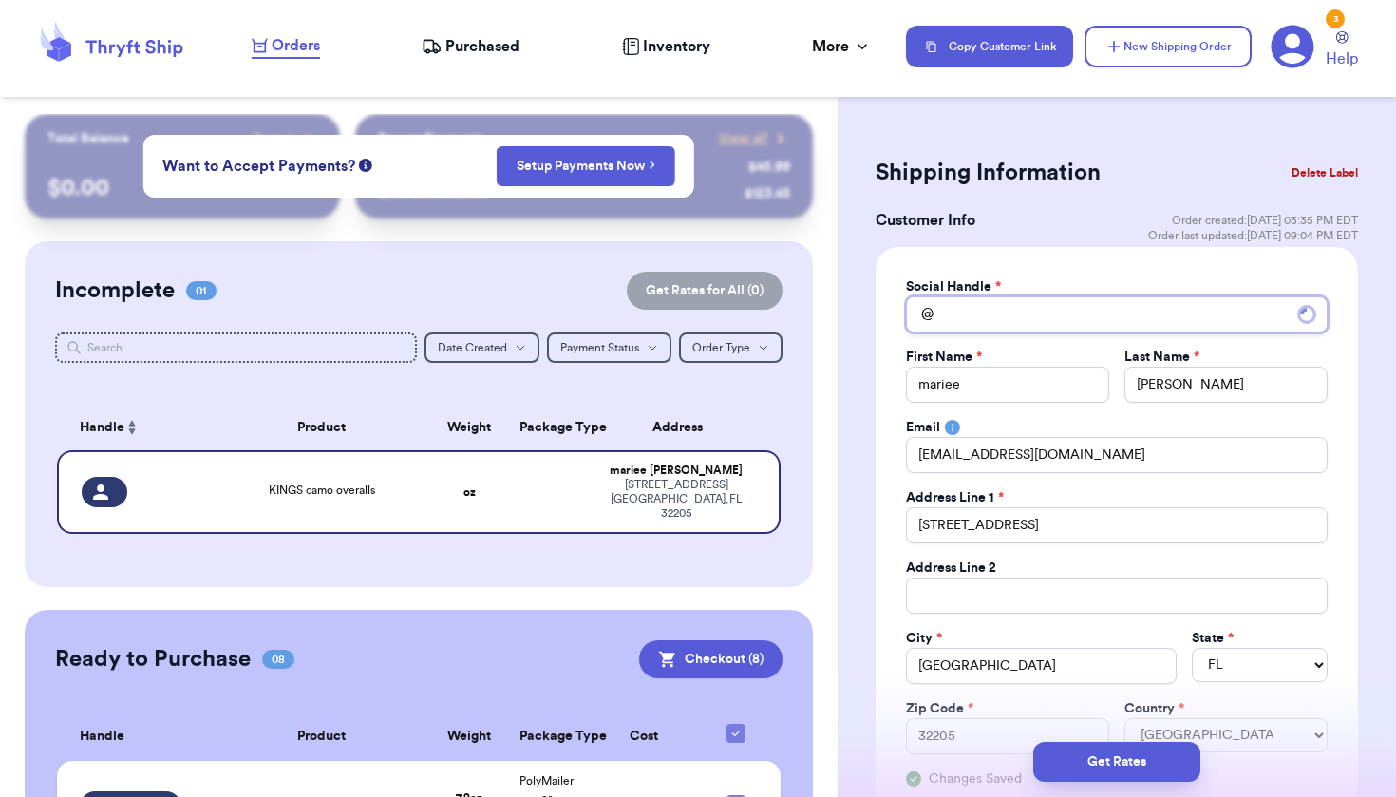
type input ","
type input "m"
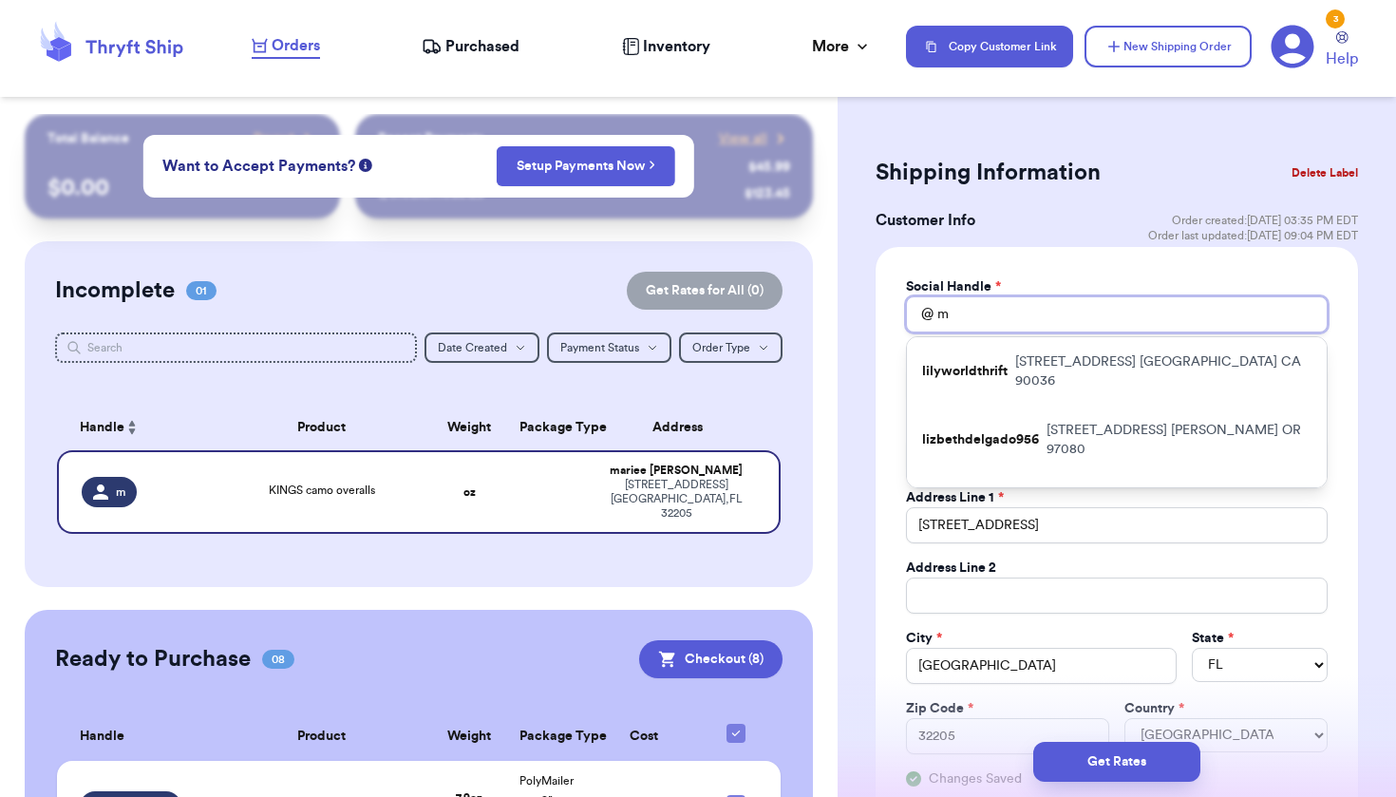
type input "ms"
type input "msa"
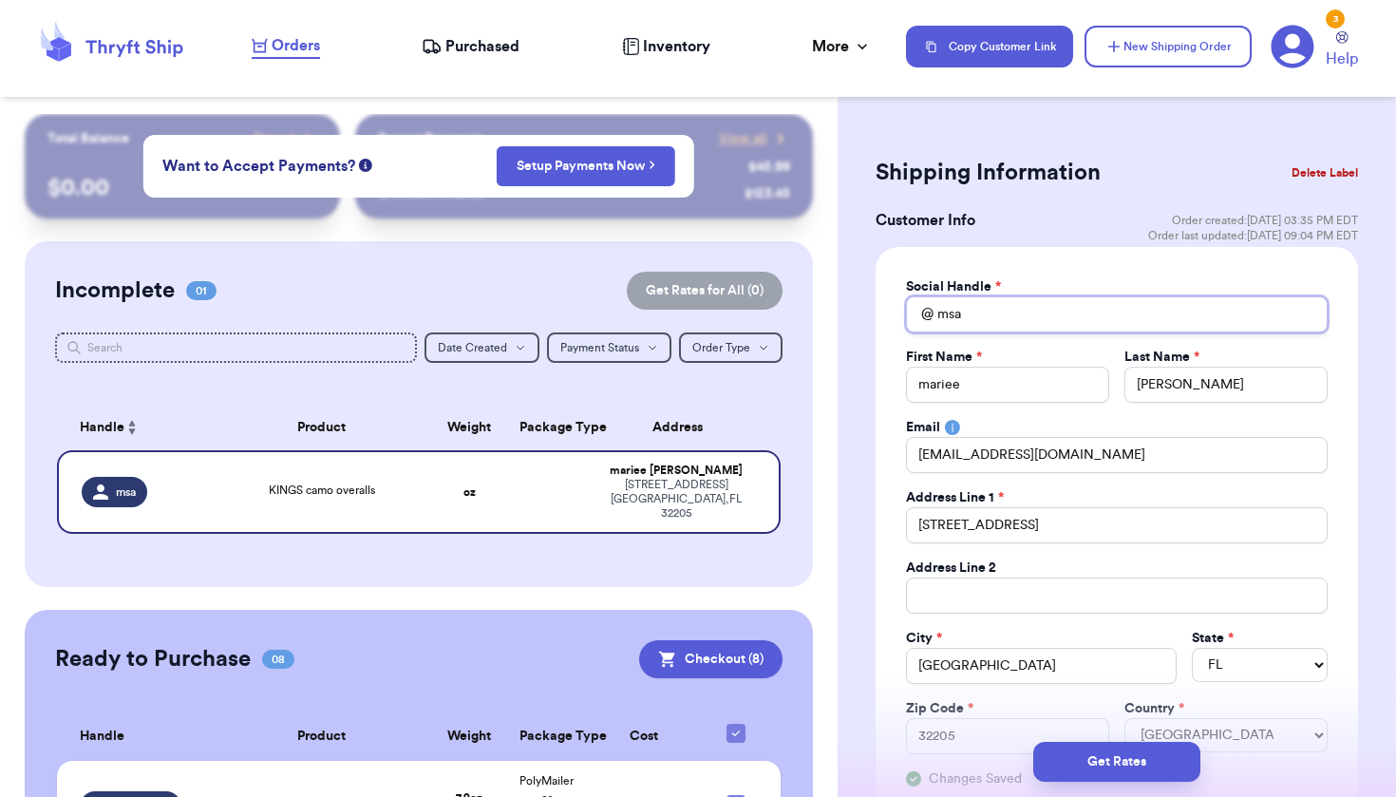
type input "ms"
type input "m"
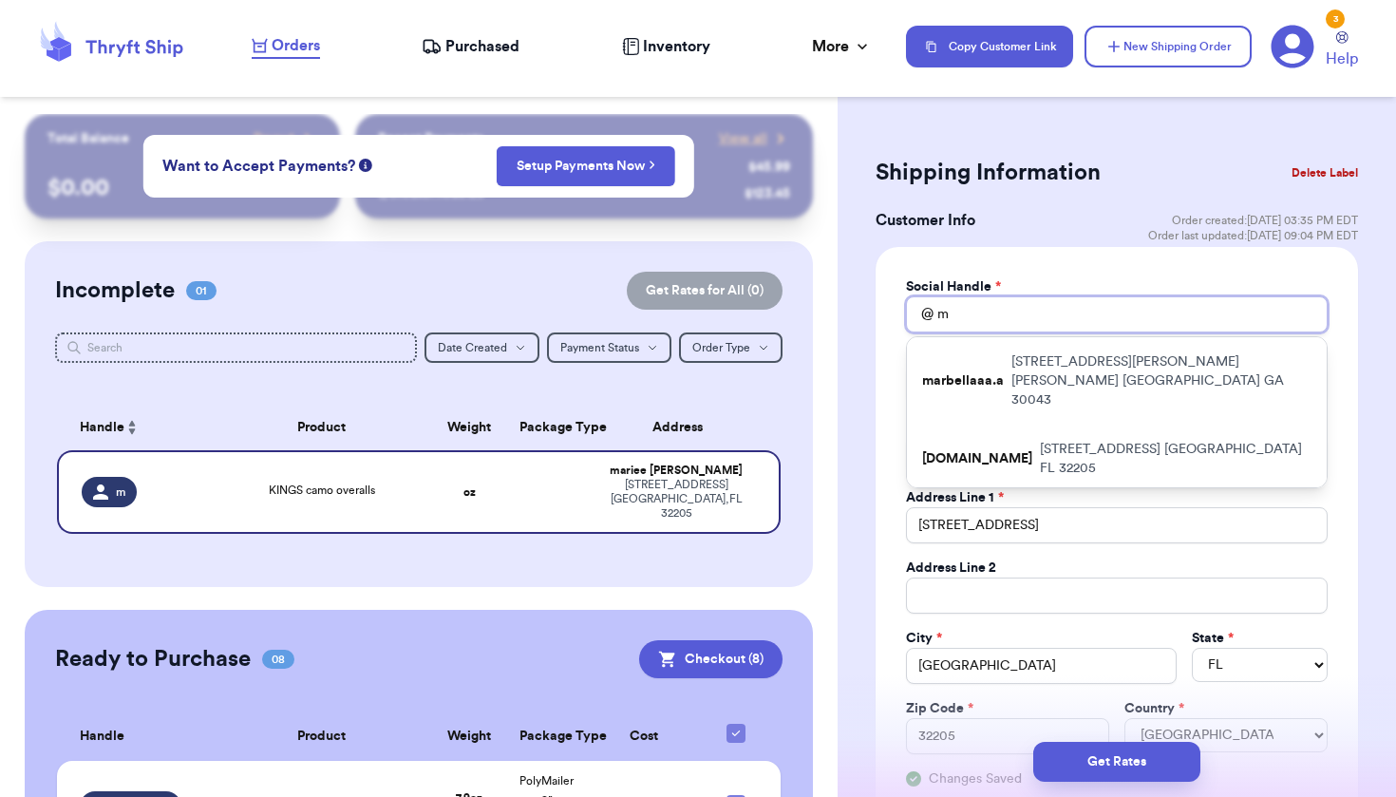
type input "ma"
type input "mar"
type input "mari"
type input "[PERSON_NAME]"
type input "mariee"
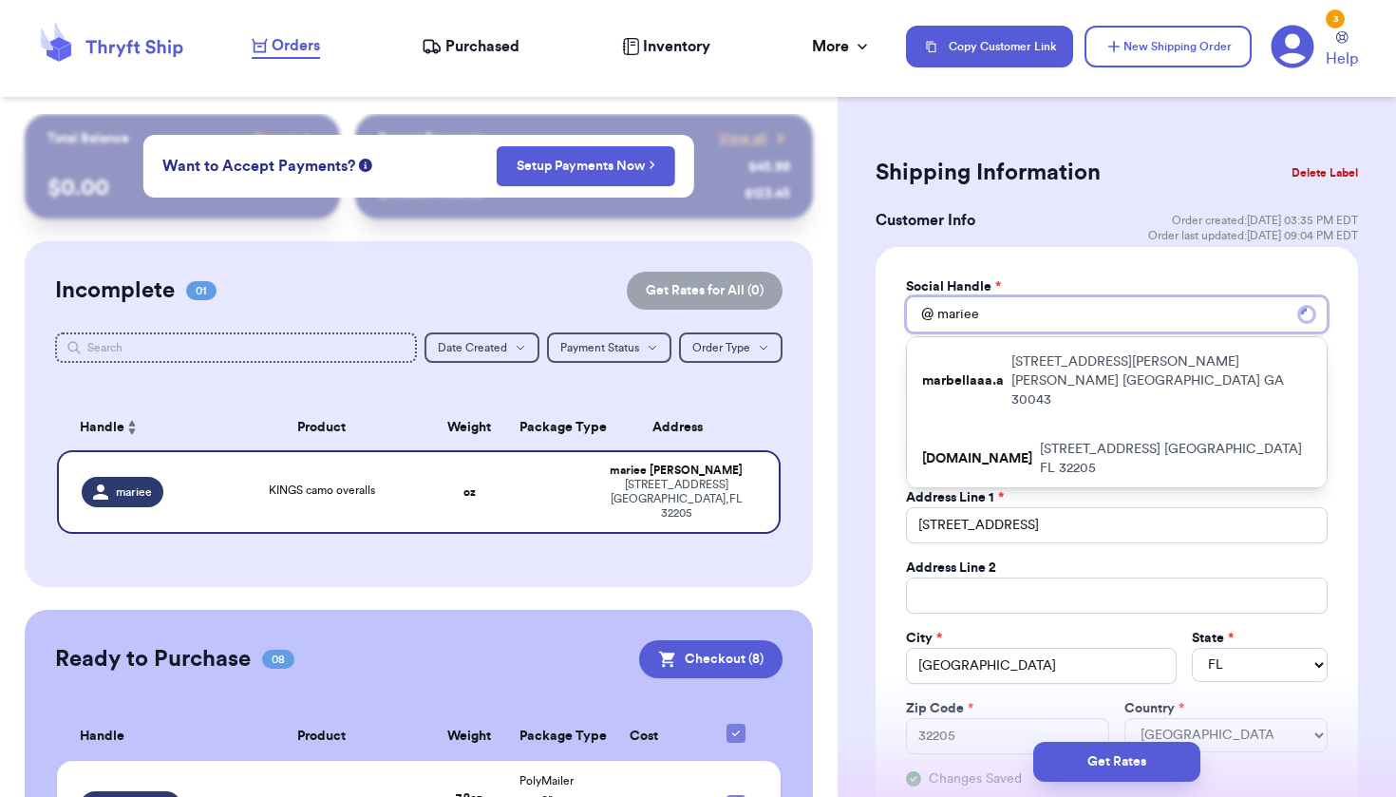
type input "marieee"
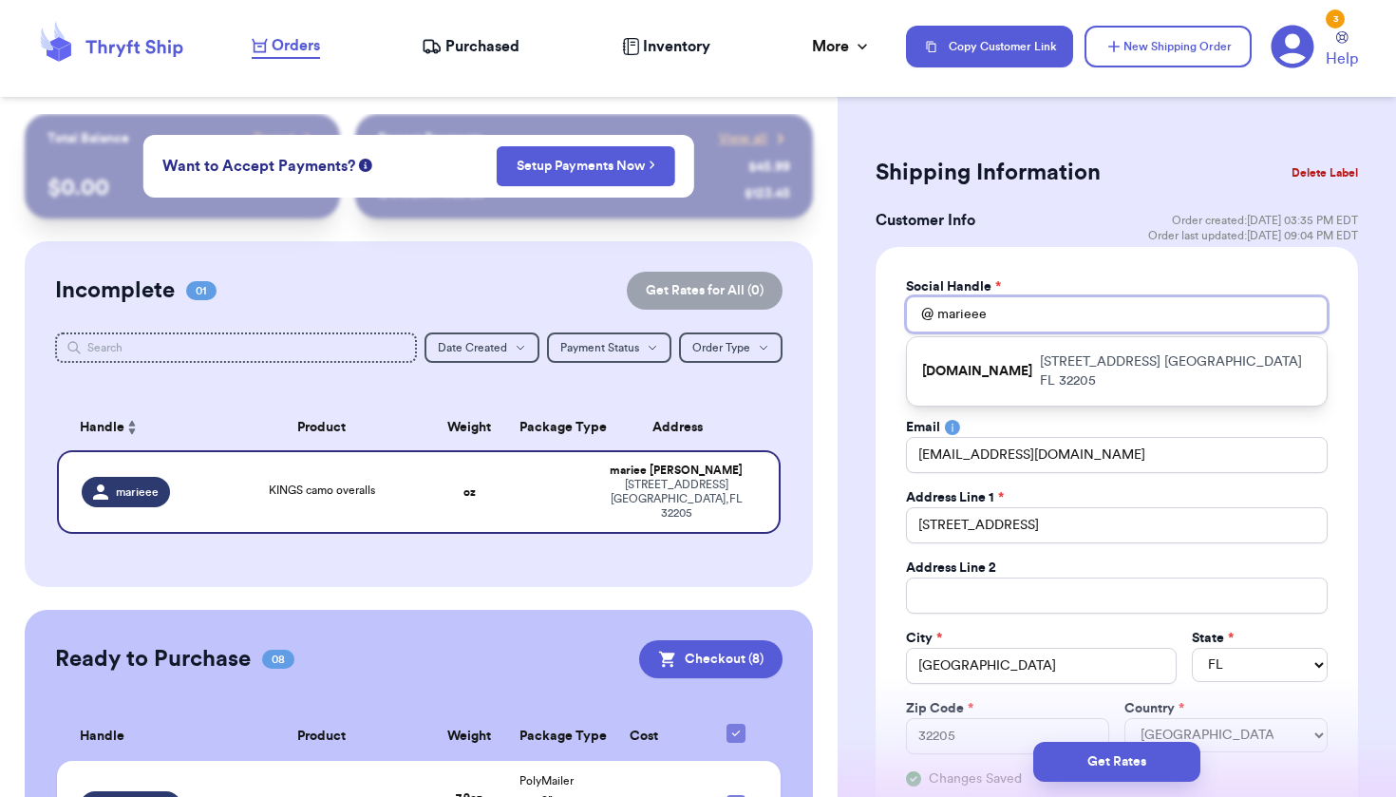
type input "marieee."
type input "marieee.a"
type input "[DOMAIN_NAME]"
click at [1070, 251] on div "Social Handle * @ [DOMAIN_NAME] [DOMAIN_NAME] [STREET_ADDRESS] First Name * mar…" at bounding box center [1117, 533] width 482 height 572
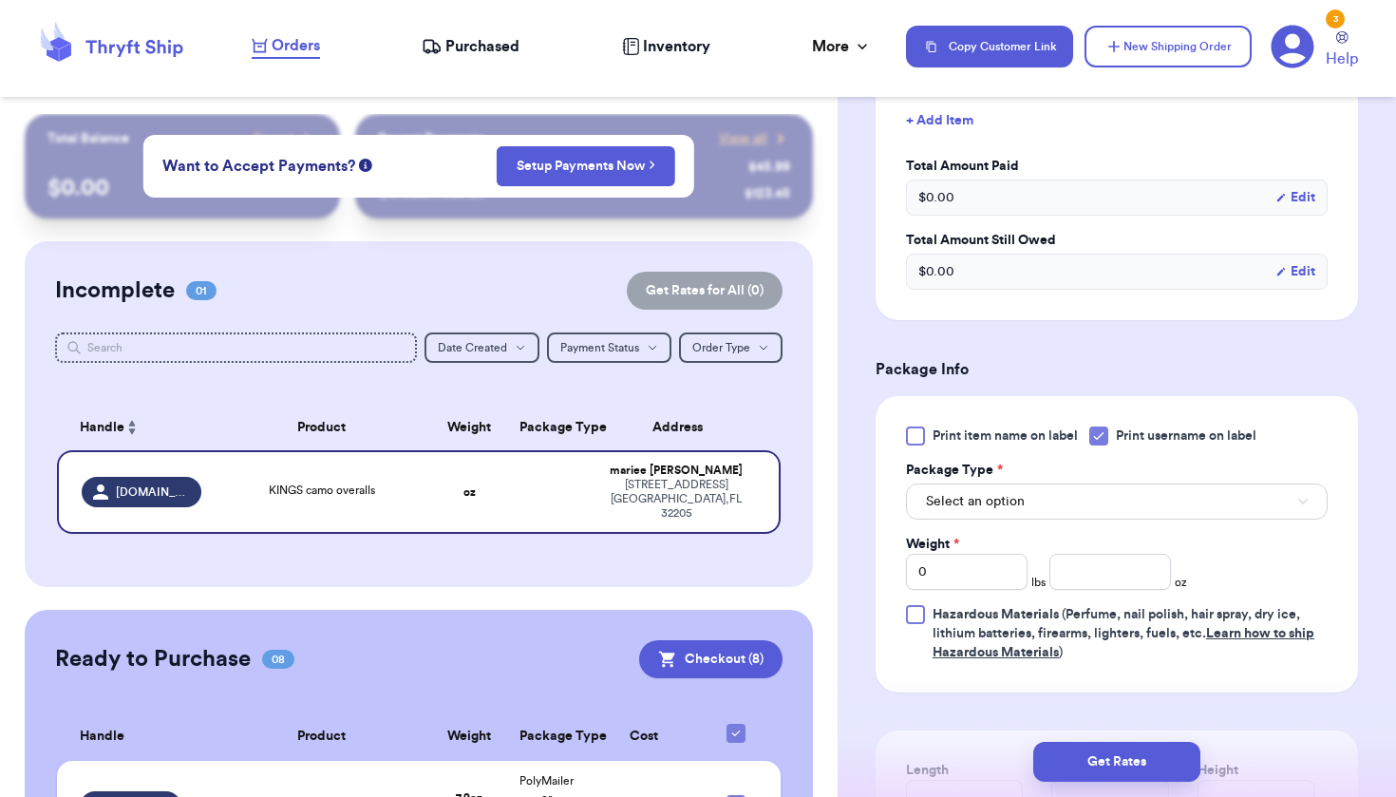
scroll to position [902, 0]
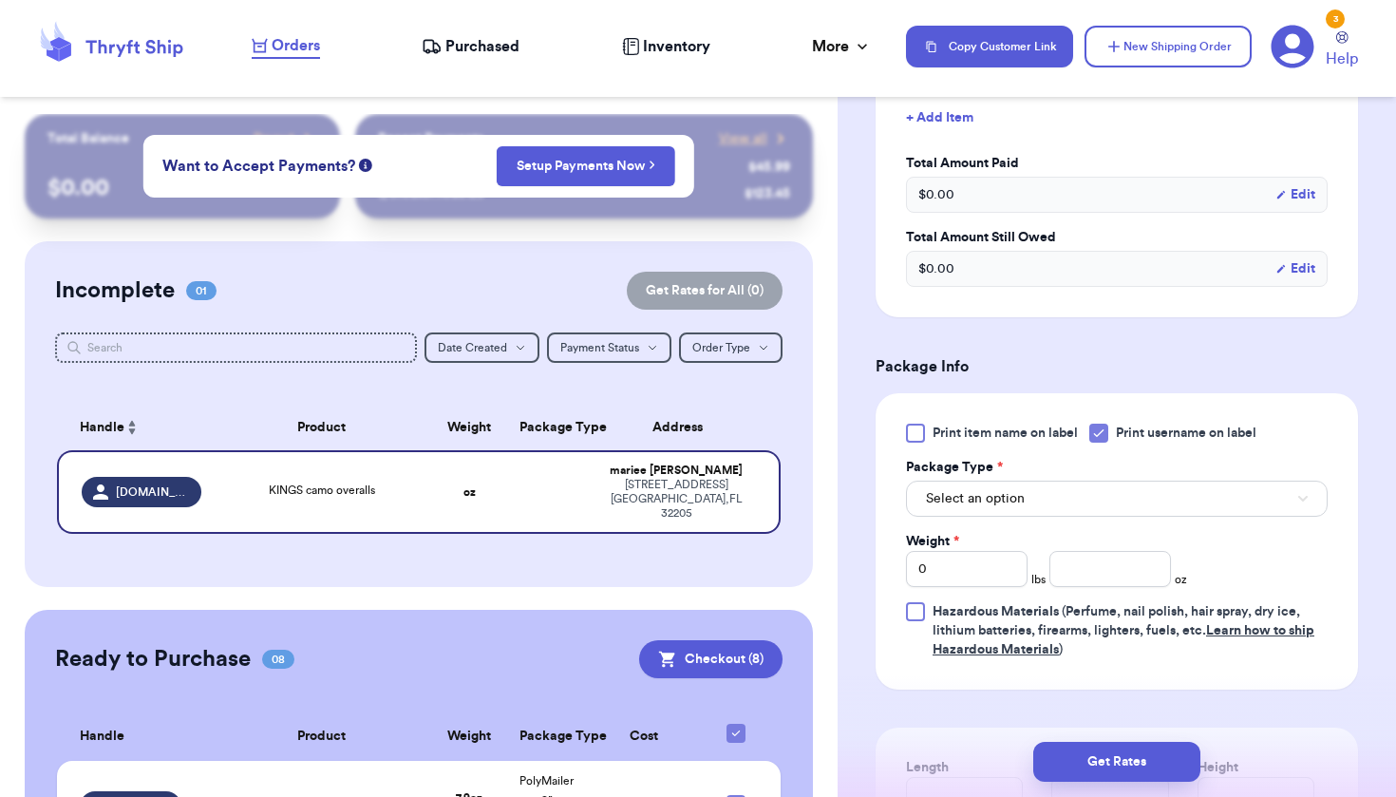
click at [1045, 500] on button "Select an option" at bounding box center [1117, 499] width 422 height 36
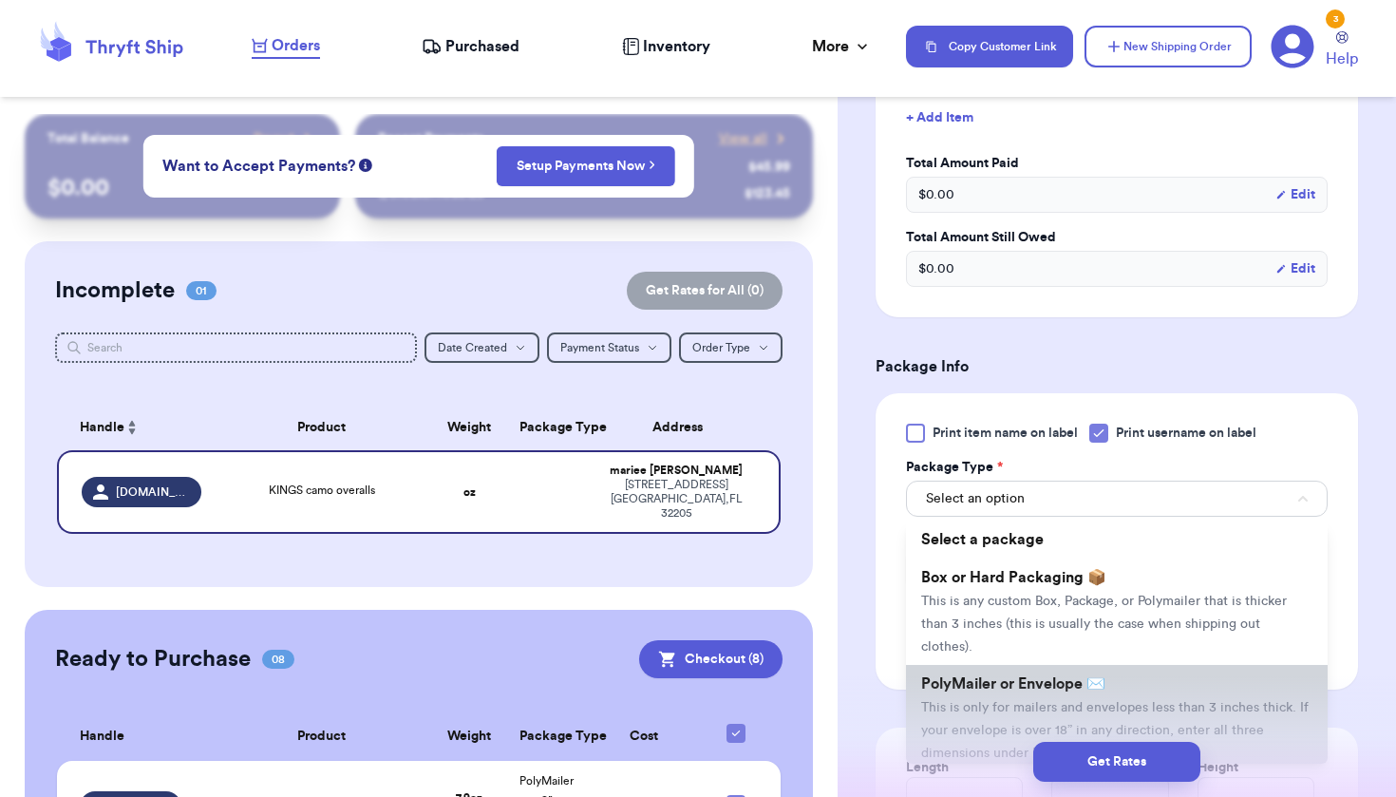
click at [1009, 701] on li "PolyMailer or Envelope ✉️ This is only for mailers and envelopes less than 3 in…" at bounding box center [1117, 718] width 422 height 106
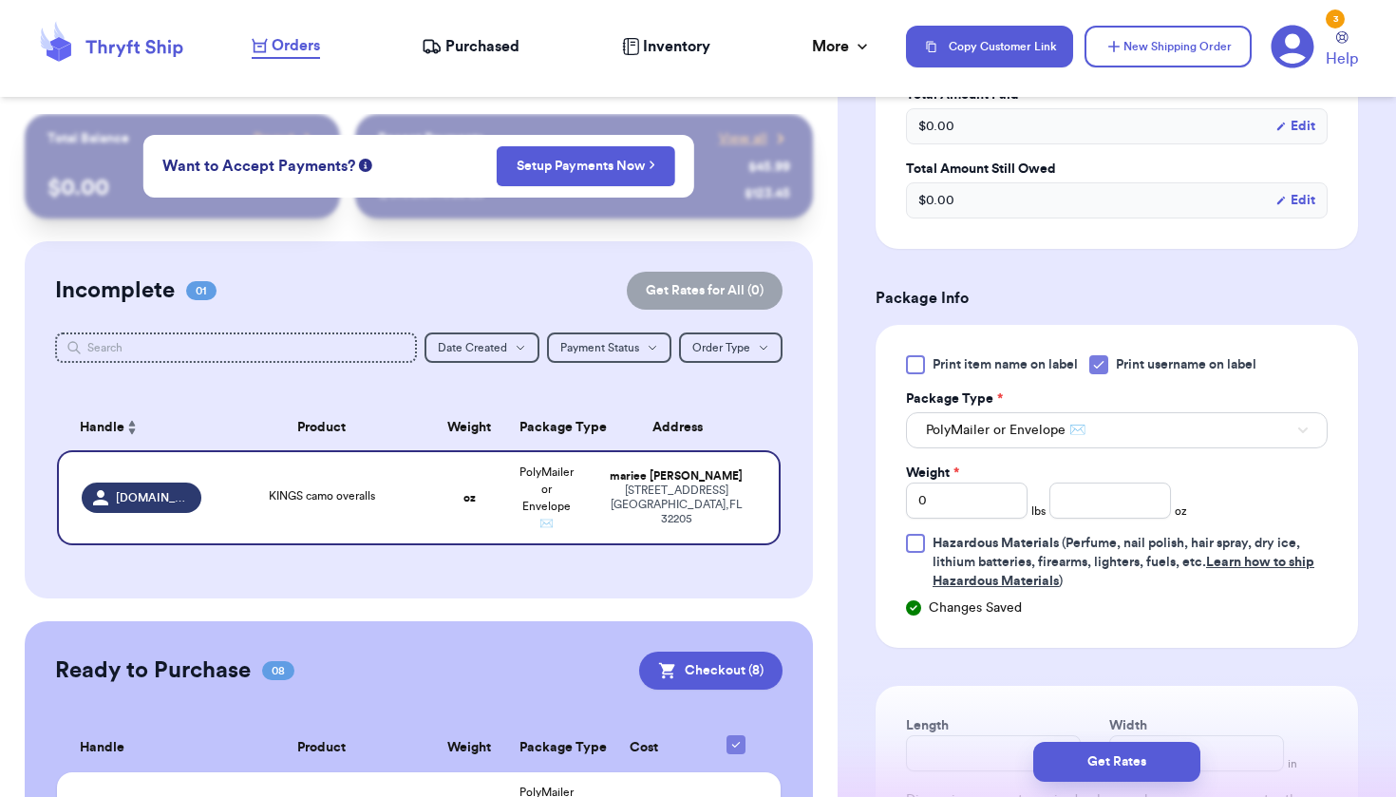
scroll to position [972, 0]
click at [974, 497] on input "0" at bounding box center [967, 500] width 122 height 36
type input "2"
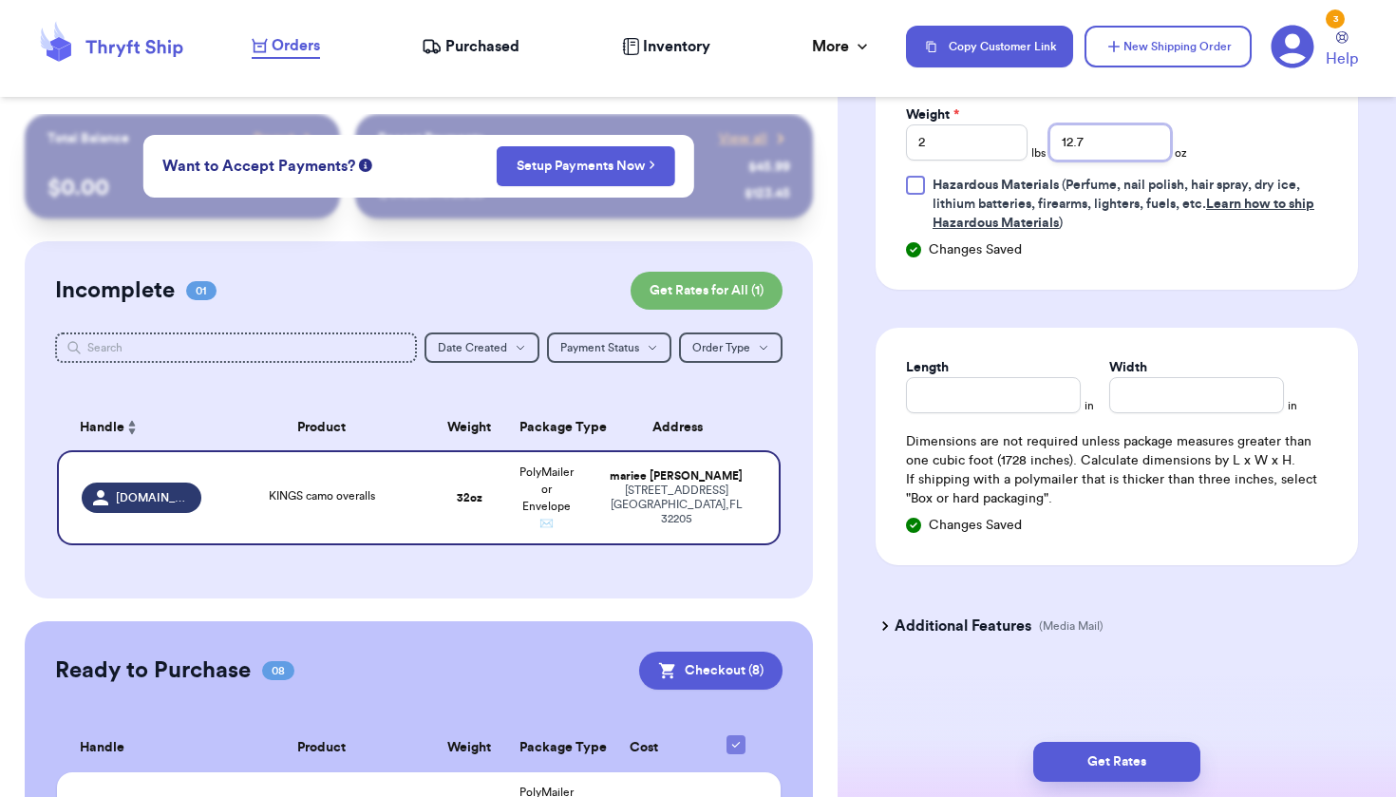
scroll to position [1329, 0]
click at [980, 389] on input "Length" at bounding box center [993, 395] width 175 height 36
click at [1128, 141] on input "12.7" at bounding box center [1111, 142] width 122 height 36
type input "12.6"
type input "13.5"
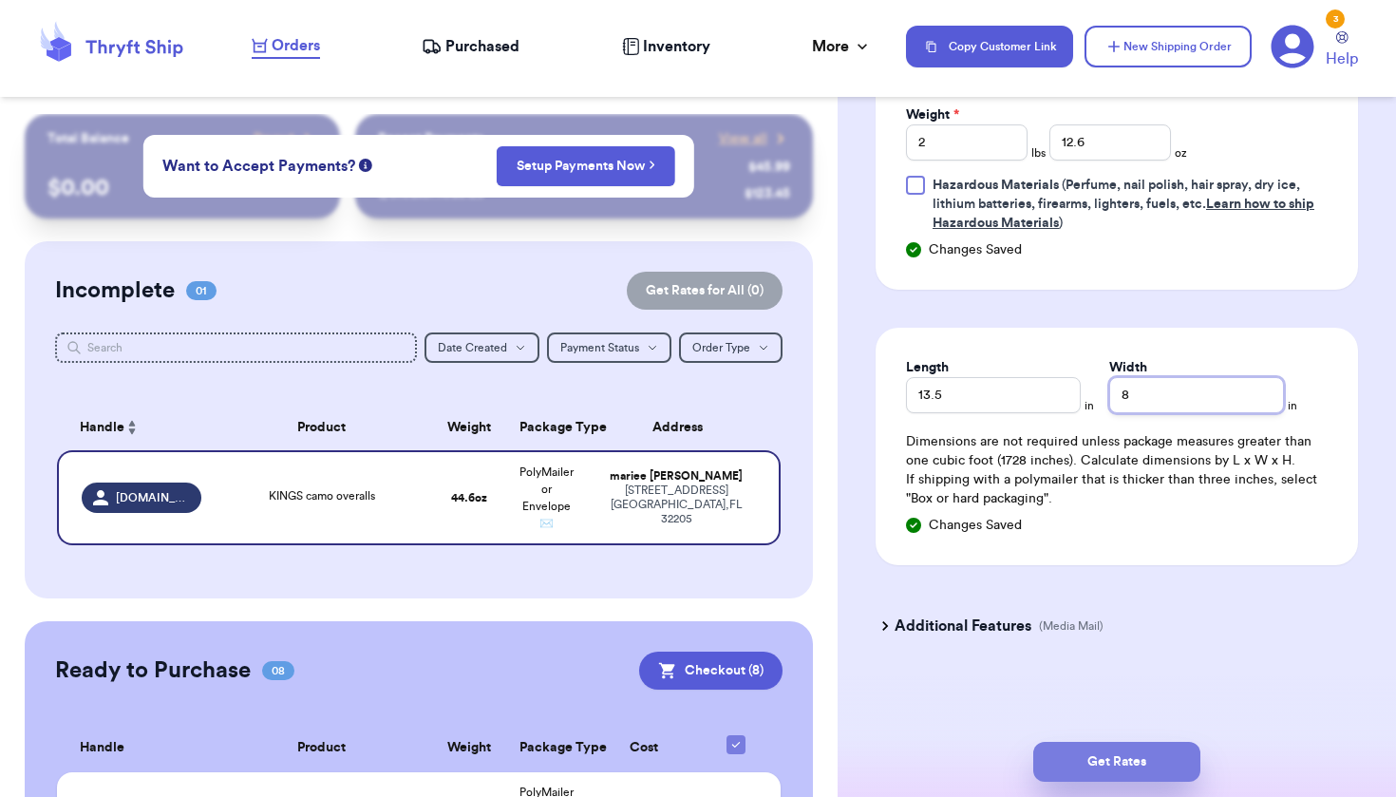
type input "8"
click at [1077, 770] on button "Get Rates" at bounding box center [1116, 762] width 167 height 40
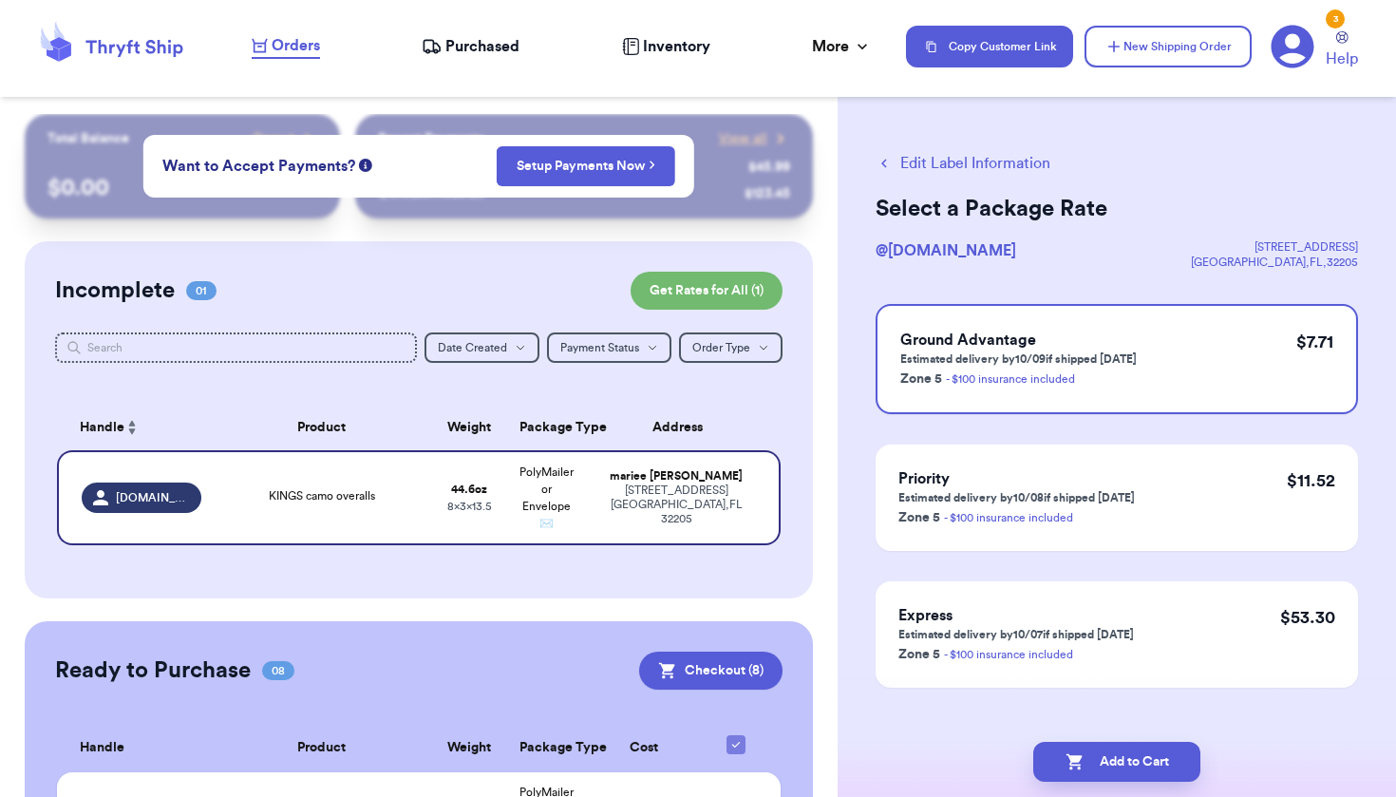
click at [1008, 162] on button "Edit Label Information" at bounding box center [963, 163] width 175 height 23
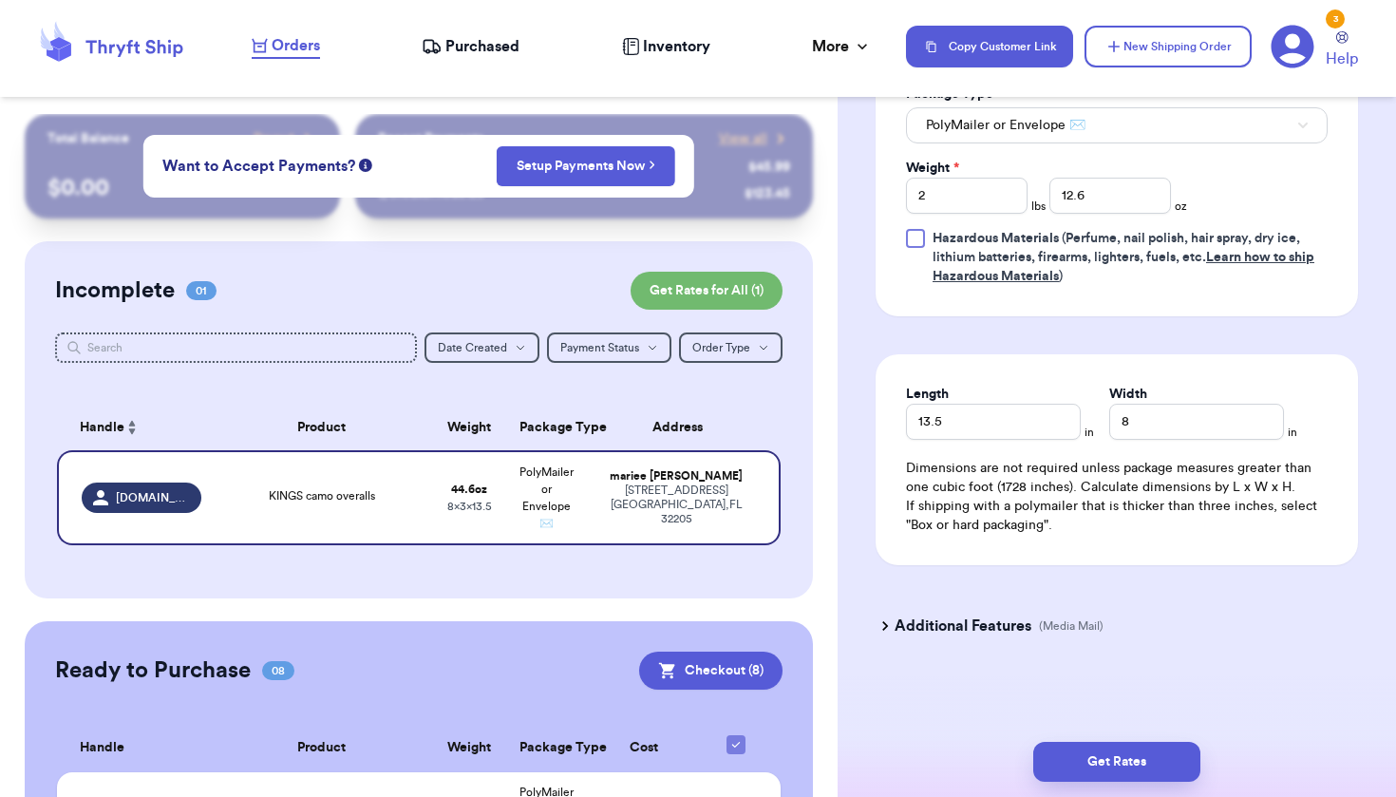
scroll to position [936, 0]
click at [1133, 760] on button "Get Rates" at bounding box center [1116, 762] width 167 height 40
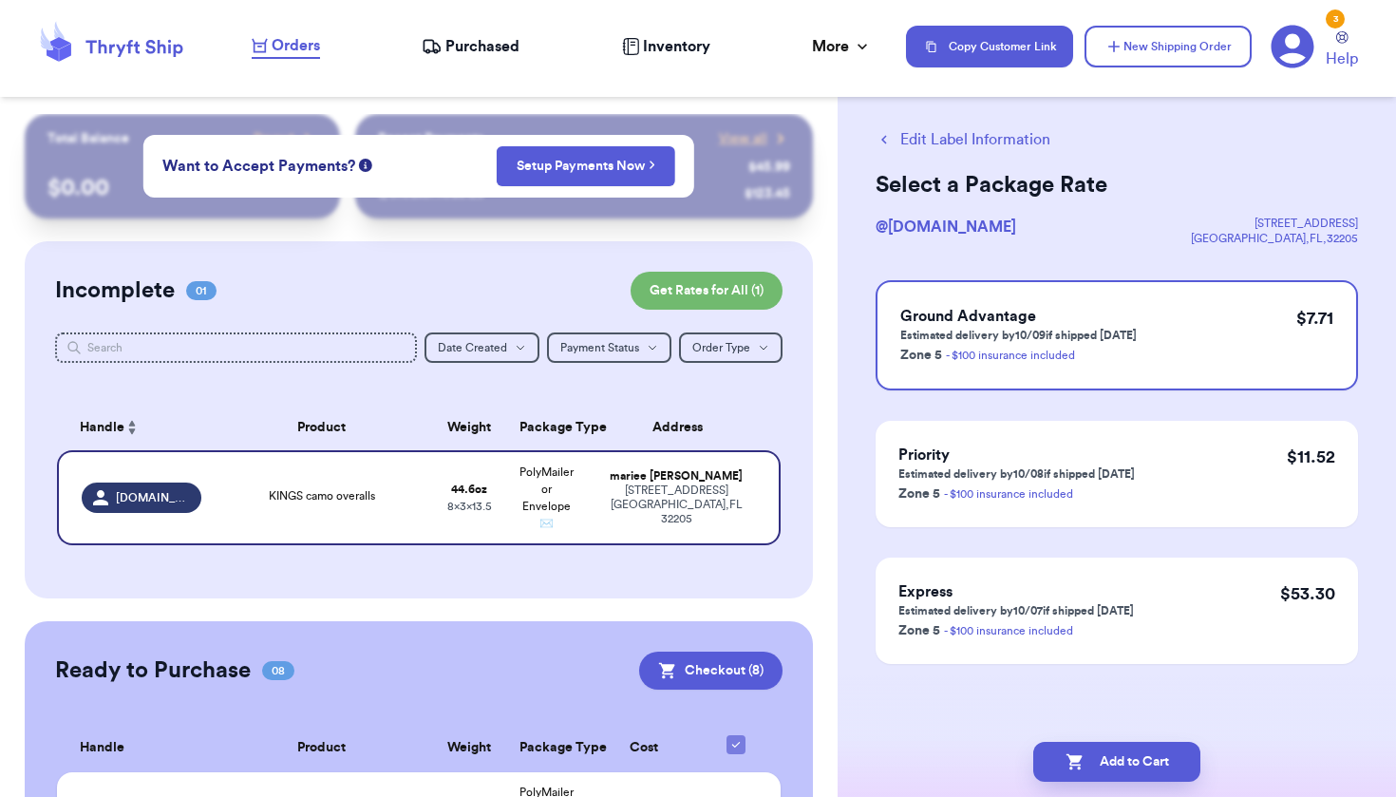
scroll to position [0, 0]
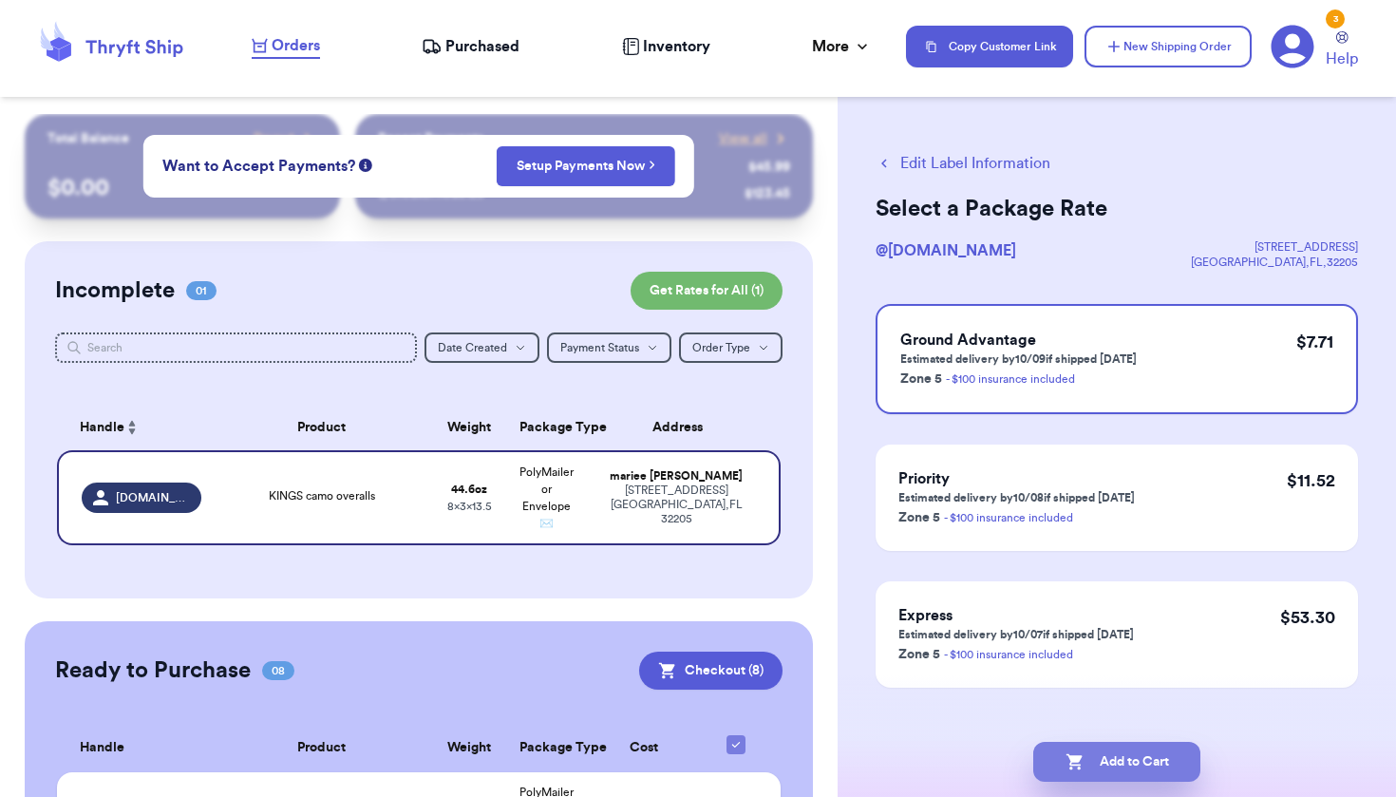
click at [1133, 760] on button "Add to Cart" at bounding box center [1116, 762] width 167 height 40
checkbox input "true"
